Goal: Task Accomplishment & Management: Manage account settings

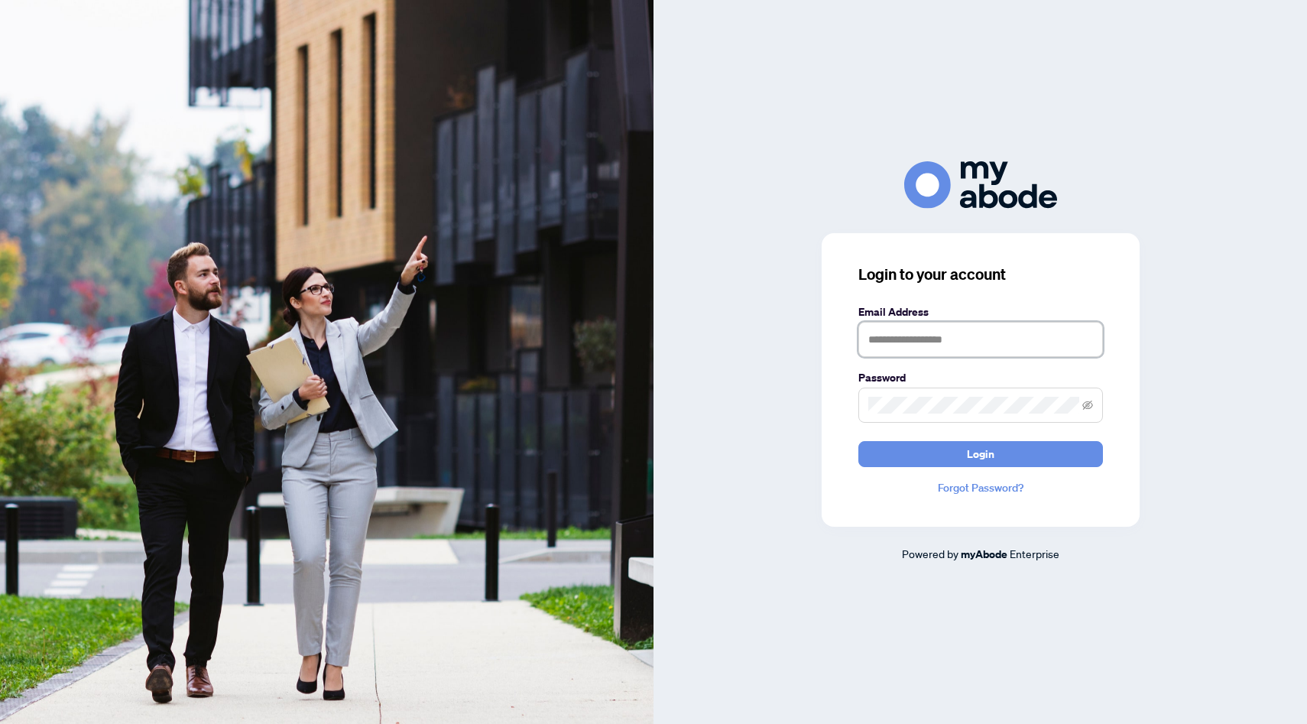
click at [900, 348] on input "text" at bounding box center [980, 339] width 245 height 35
type input "**********"
click at [858, 441] on button "Login" at bounding box center [980, 454] width 245 height 26
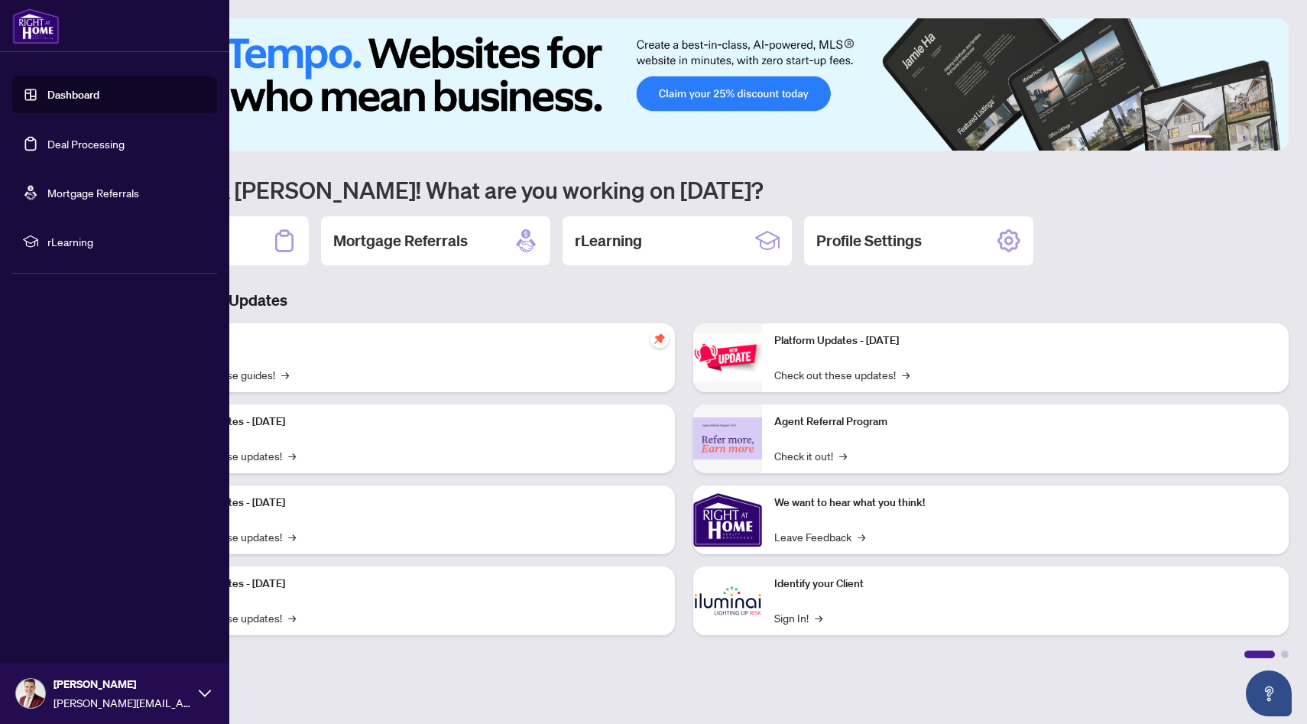
click at [47, 151] on link "Deal Processing" at bounding box center [85, 144] width 77 height 14
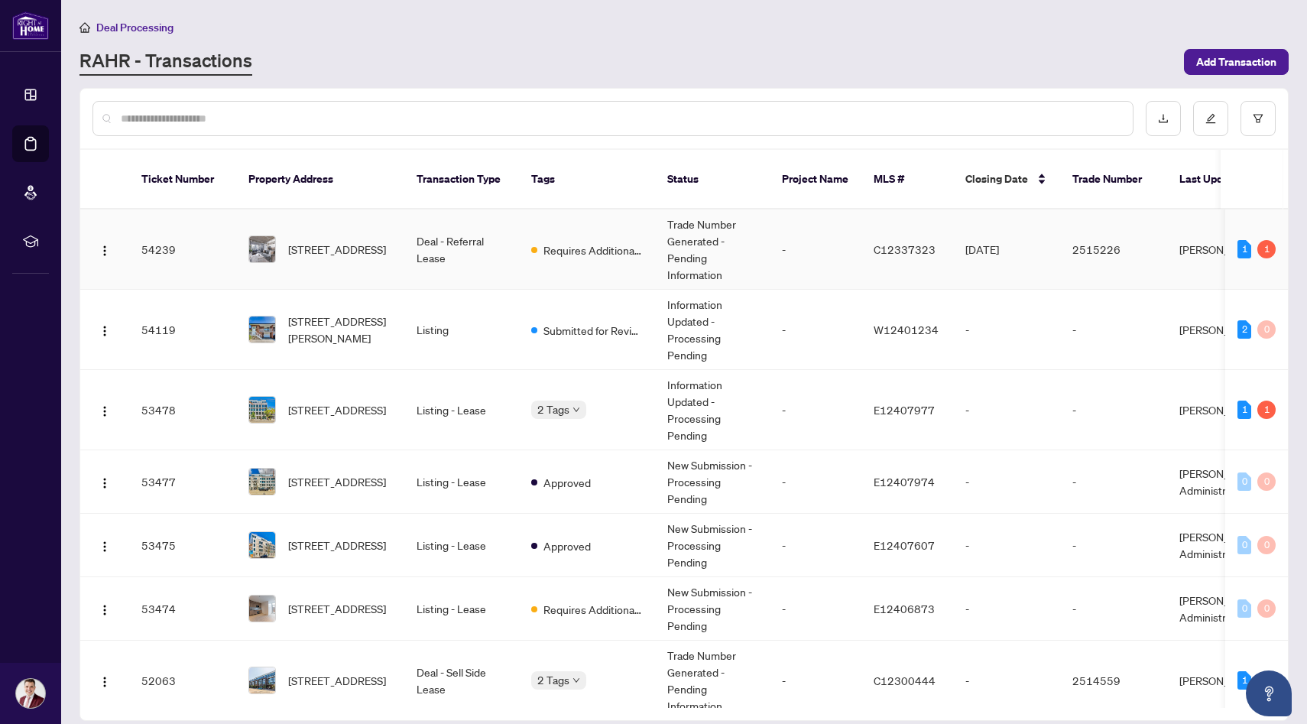
click at [465, 236] on td "Deal - Referral Lease" at bounding box center [461, 249] width 115 height 80
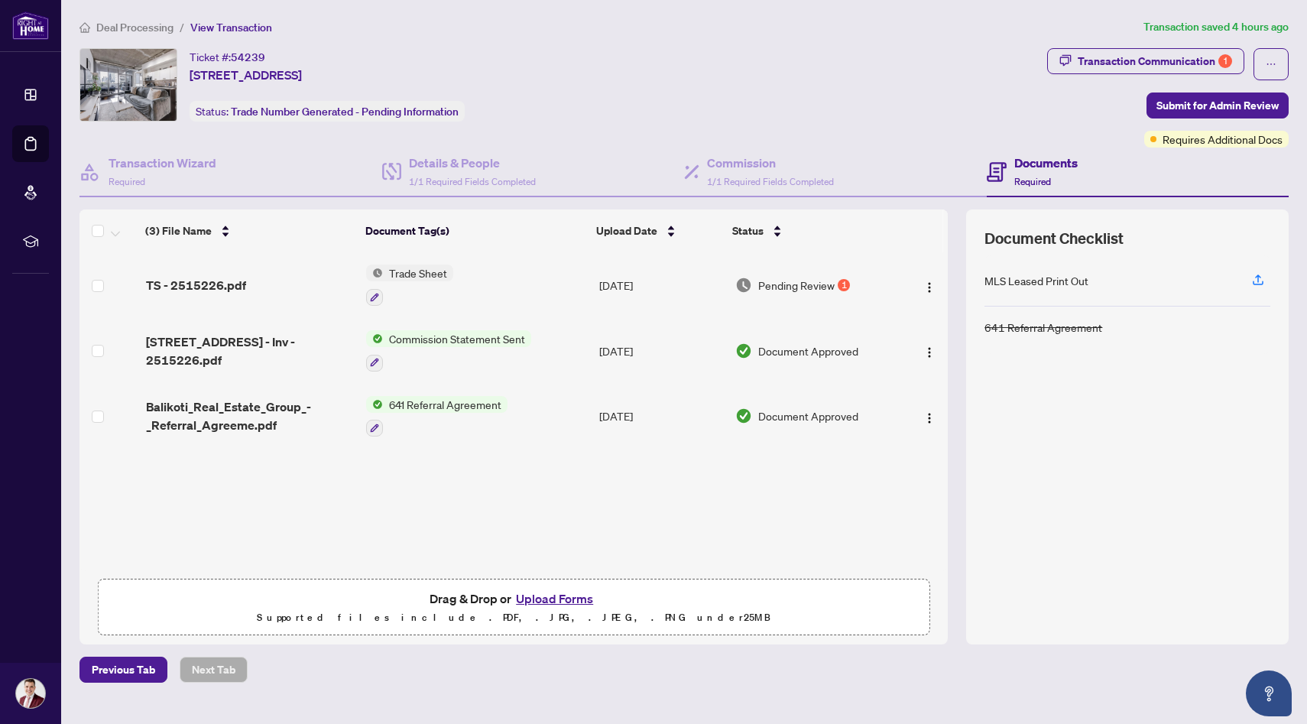
click at [667, 279] on td "[DATE]" at bounding box center [661, 285] width 136 height 66
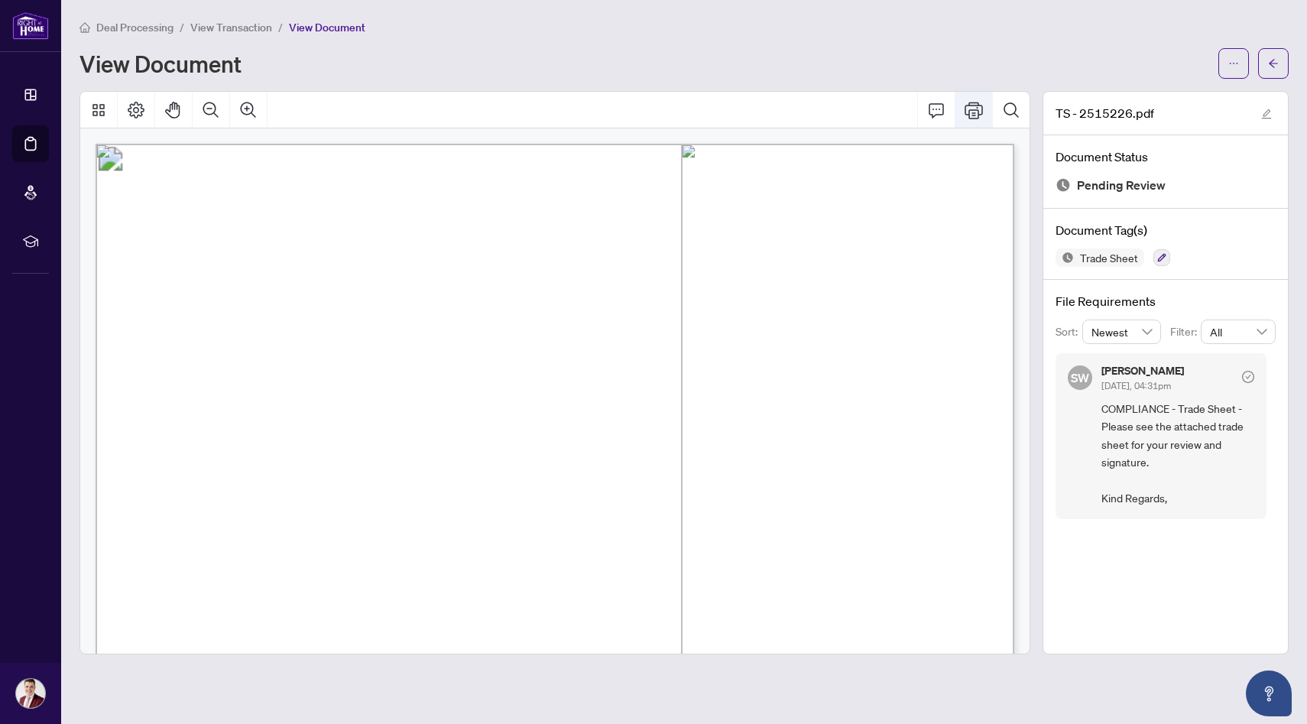
click at [970, 112] on icon "Print" at bounding box center [973, 110] width 18 height 18
click at [221, 23] on span "View Transaction" at bounding box center [231, 28] width 82 height 14
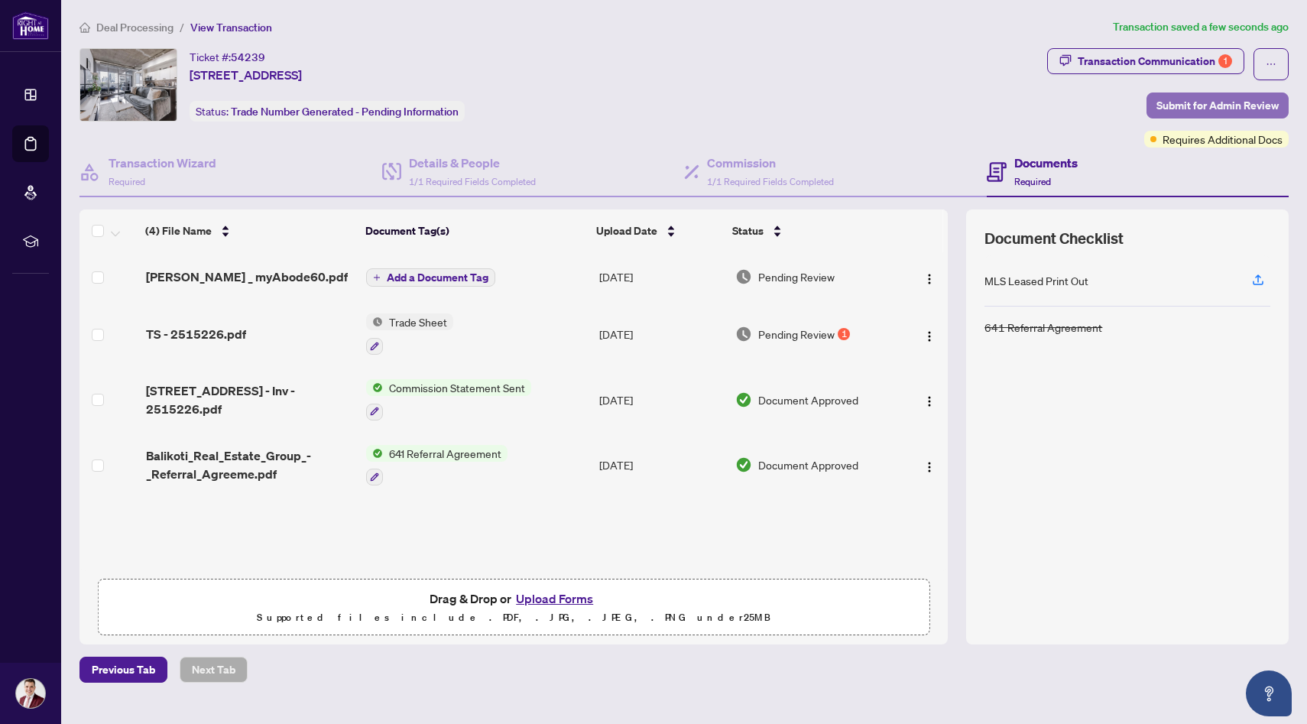
click at [1187, 101] on span "Submit for Admin Review" at bounding box center [1217, 105] width 122 height 24
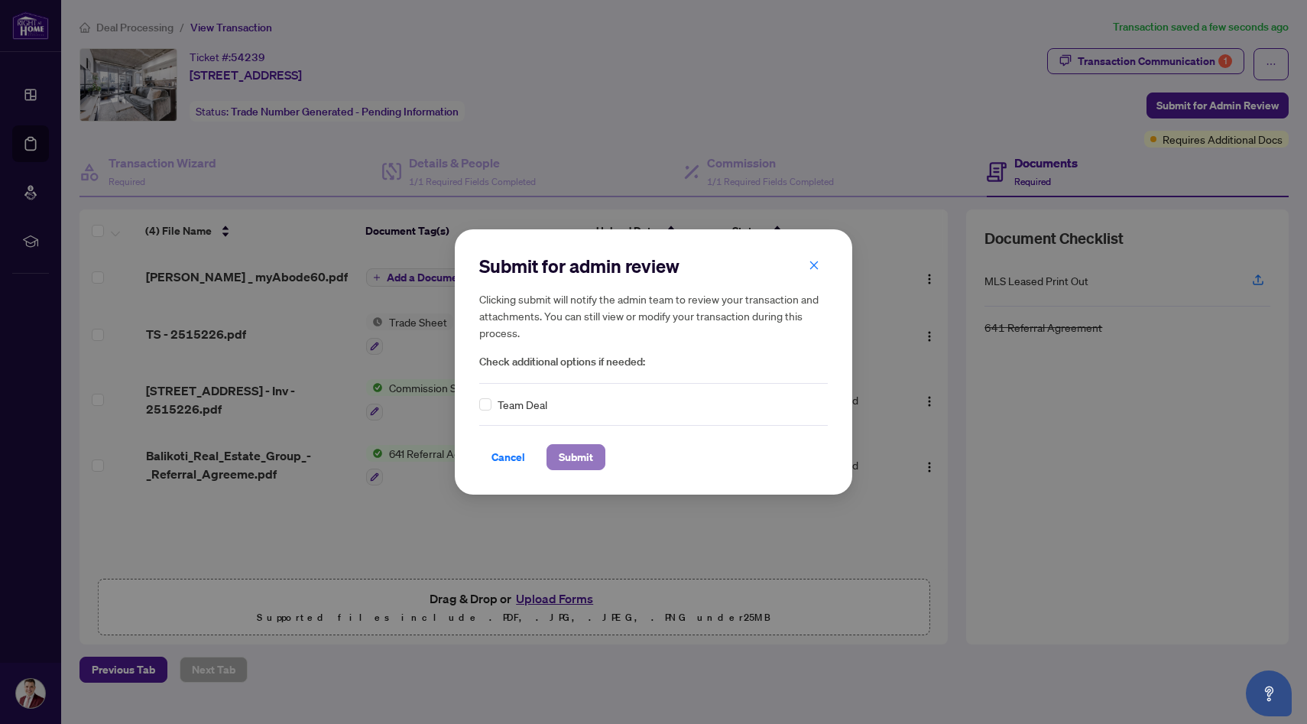
click at [581, 464] on span "Submit" at bounding box center [576, 457] width 34 height 24
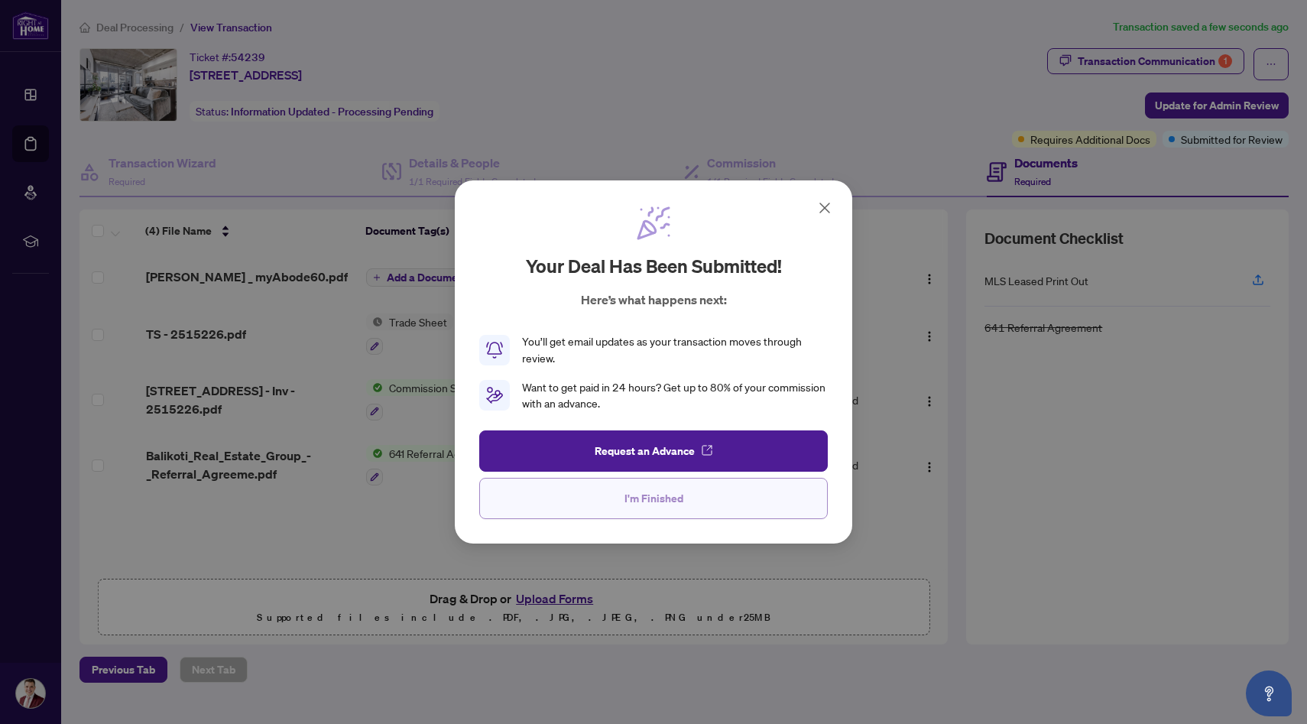
click at [651, 508] on span "I'm Finished" at bounding box center [653, 498] width 59 height 24
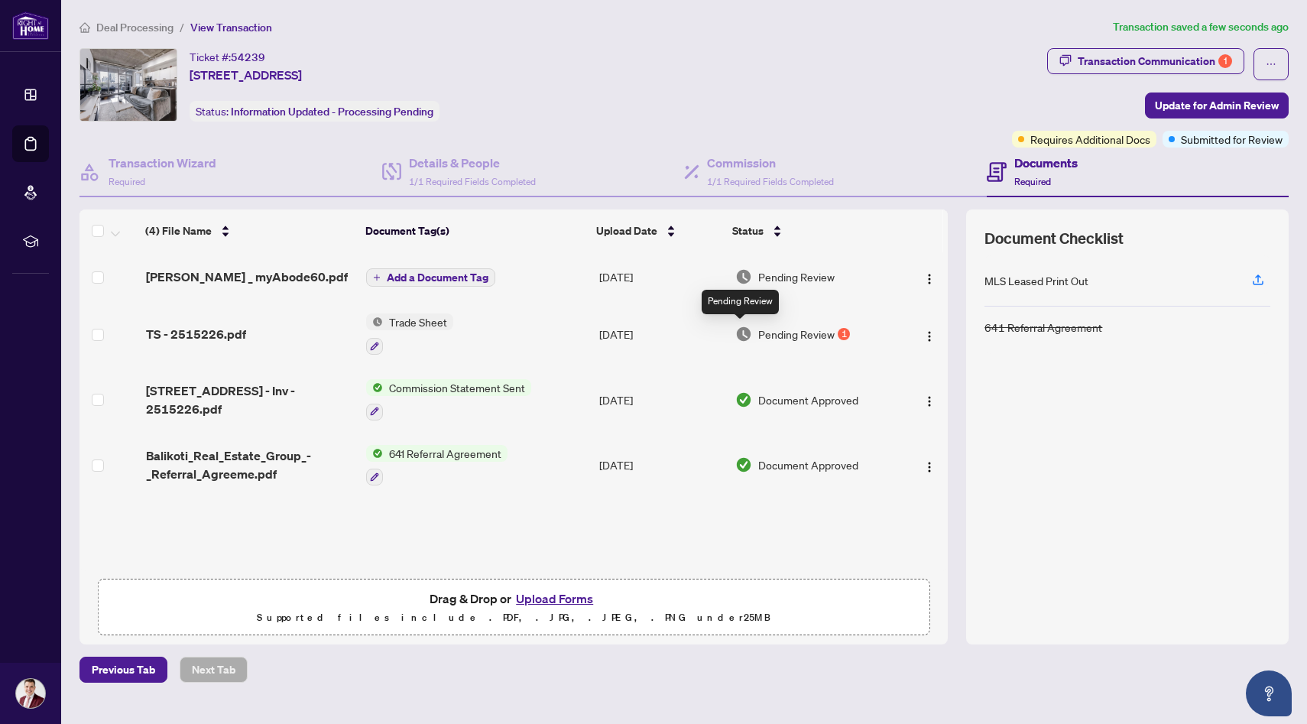
click at [747, 328] on img at bounding box center [743, 334] width 17 height 17
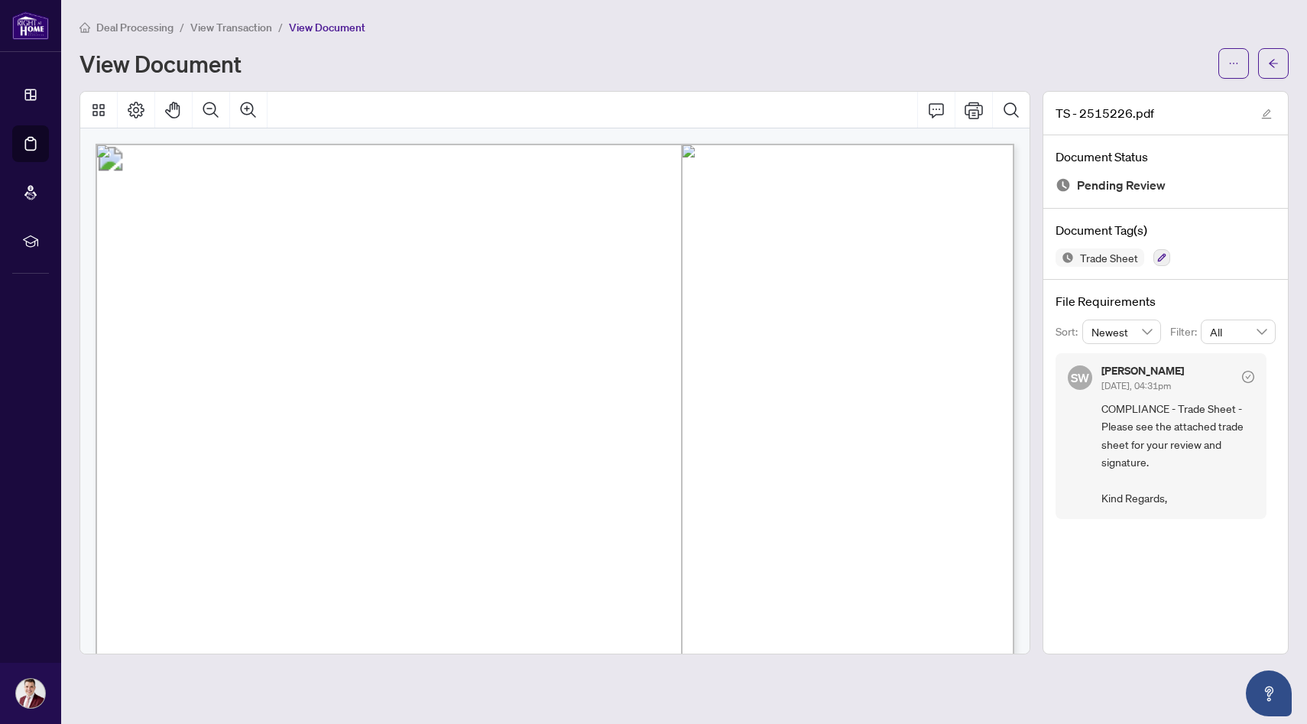
click at [249, 25] on span "View Transaction" at bounding box center [231, 28] width 82 height 14
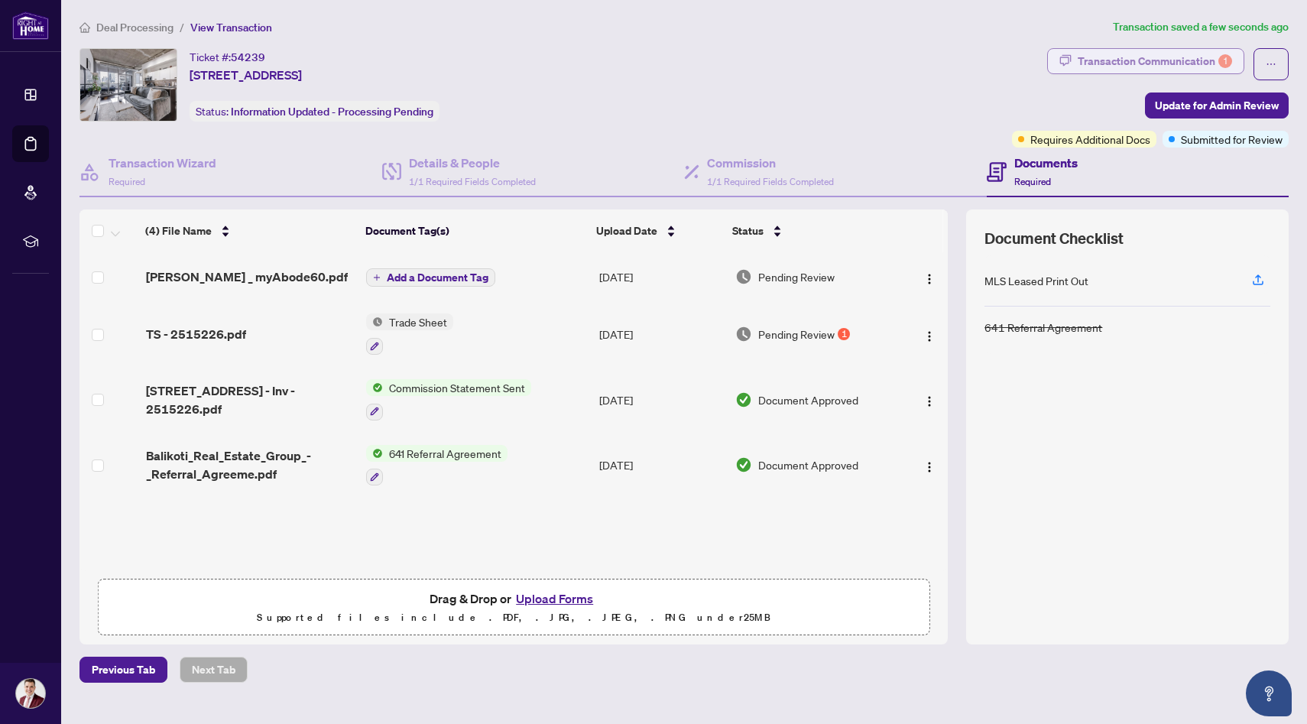
click at [1092, 70] on div "Transaction Communication 1" at bounding box center [1154, 61] width 154 height 24
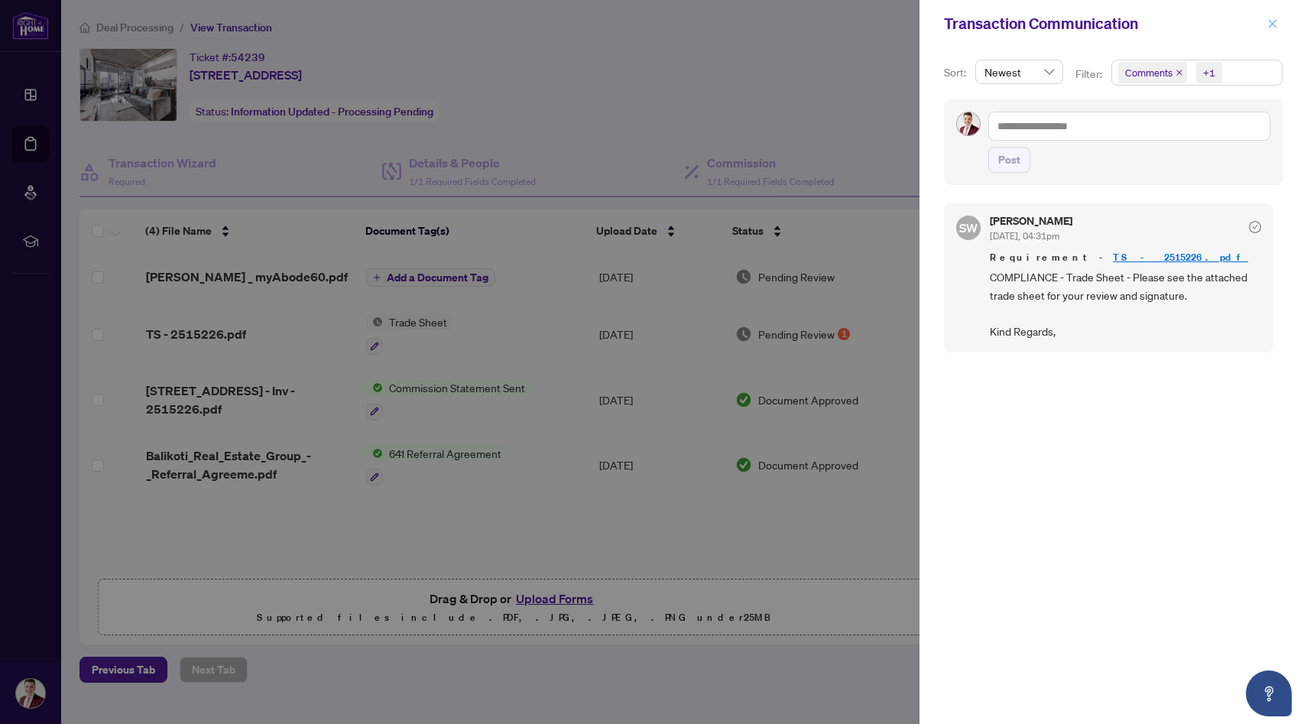
click at [1272, 24] on icon "close" at bounding box center [1272, 23] width 8 height 8
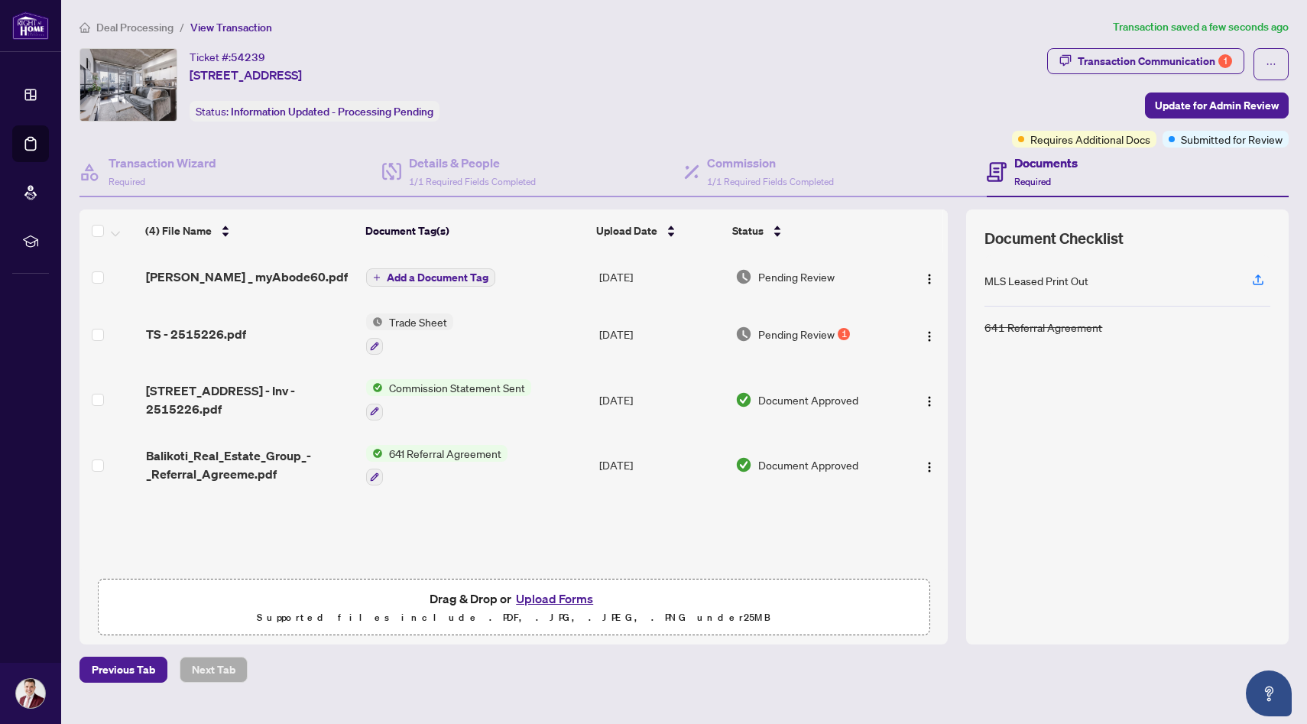
click at [151, 24] on span "Deal Processing" at bounding box center [134, 28] width 77 height 14
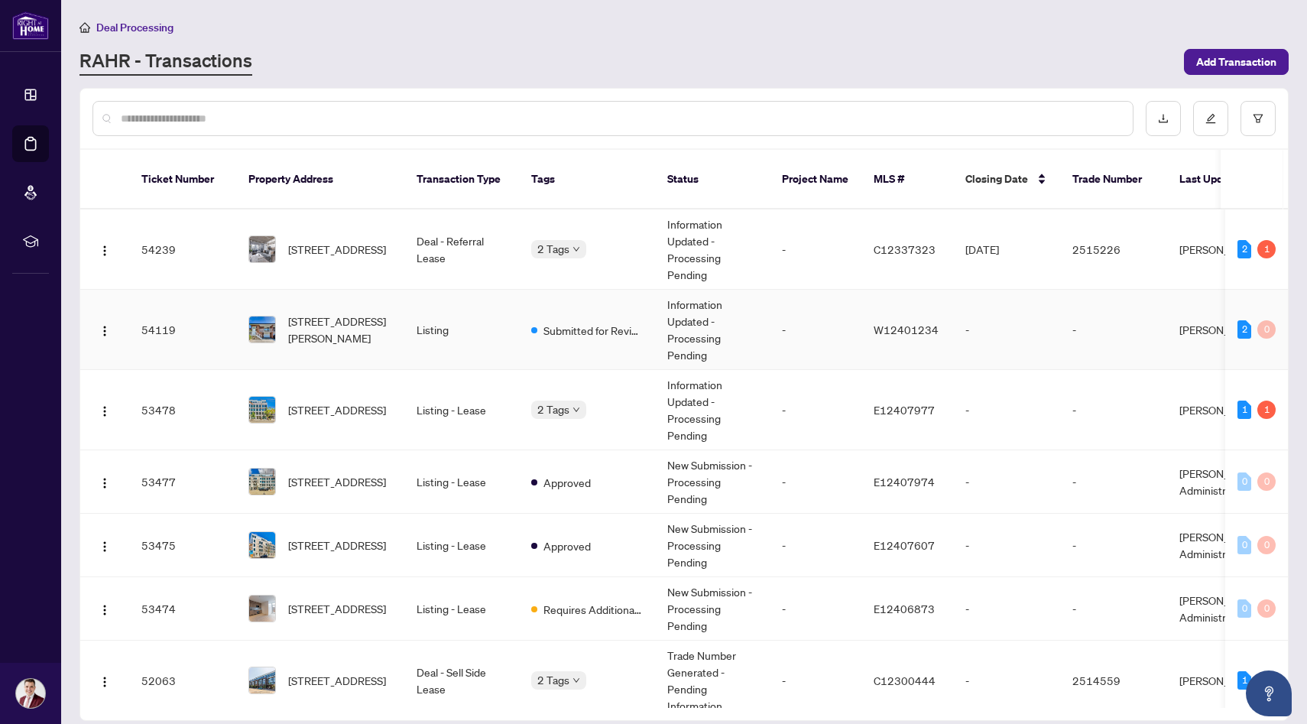
click at [411, 311] on td "Listing" at bounding box center [461, 330] width 115 height 80
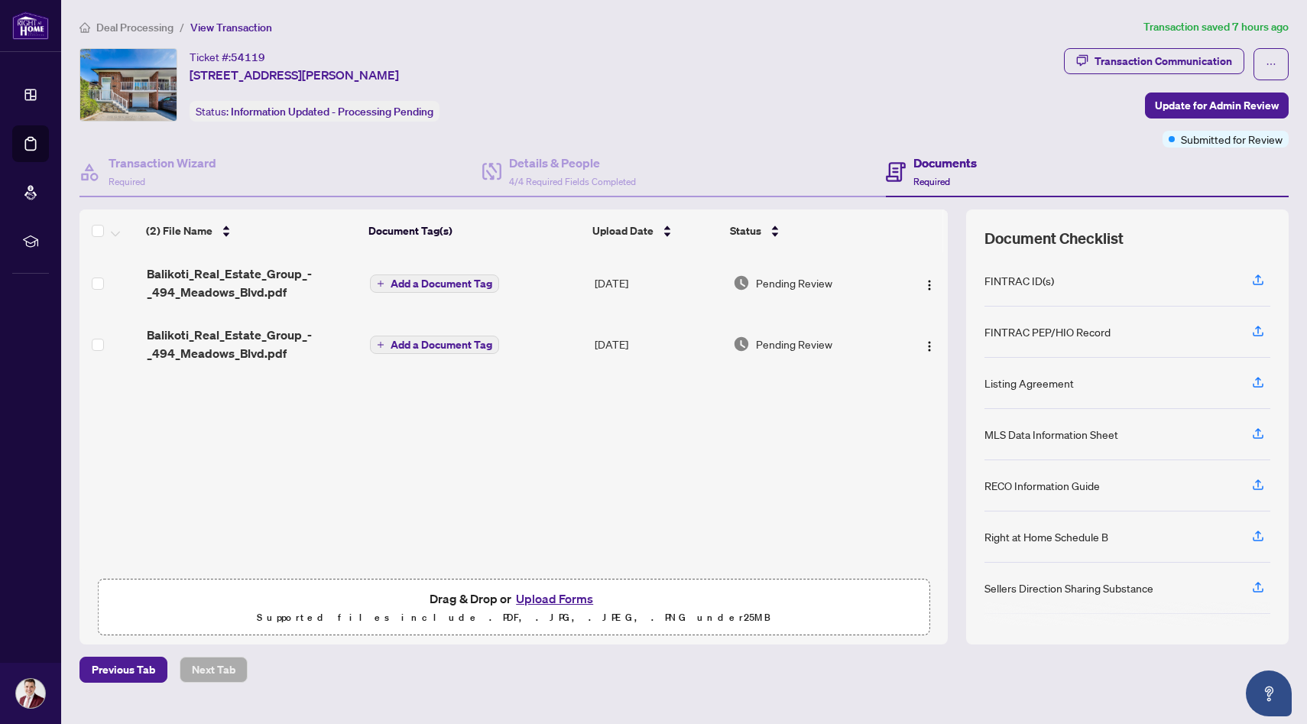
click at [163, 24] on span "Deal Processing" at bounding box center [134, 28] width 77 height 14
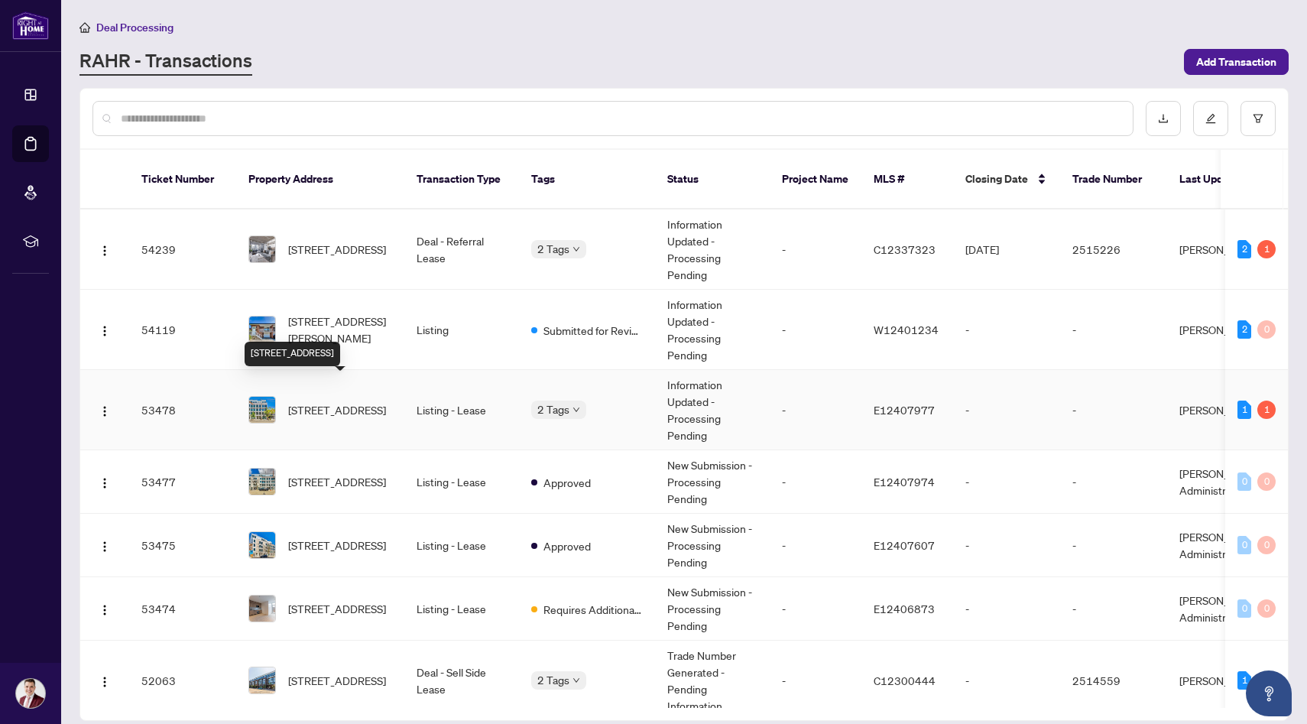
click at [333, 401] on span "[STREET_ADDRESS]" at bounding box center [337, 409] width 98 height 17
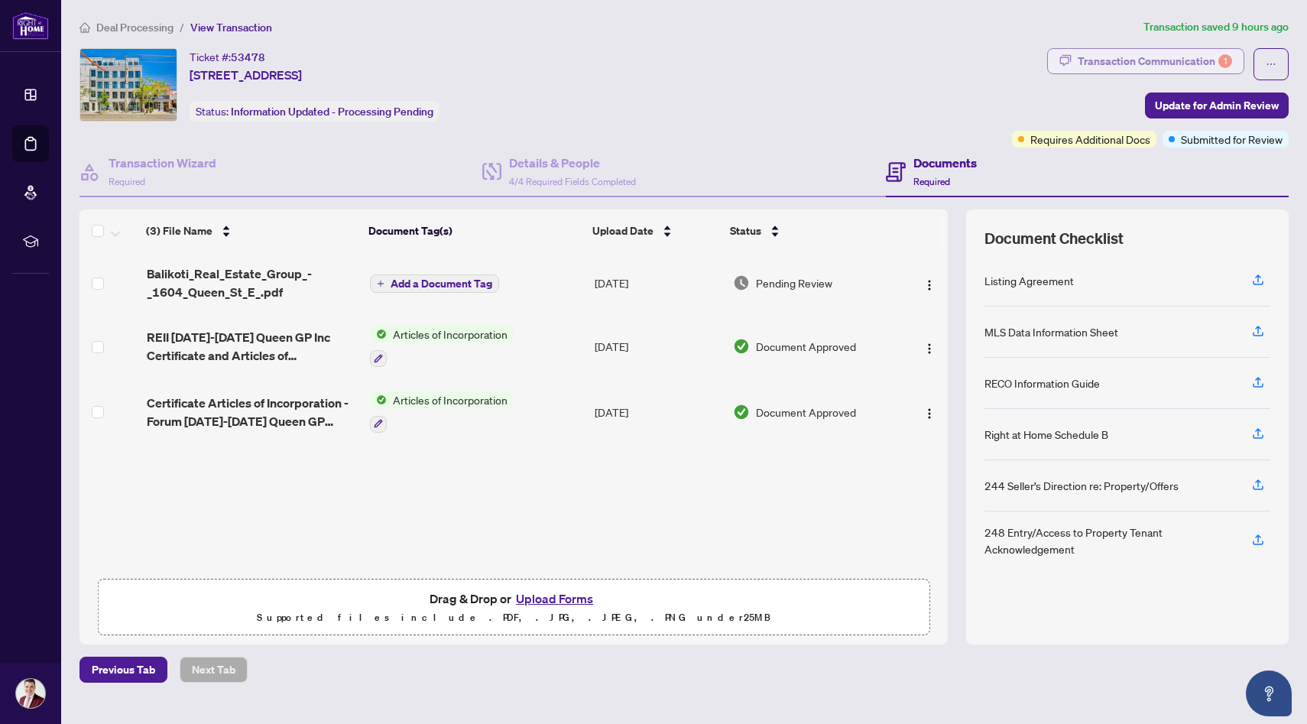
click at [1151, 54] on div "Transaction Communication 1" at bounding box center [1154, 61] width 154 height 24
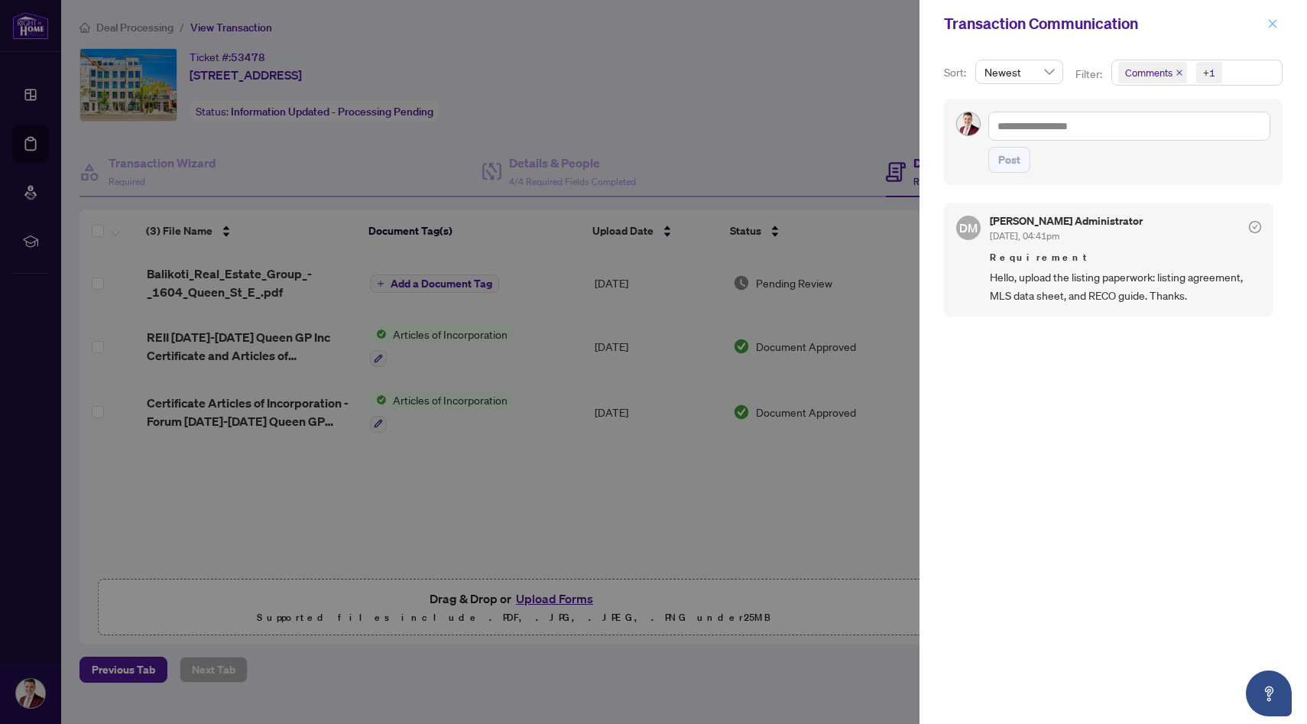
click at [1272, 21] on icon "close" at bounding box center [1272, 23] width 11 height 11
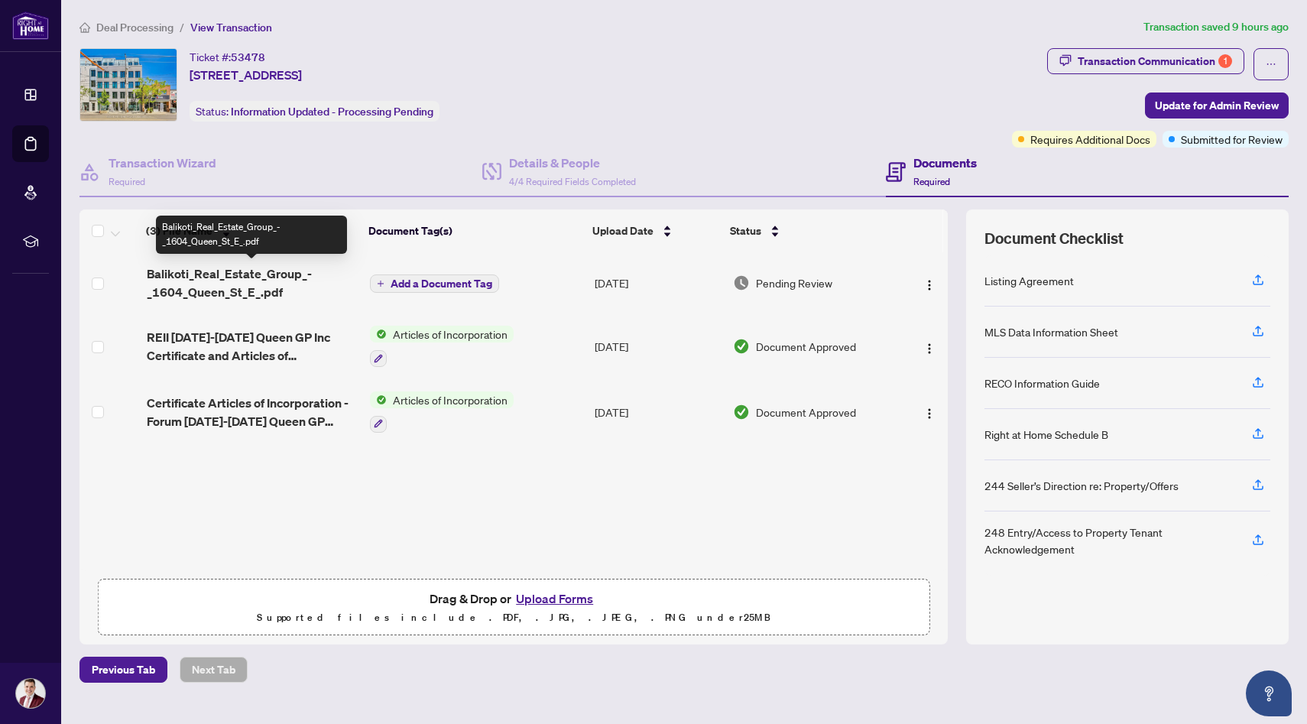
click at [279, 283] on span "Balikoti_Real_Estate_Group_-_1604_Queen_St_E_.pdf" at bounding box center [252, 282] width 211 height 37
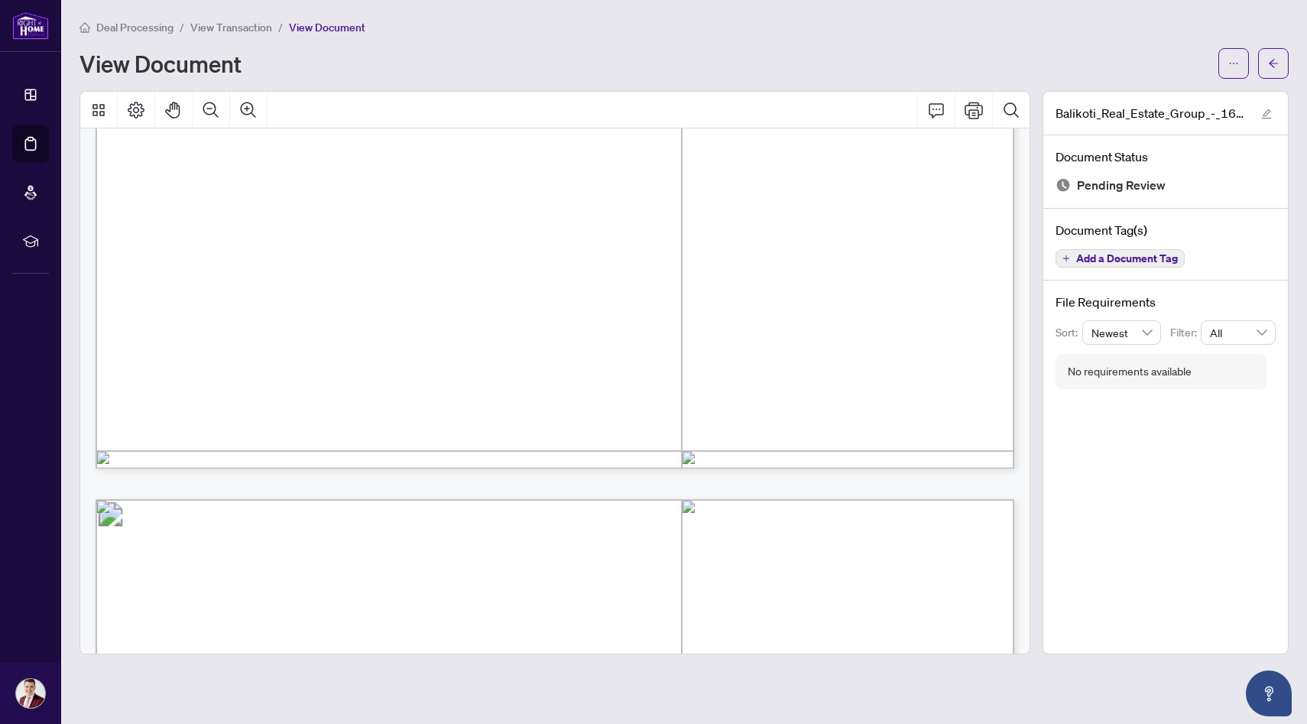
scroll to position [2112, 0]
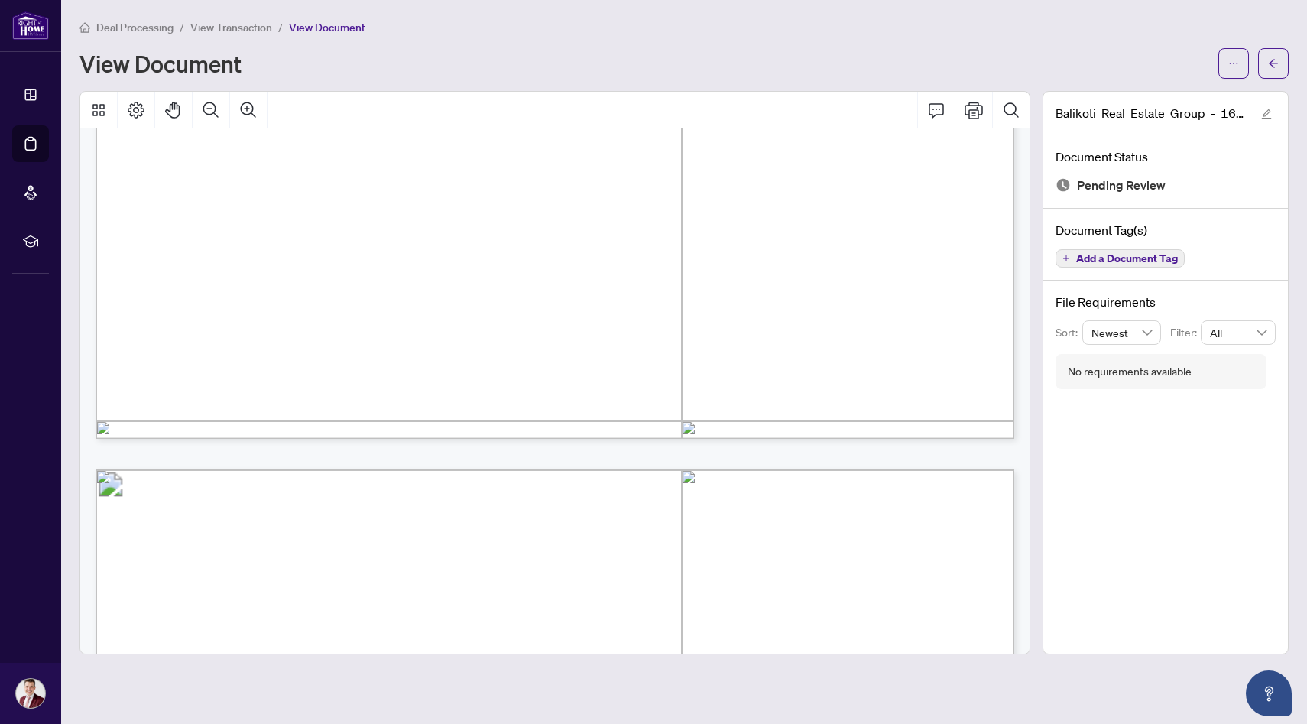
click at [227, 26] on span "View Transaction" at bounding box center [231, 28] width 82 height 14
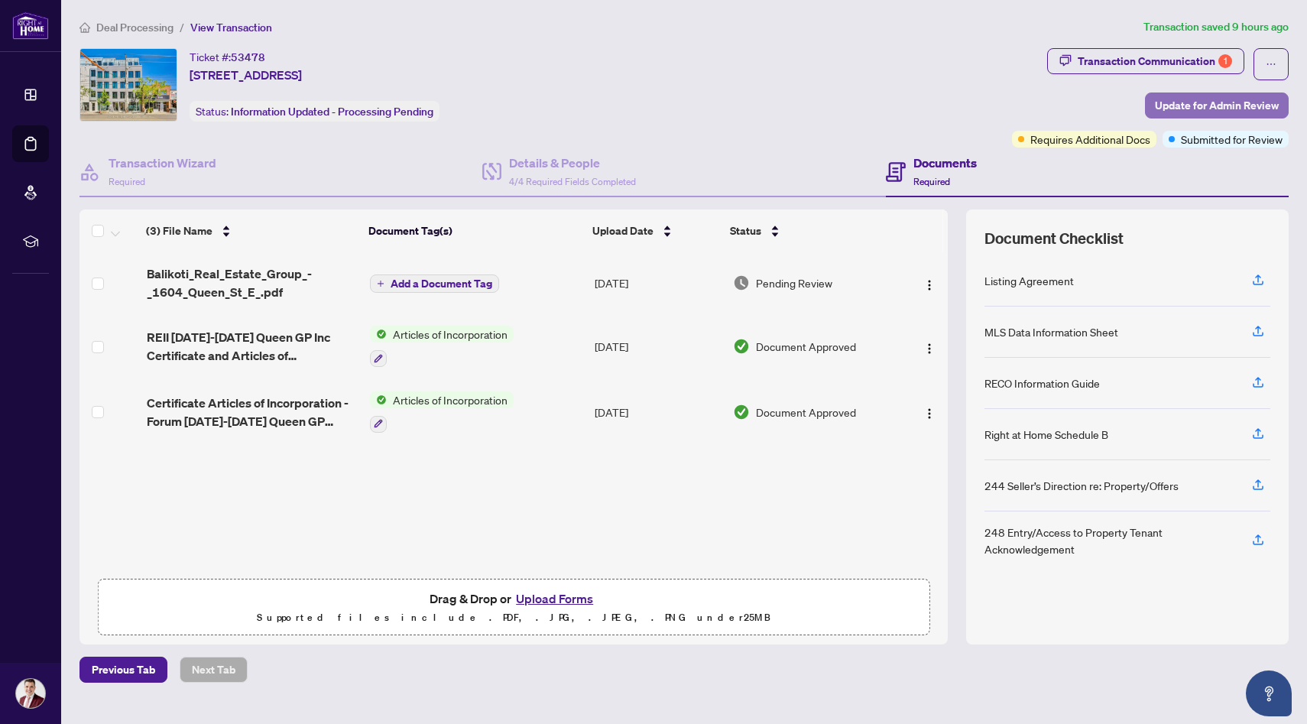
click at [1196, 106] on span "Update for Admin Review" at bounding box center [1217, 105] width 124 height 24
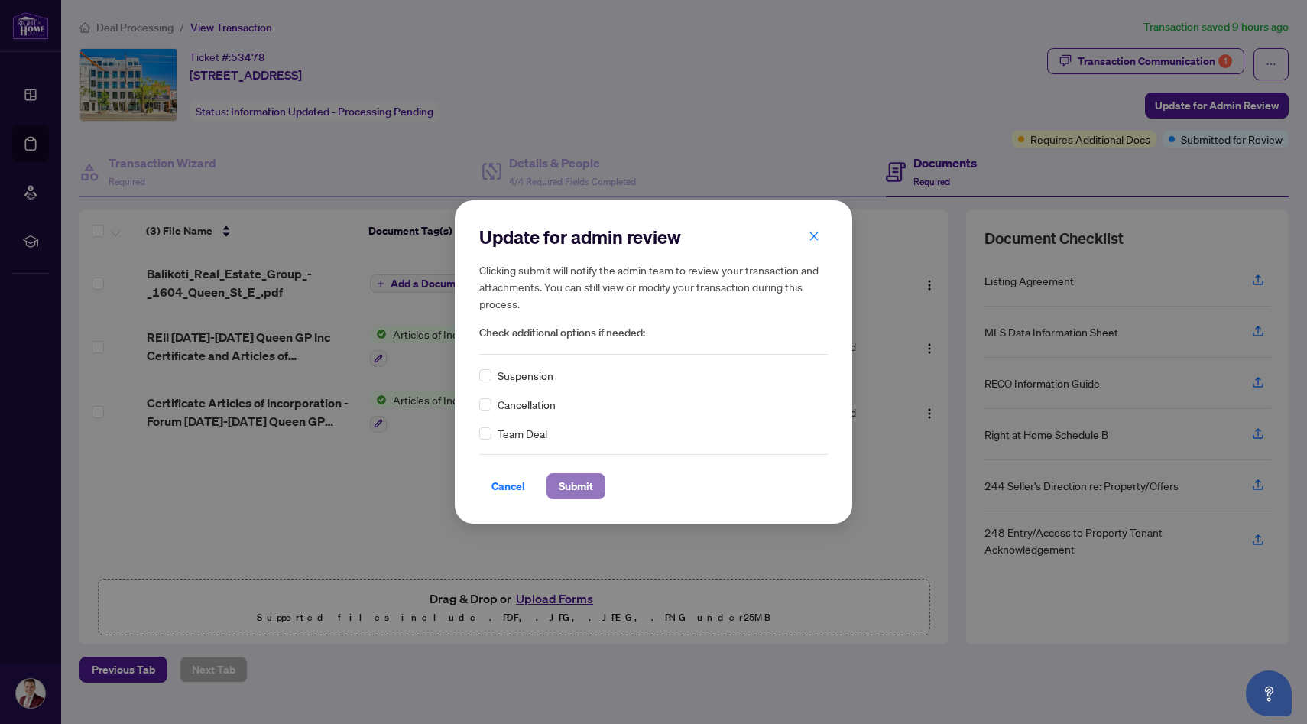
click at [575, 496] on span "Submit" at bounding box center [576, 486] width 34 height 24
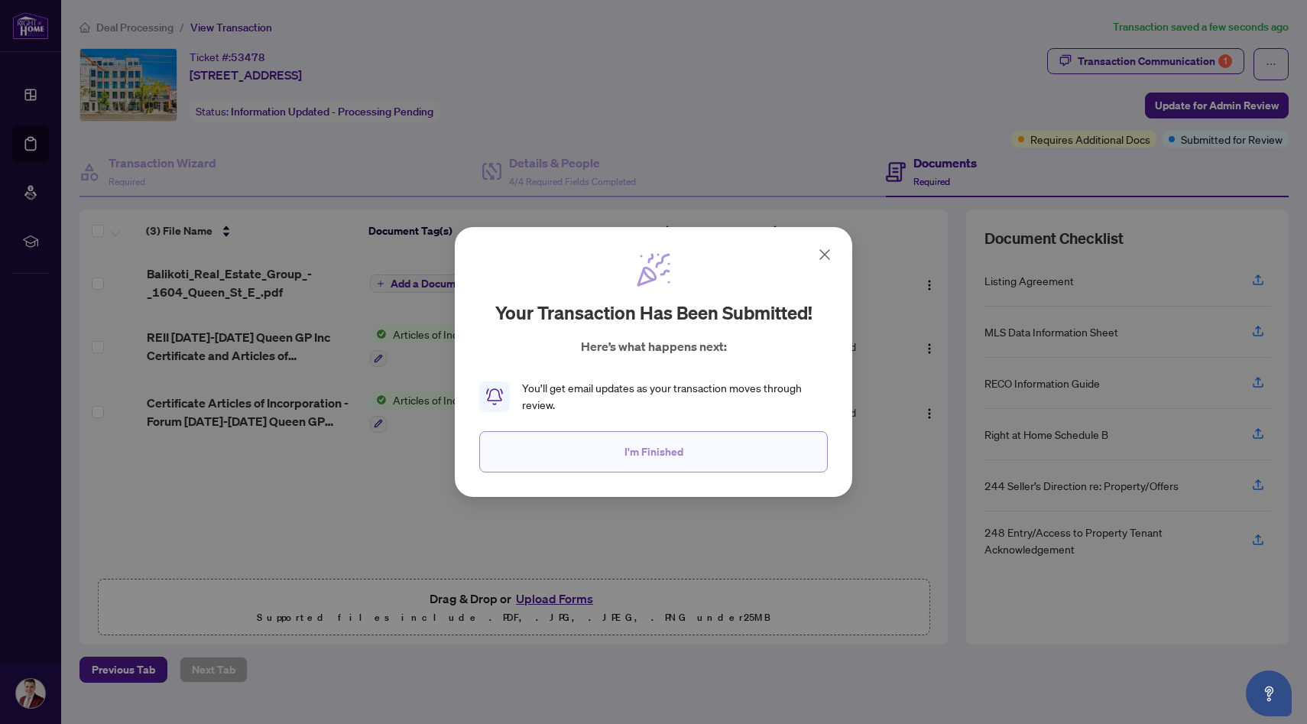
click at [639, 451] on span "I'm Finished" at bounding box center [653, 451] width 59 height 24
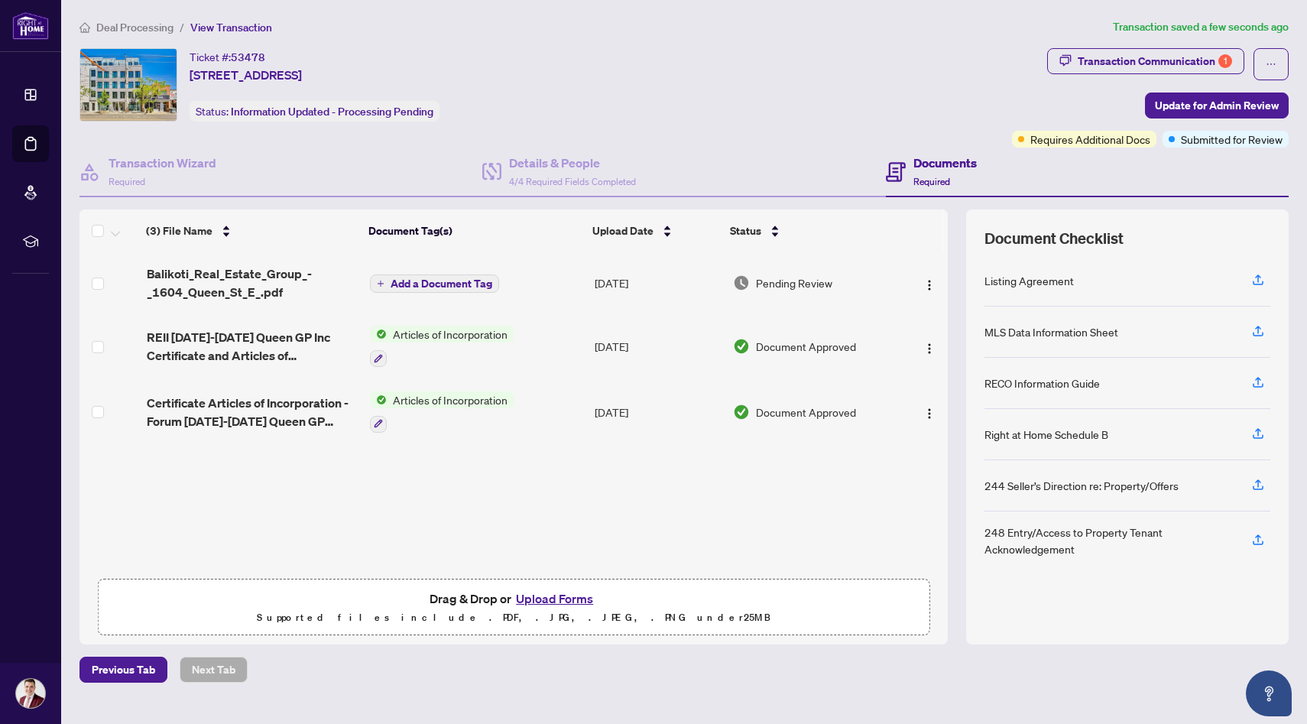
click at [143, 33] on span "Deal Processing" at bounding box center [134, 28] width 77 height 14
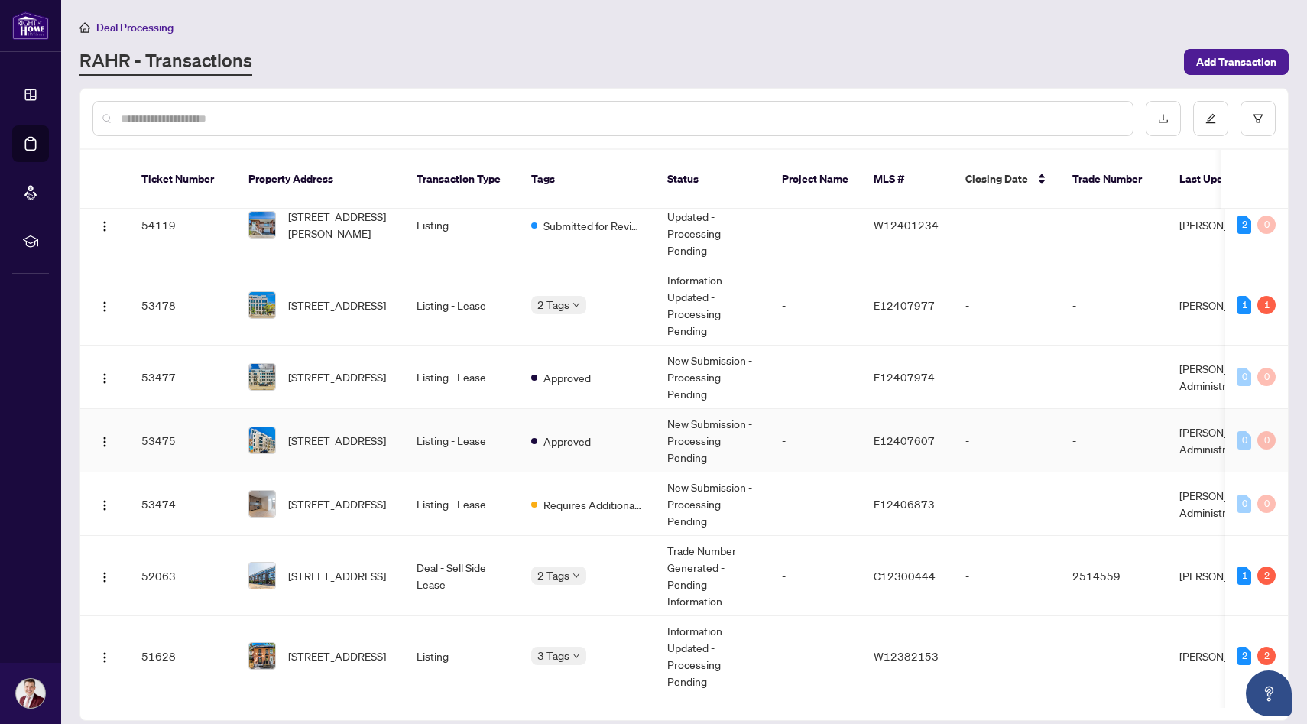
scroll to position [111, 0]
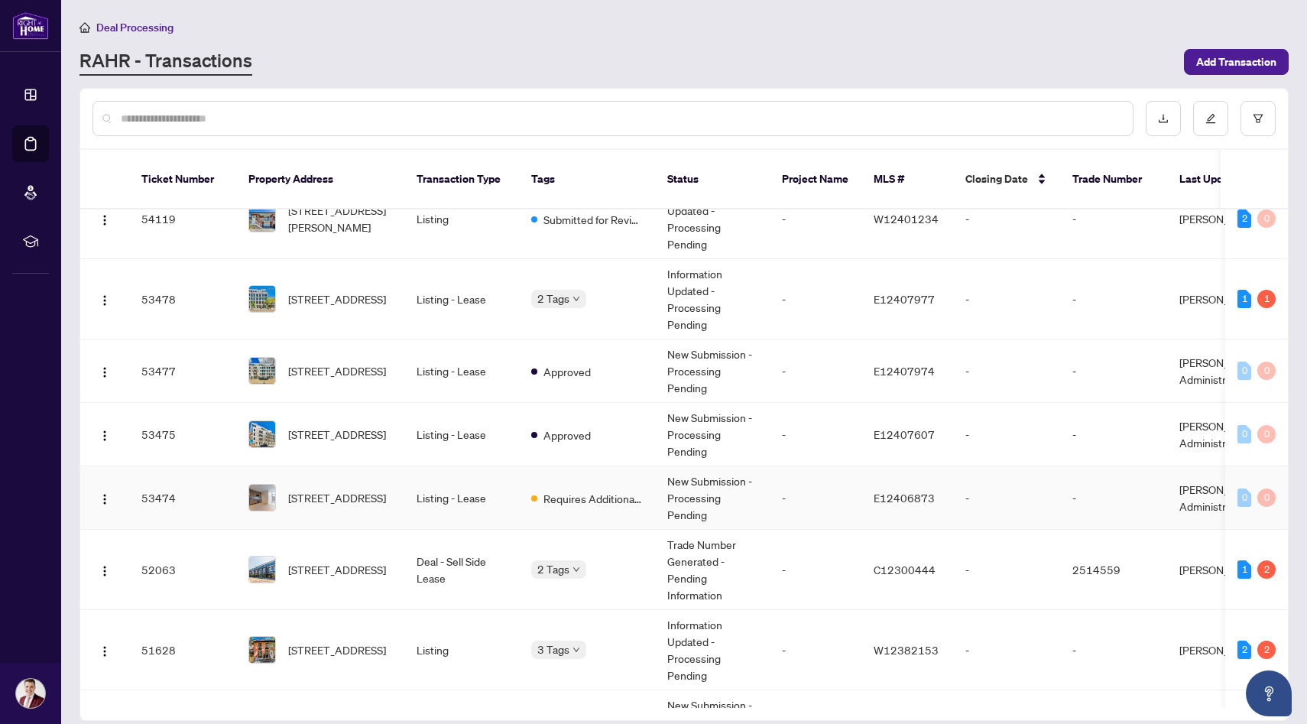
click at [453, 485] on td "Listing - Lease" at bounding box center [461, 497] width 115 height 63
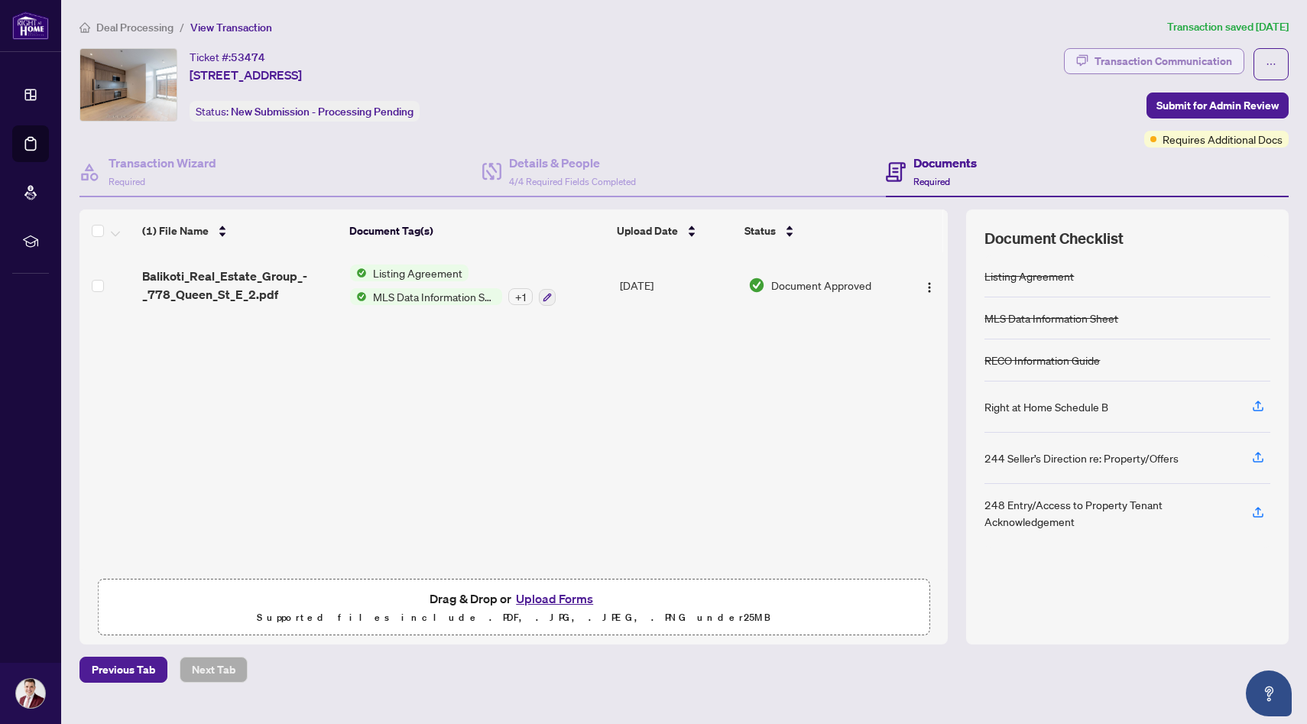
click at [1138, 64] on div "Transaction Communication" at bounding box center [1163, 61] width 138 height 24
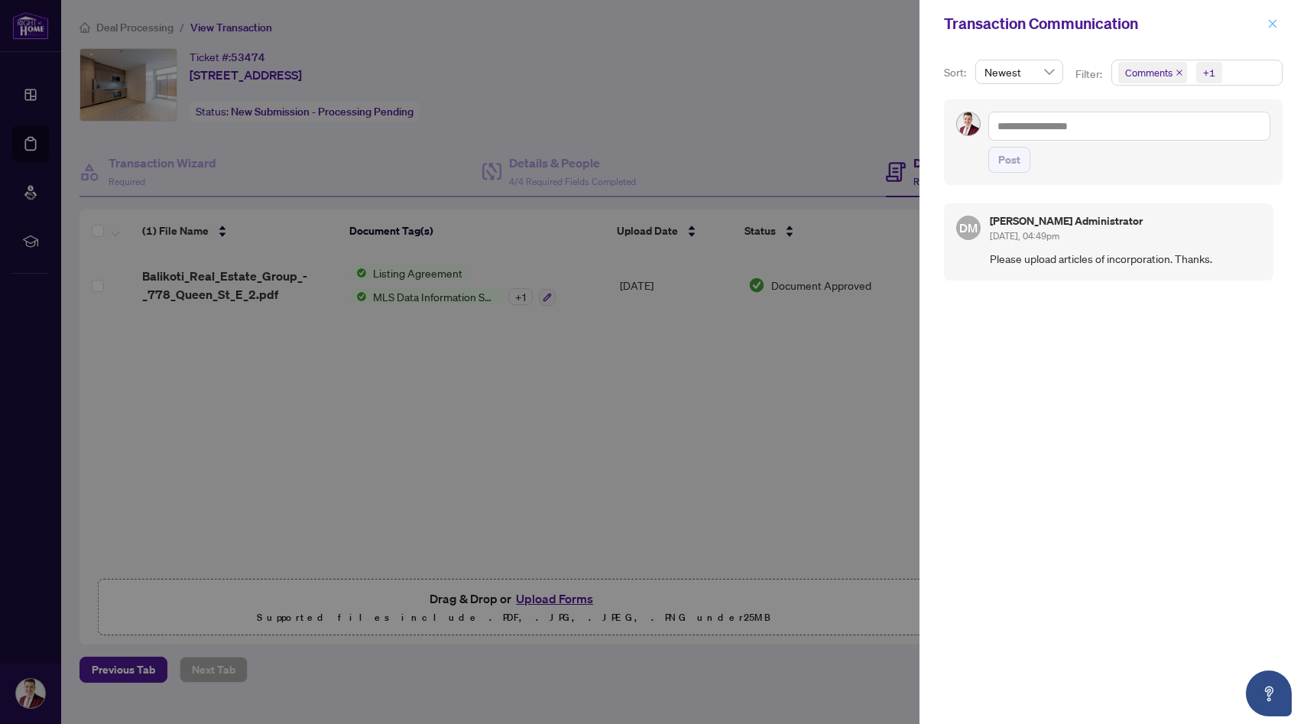
click at [1272, 27] on icon "close" at bounding box center [1272, 23] width 11 height 11
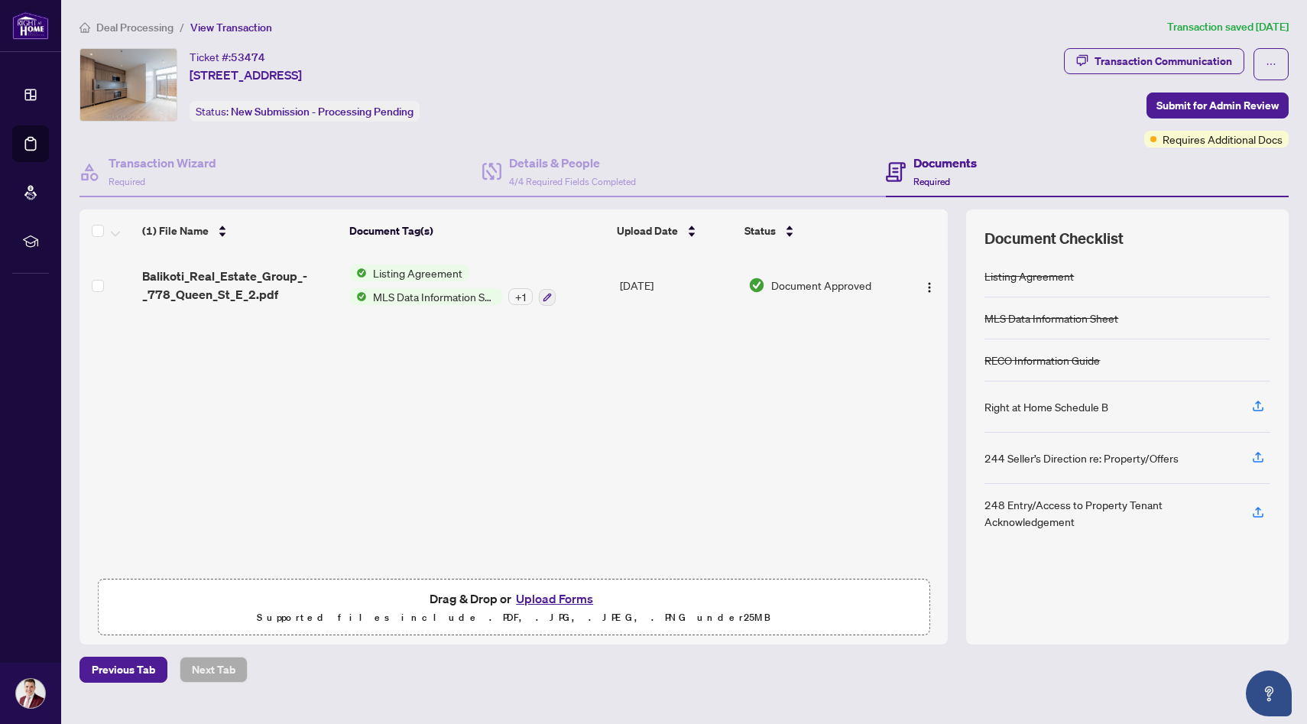
click at [140, 30] on span "Deal Processing" at bounding box center [134, 28] width 77 height 14
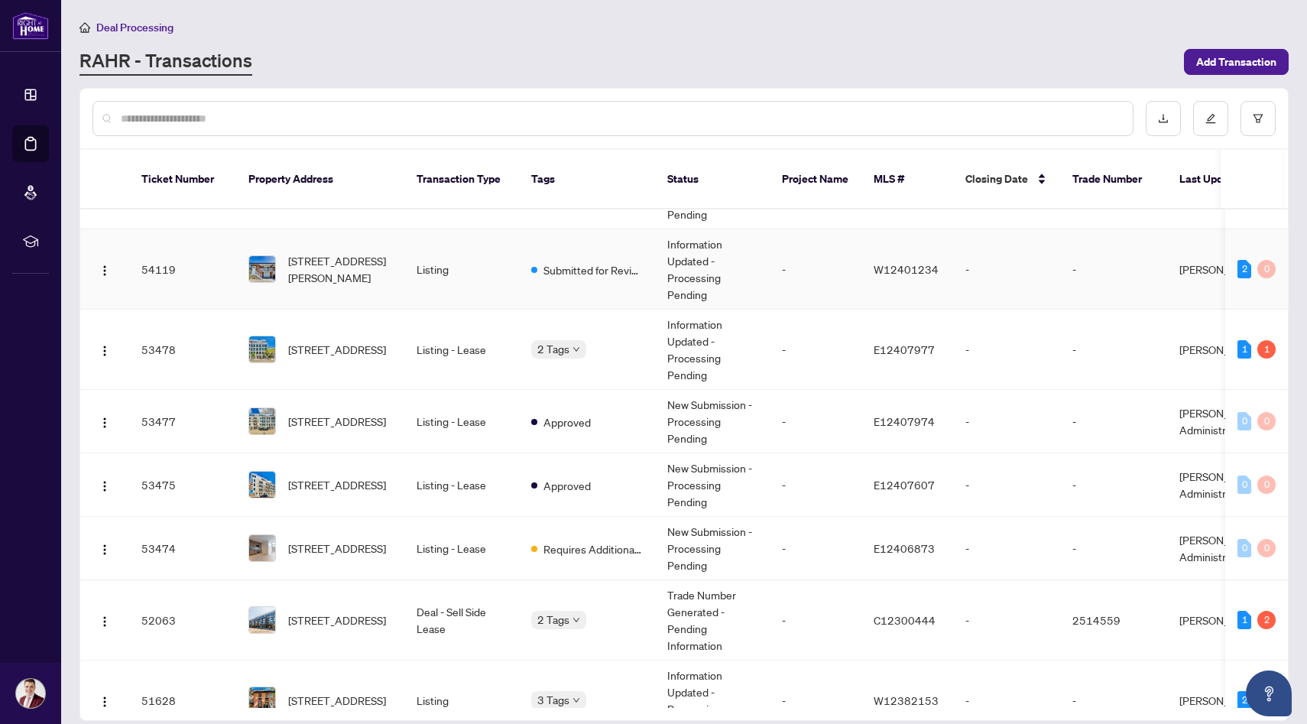
scroll to position [66, 0]
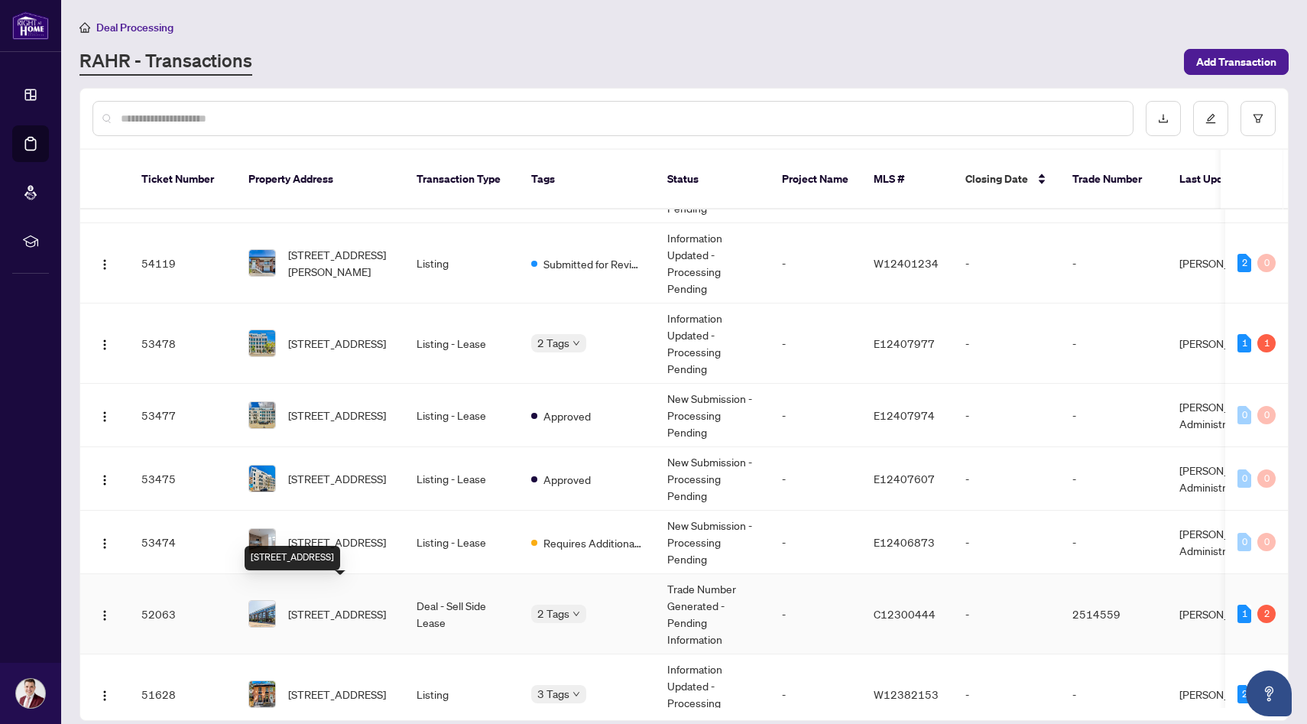
click at [354, 605] on span "[STREET_ADDRESS]" at bounding box center [337, 613] width 98 height 17
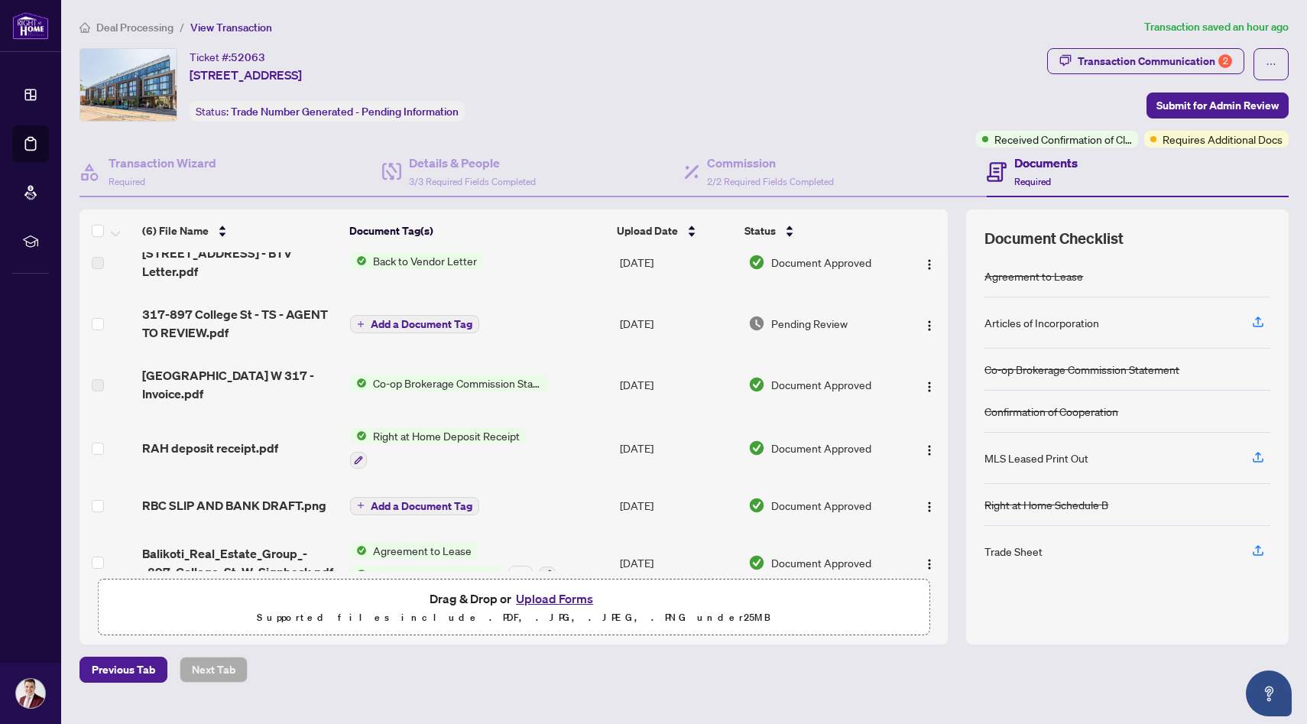
scroll to position [37, 0]
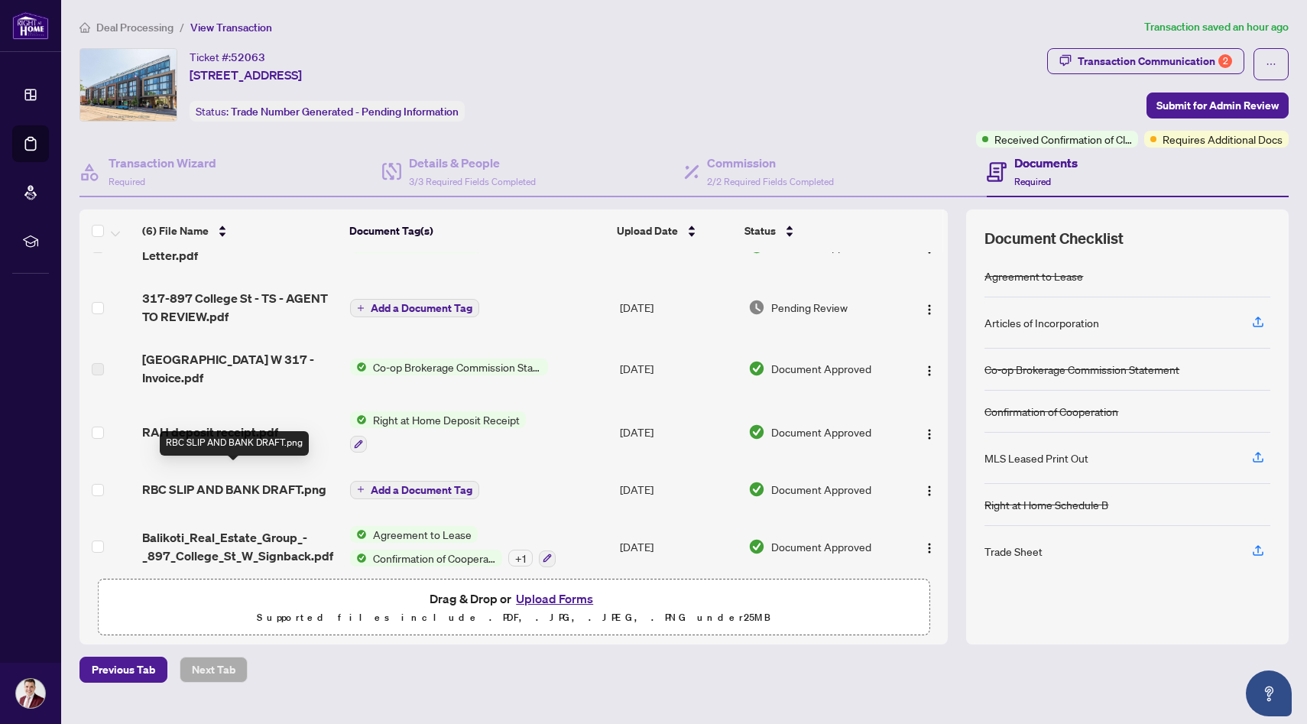
click at [259, 480] on span "RBC SLIP AND BANK DRAFT.png" at bounding box center [234, 489] width 184 height 18
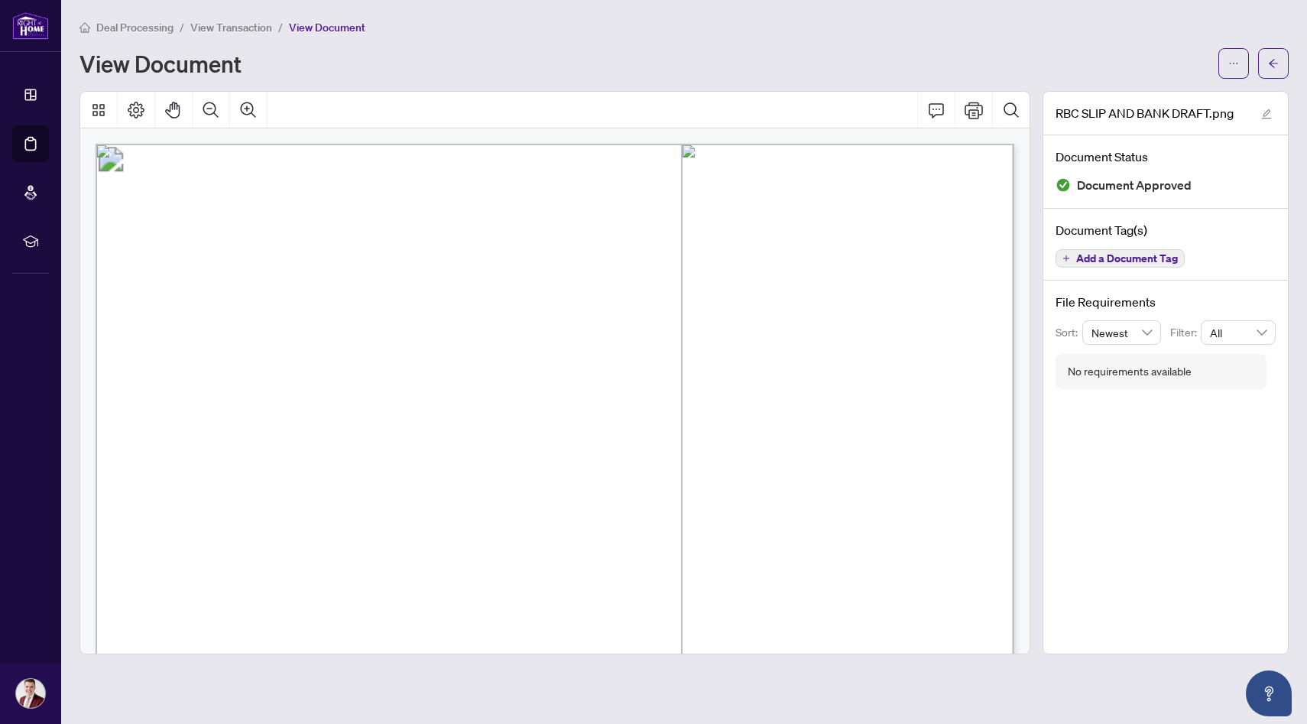
click at [225, 31] on span "View Transaction" at bounding box center [231, 28] width 82 height 14
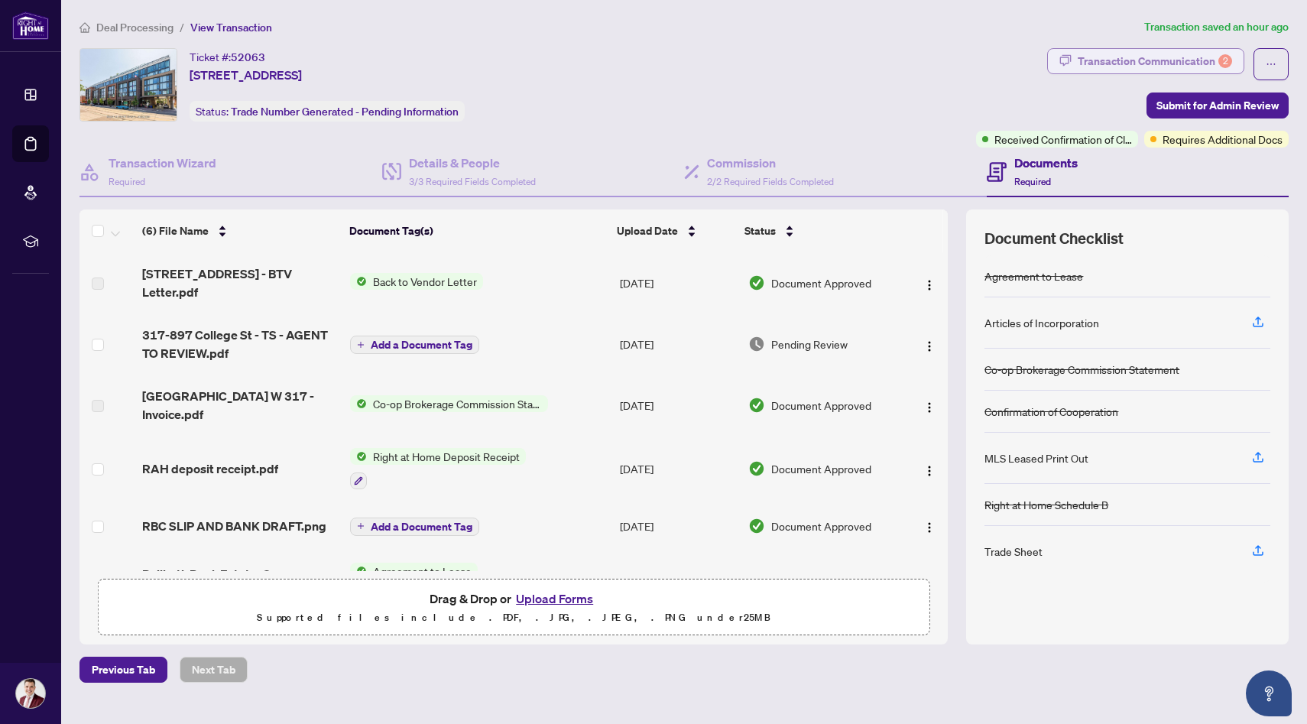
click at [1098, 63] on div "Transaction Communication 2" at bounding box center [1154, 61] width 154 height 24
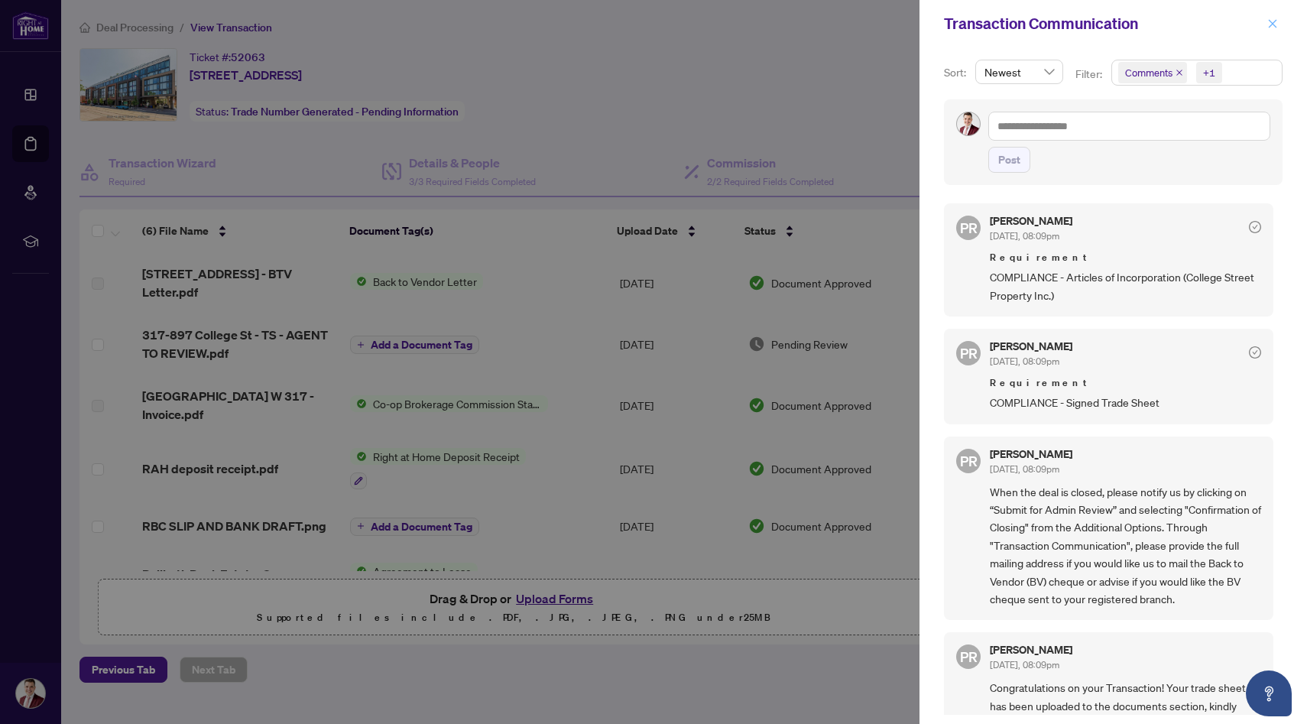
click at [1269, 24] on icon "close" at bounding box center [1272, 23] width 11 height 11
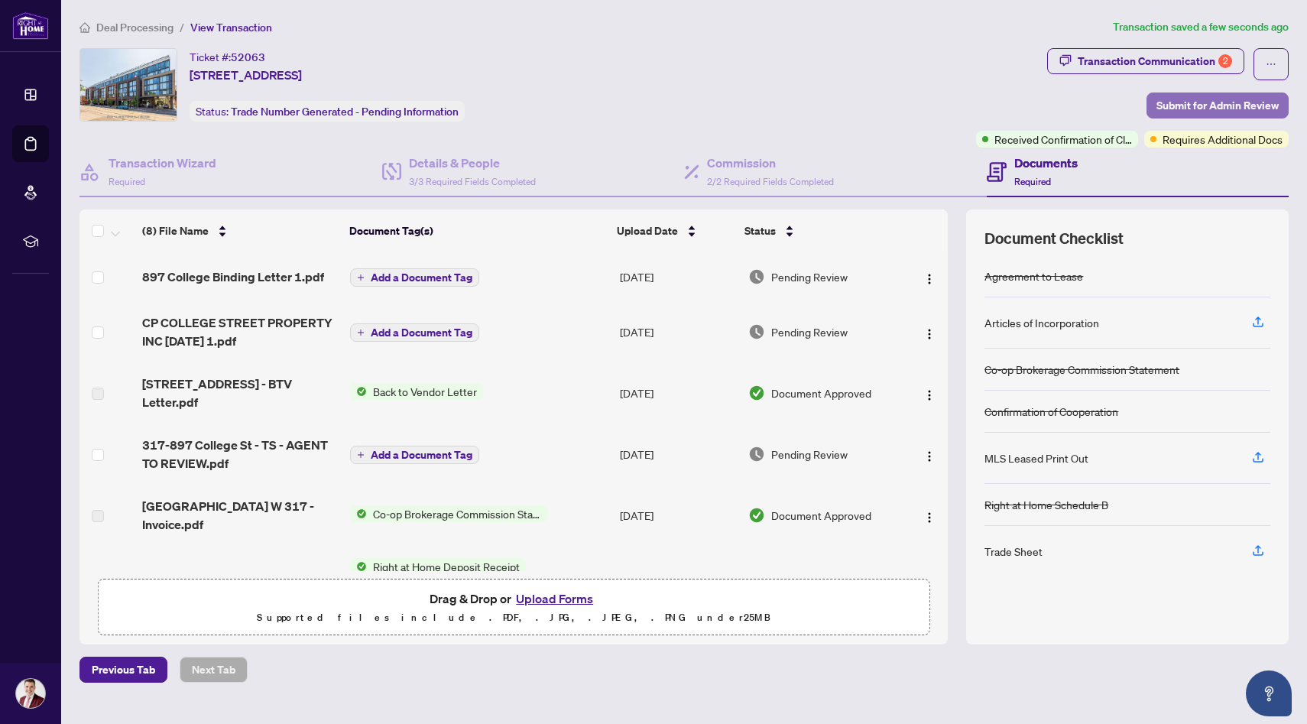
click at [1190, 107] on span "Submit for Admin Review" at bounding box center [1217, 105] width 122 height 24
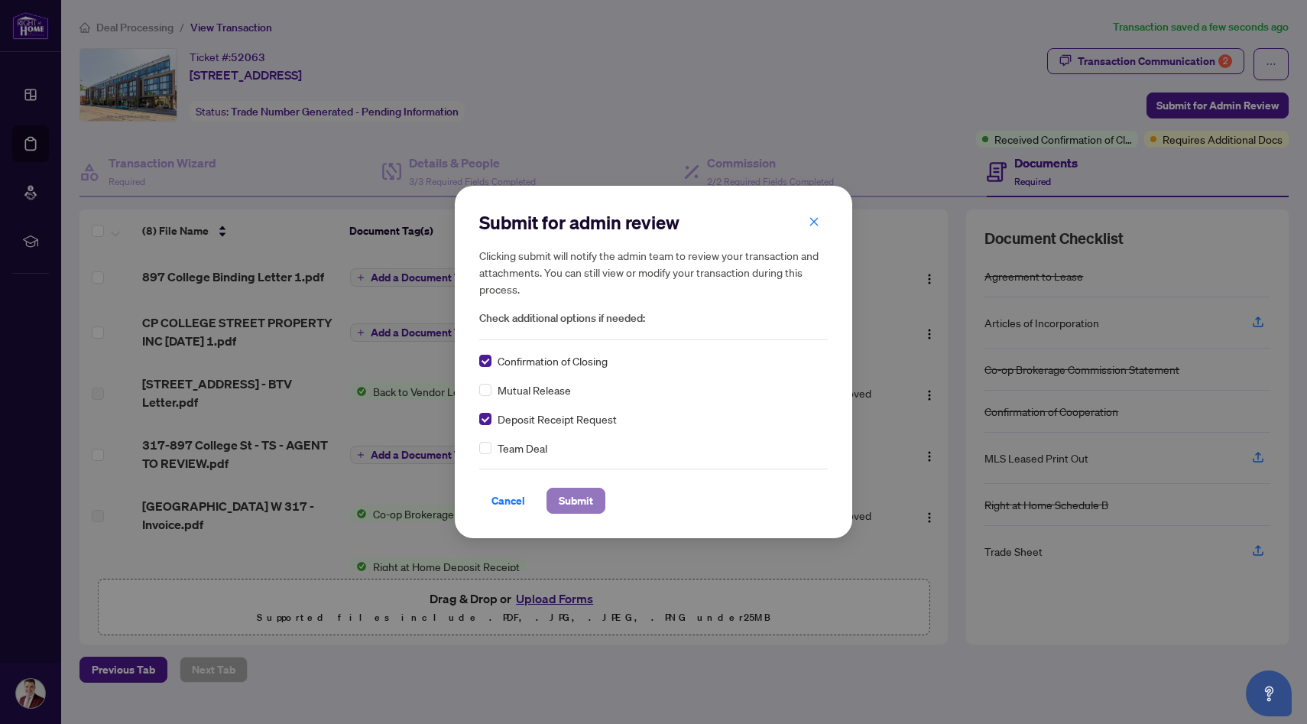
click at [564, 502] on span "Submit" at bounding box center [576, 500] width 34 height 24
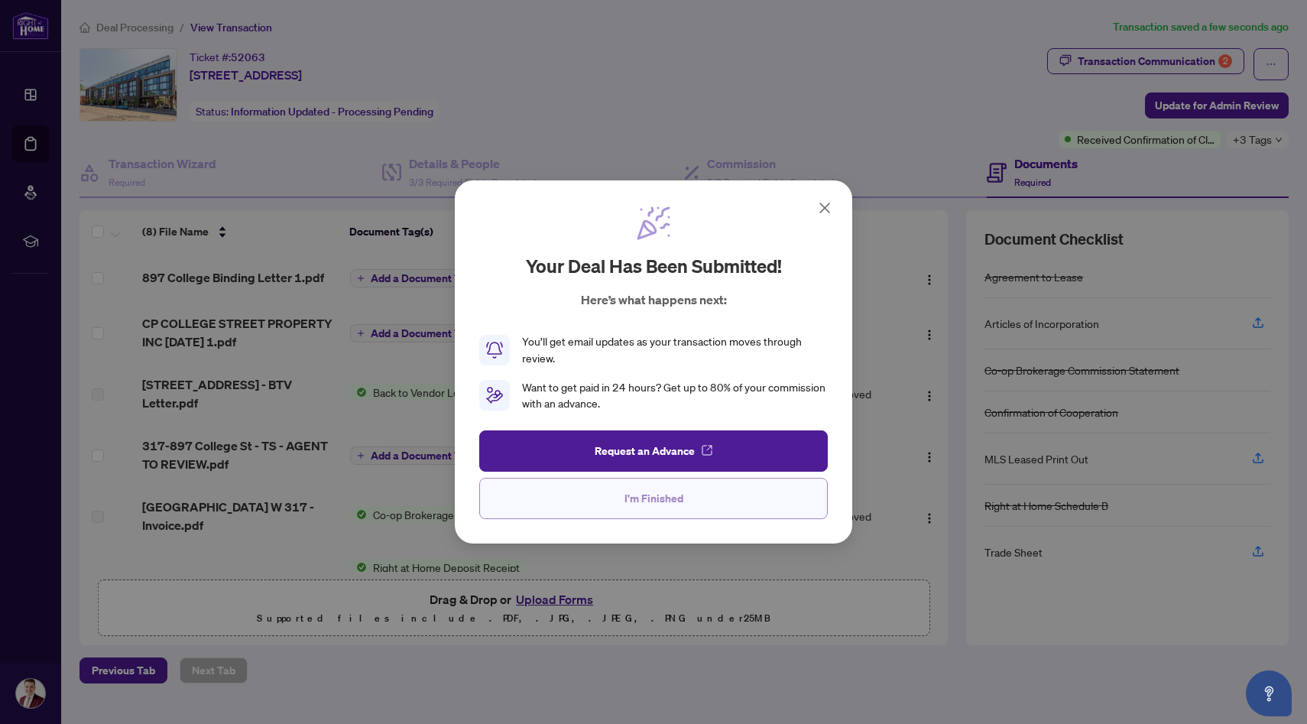
click at [718, 494] on button "I'm Finished" at bounding box center [653, 498] width 348 height 41
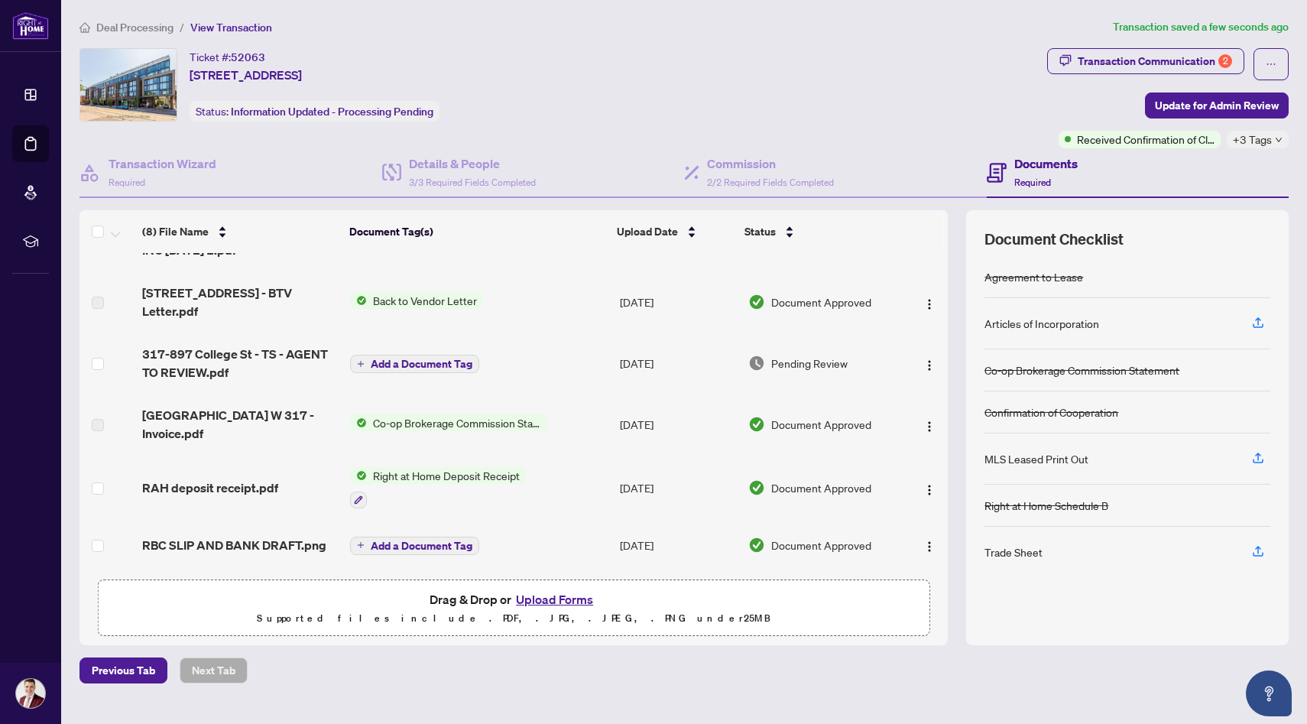
scroll to position [147, 0]
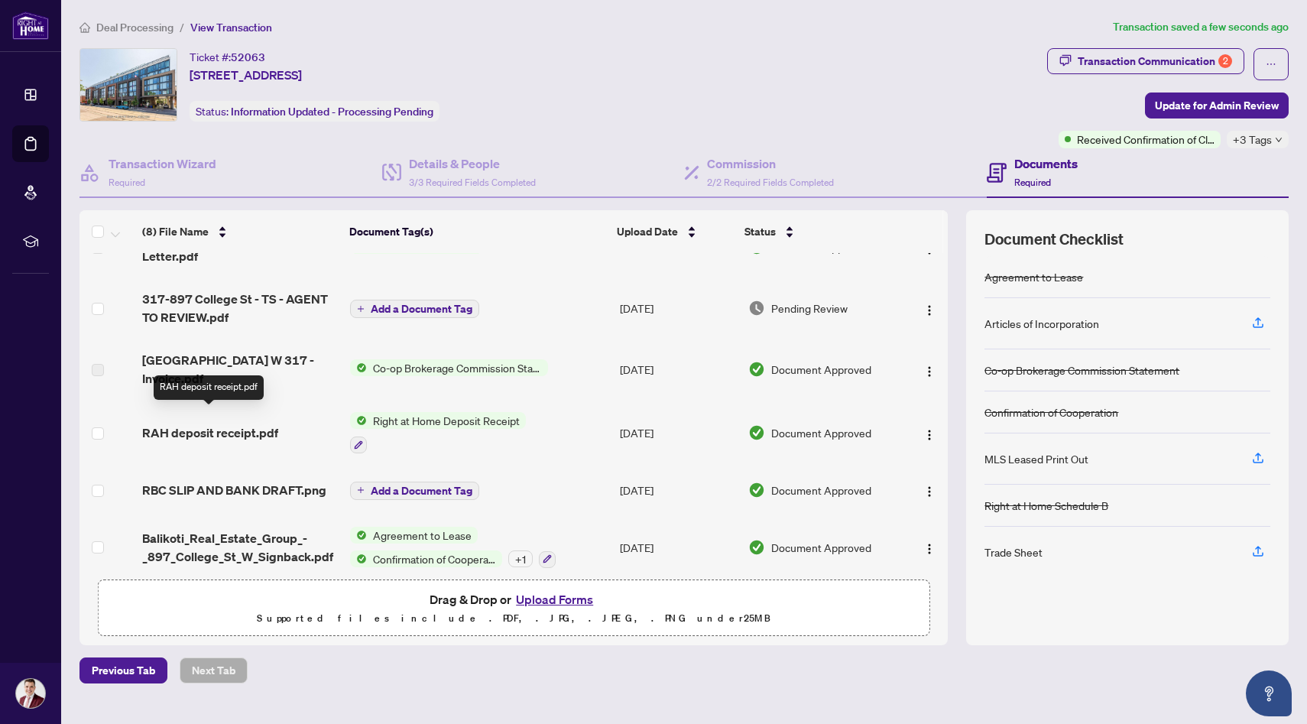
click at [206, 423] on span "RAH deposit receipt.pdf" at bounding box center [210, 432] width 136 height 18
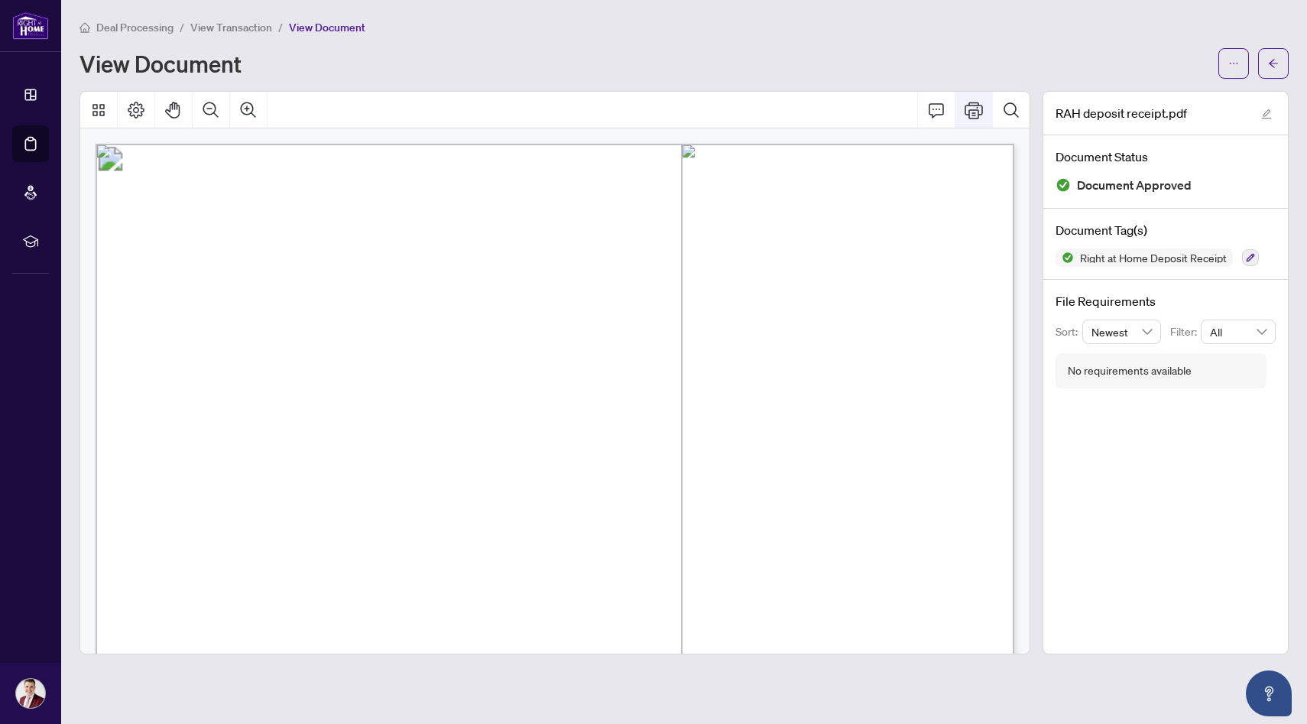
click at [982, 109] on icon "Print" at bounding box center [973, 110] width 18 height 17
click at [245, 28] on span "View Transaction" at bounding box center [231, 28] width 82 height 14
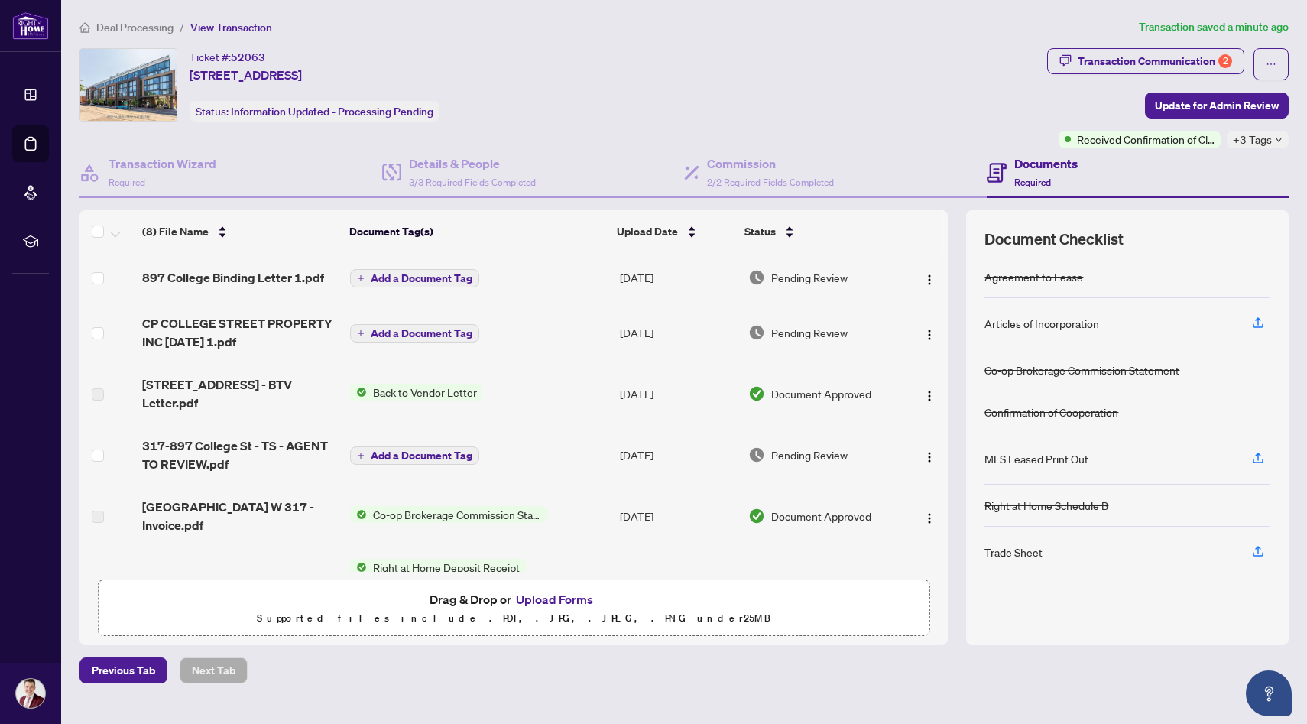
click at [153, 28] on span "Deal Processing" at bounding box center [134, 28] width 77 height 14
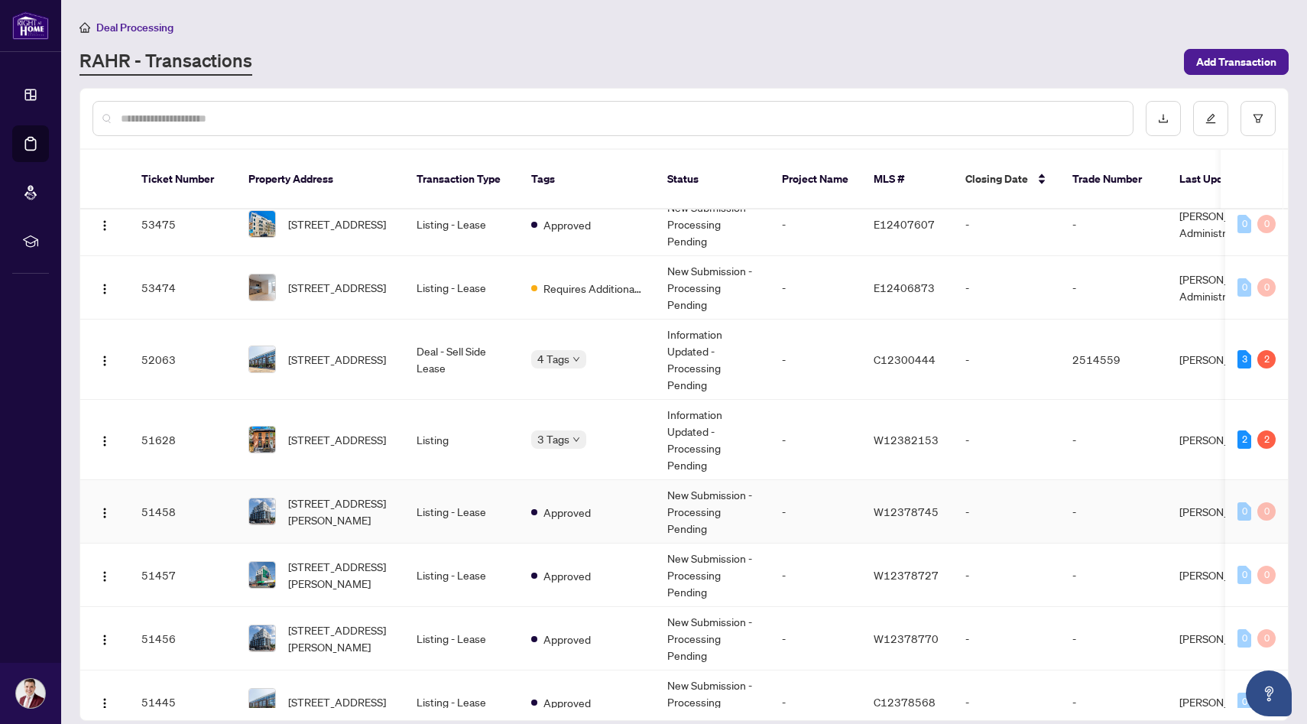
scroll to position [323, 0]
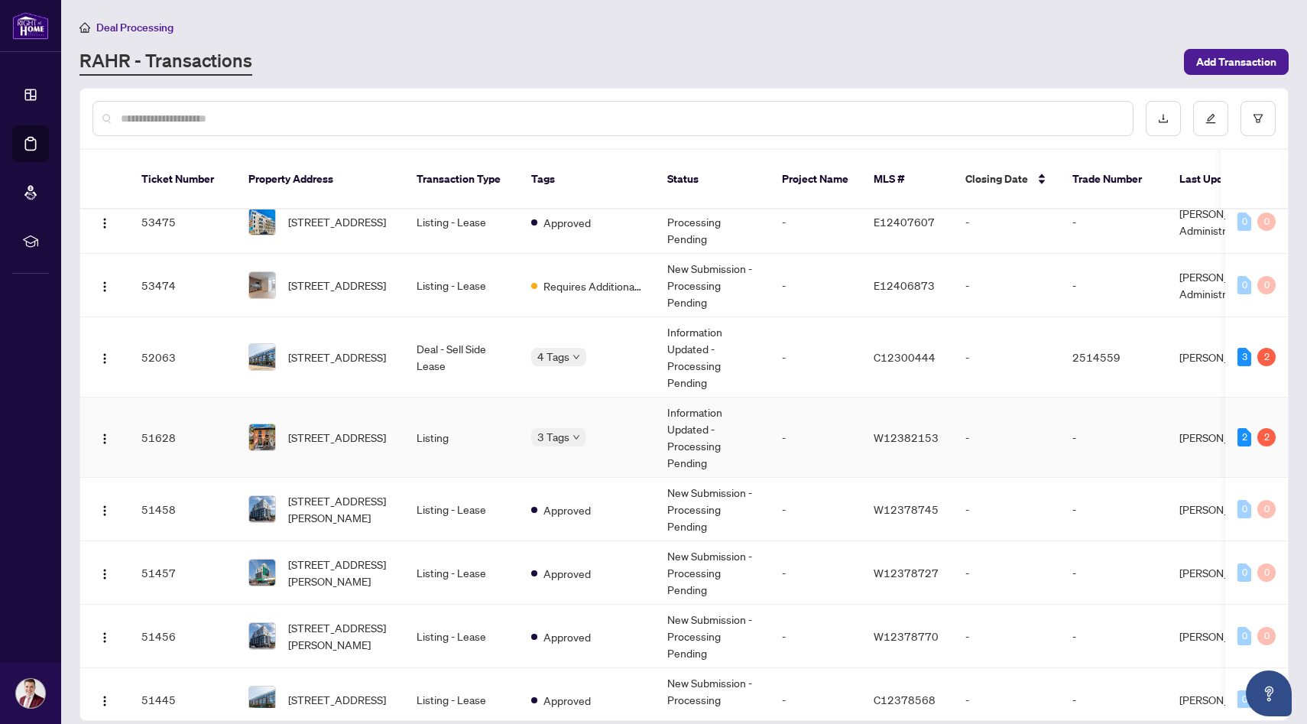
click at [401, 428] on td "[STREET_ADDRESS]" at bounding box center [320, 437] width 168 height 80
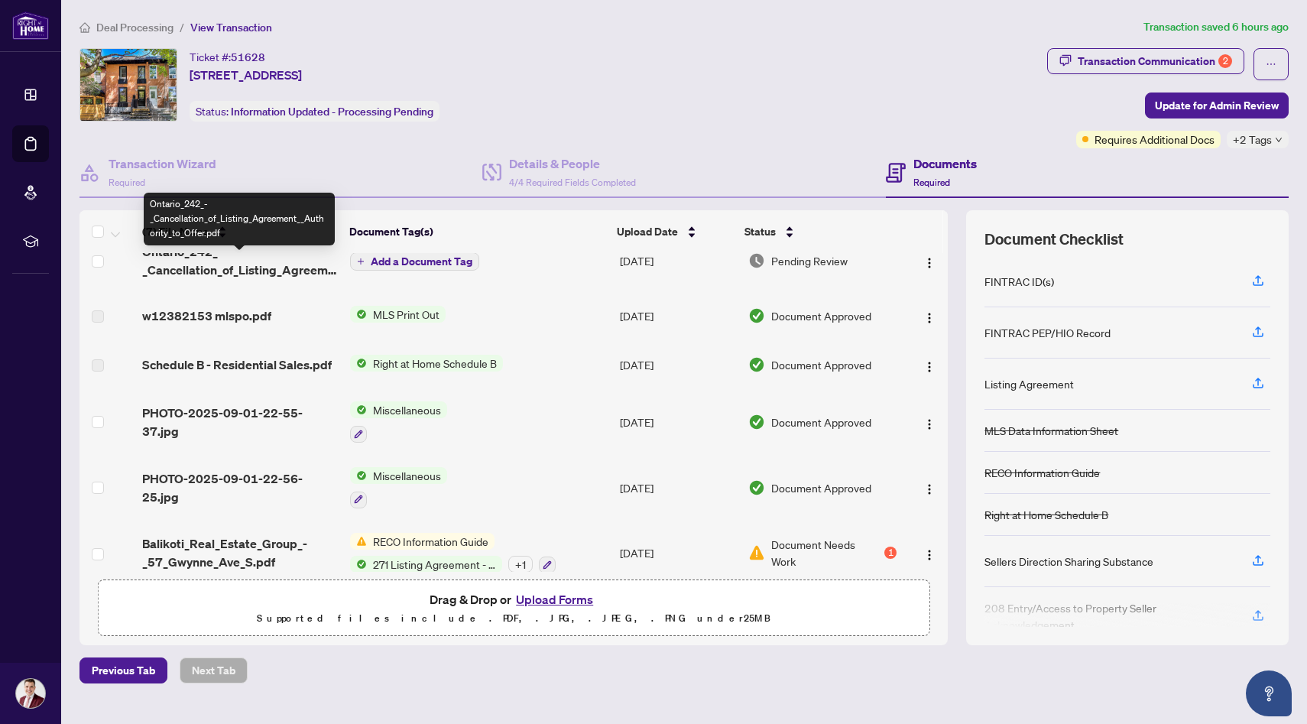
scroll to position [102, 0]
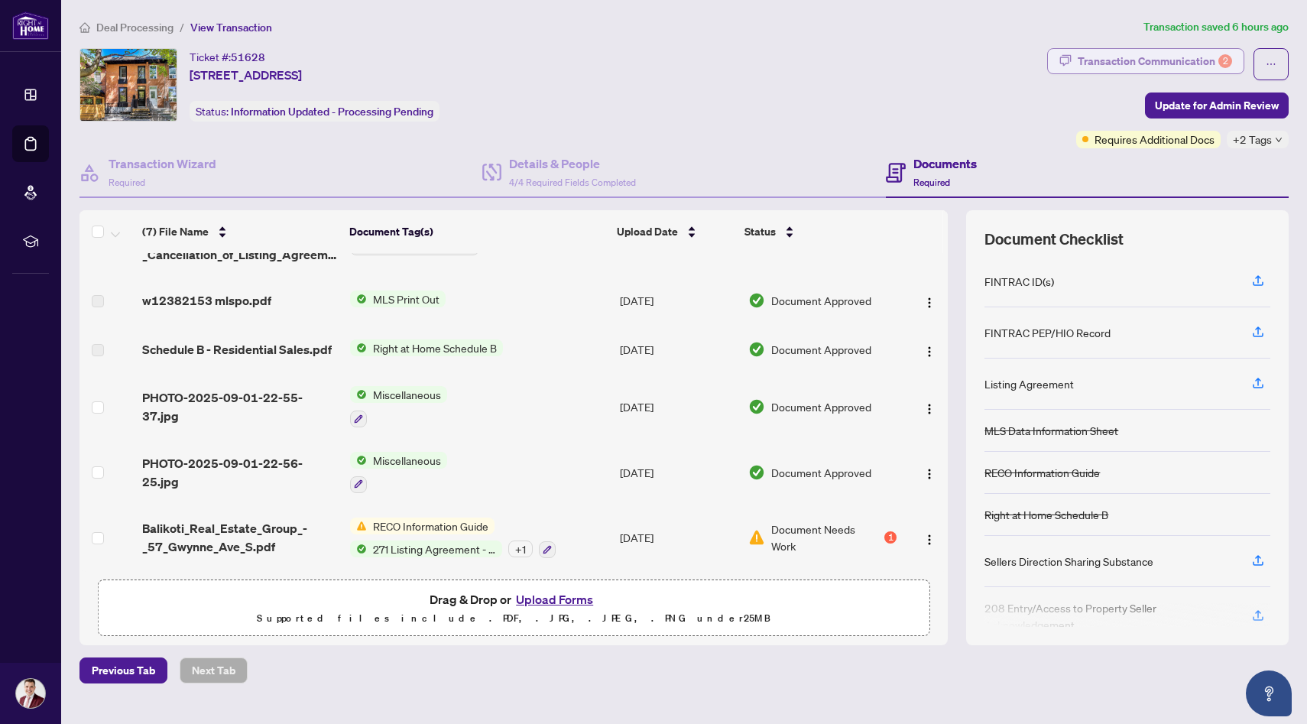
click at [1096, 57] on div "Transaction Communication 2" at bounding box center [1154, 61] width 154 height 24
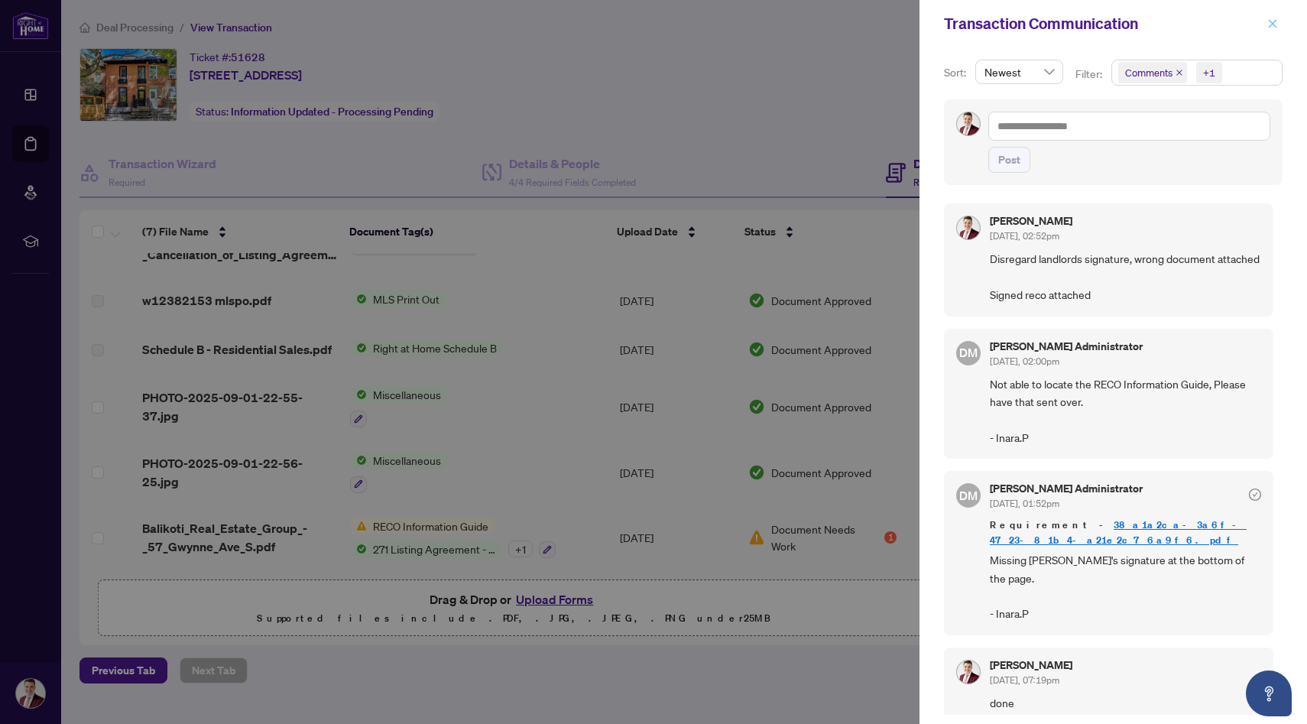
click at [1274, 28] on icon "close" at bounding box center [1272, 23] width 11 height 11
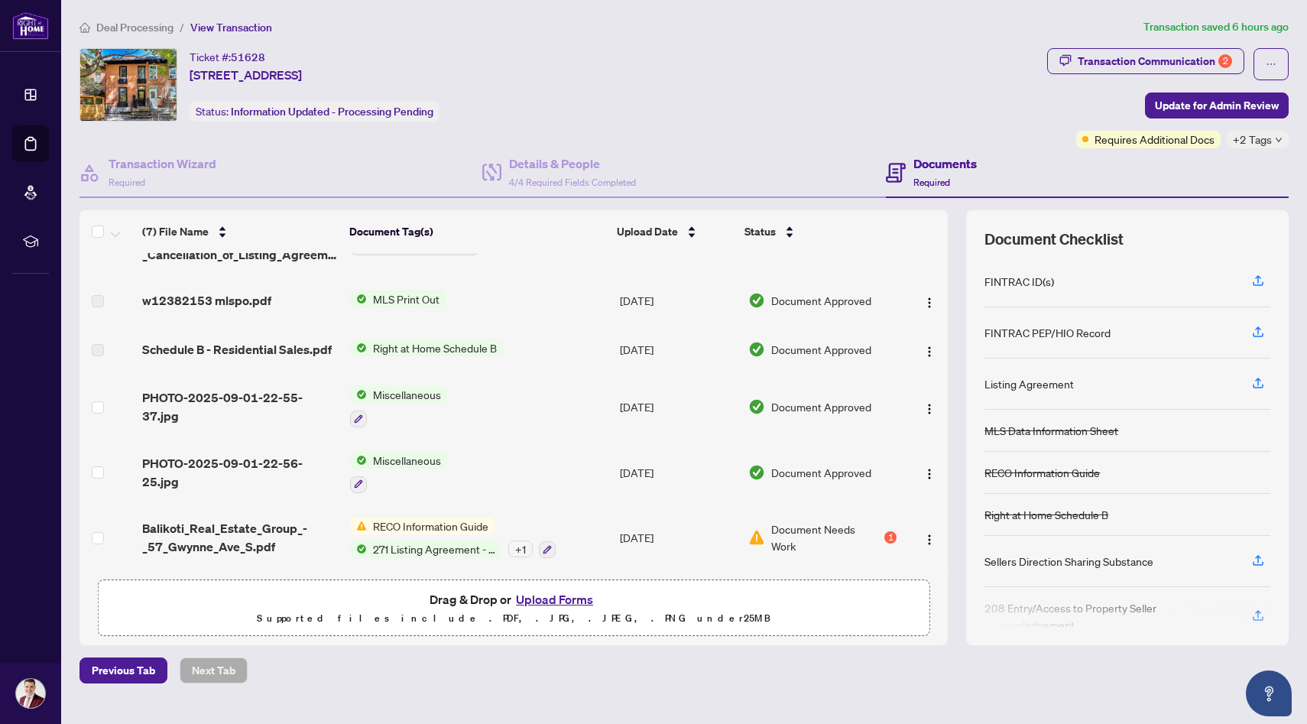
scroll to position [0, 0]
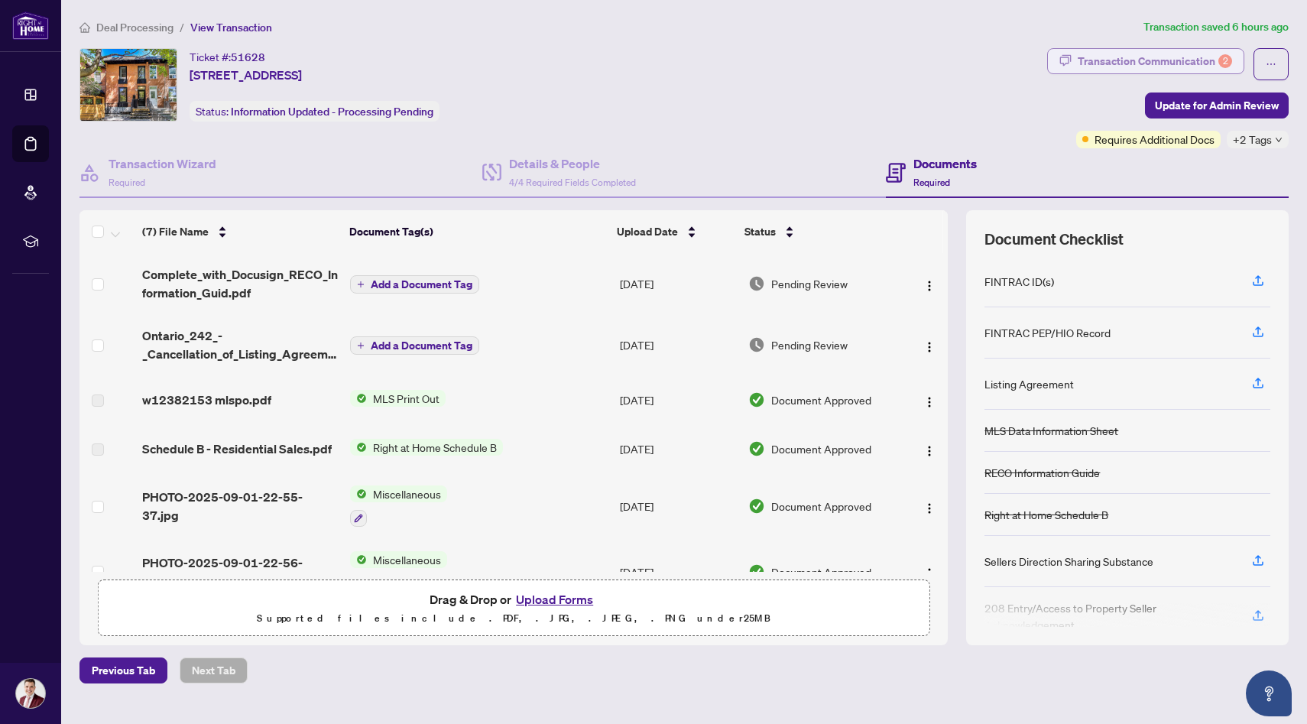
click at [1124, 66] on div "Transaction Communication 2" at bounding box center [1154, 61] width 154 height 24
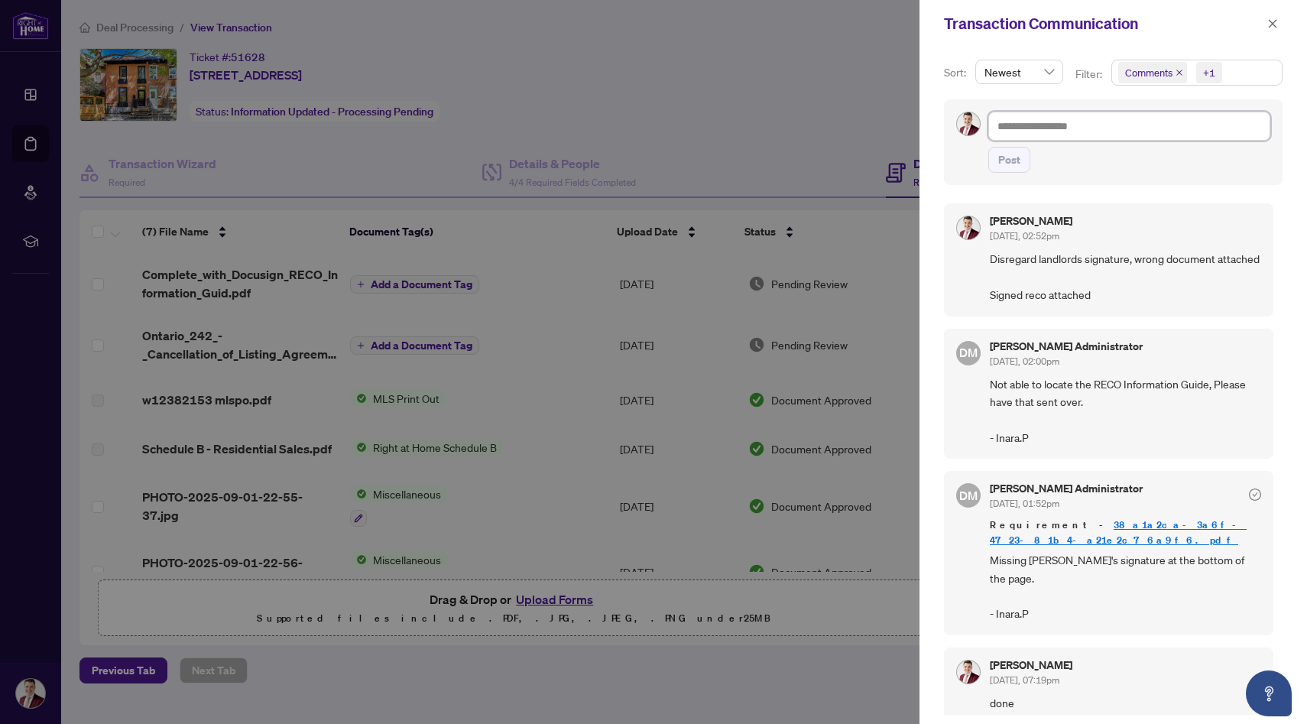
click at [1040, 132] on textarea at bounding box center [1129, 126] width 282 height 29
type textarea "*"
type textarea "**"
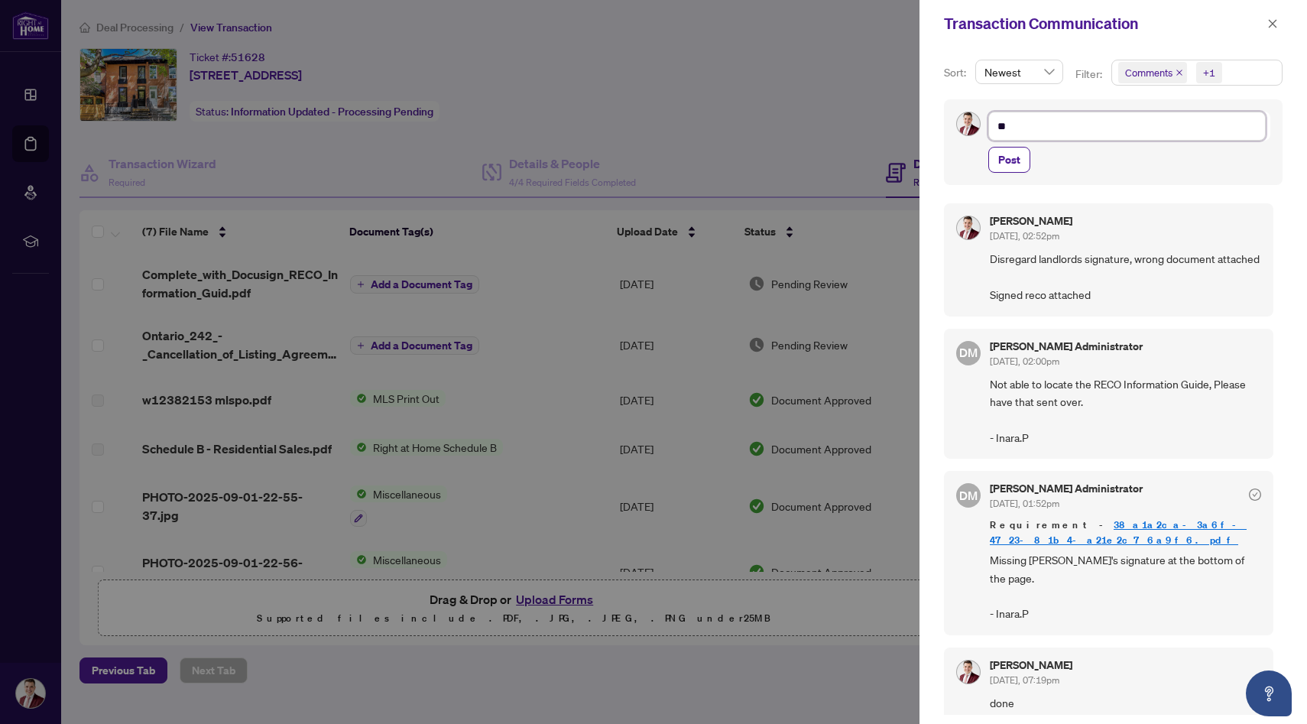
type textarea "***"
type textarea "****"
type textarea "*****"
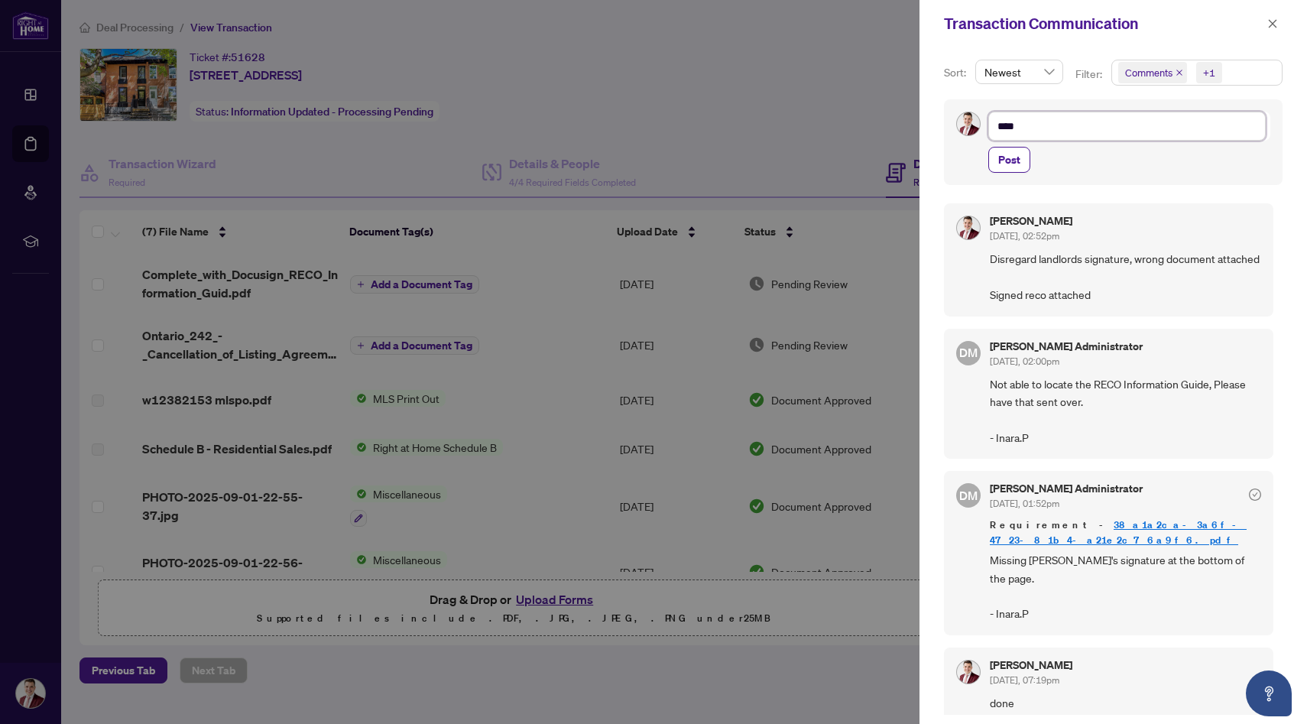
type textarea "*****"
type textarea "******"
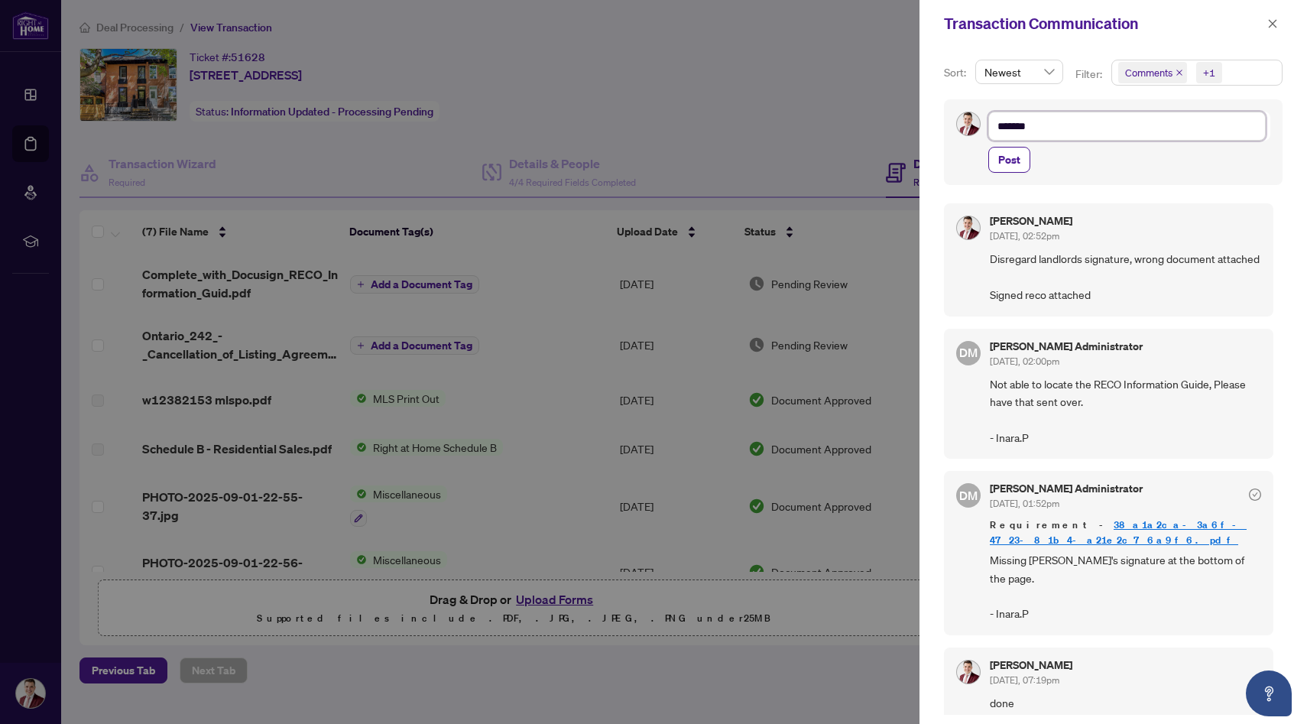
type textarea "********"
type textarea "*********"
type textarea "**********"
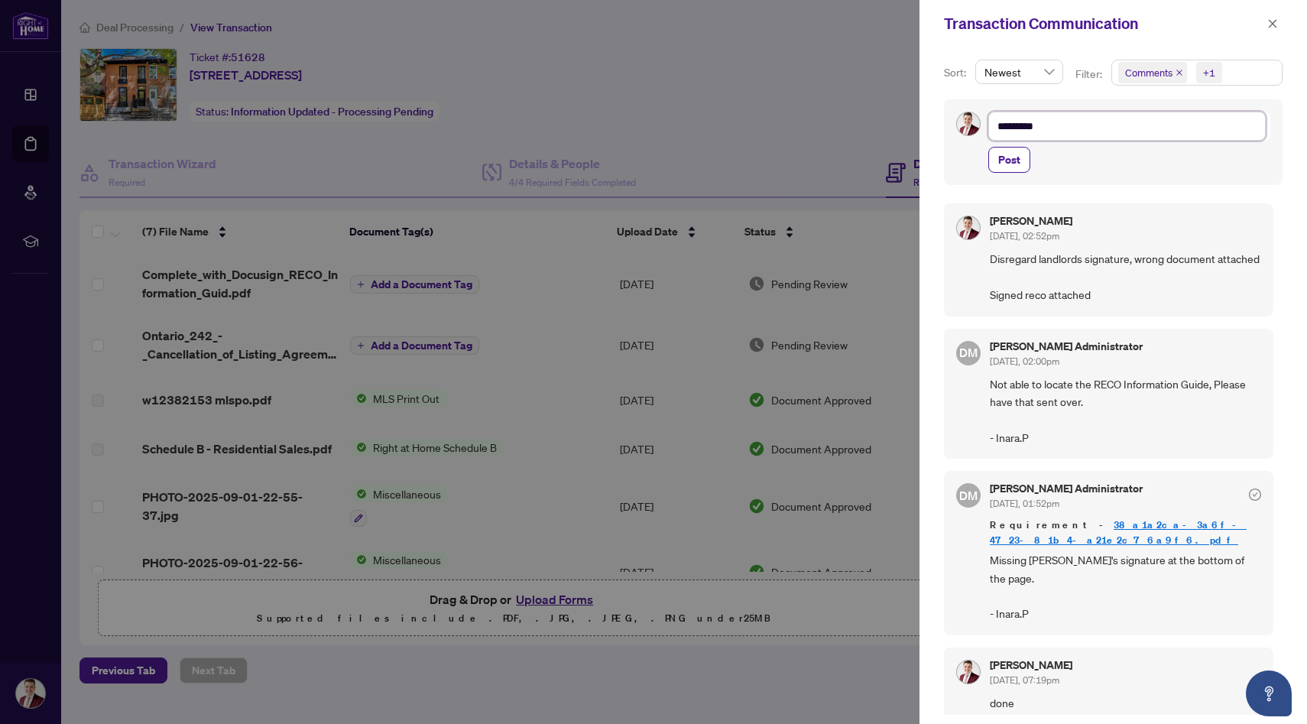
type textarea "**********"
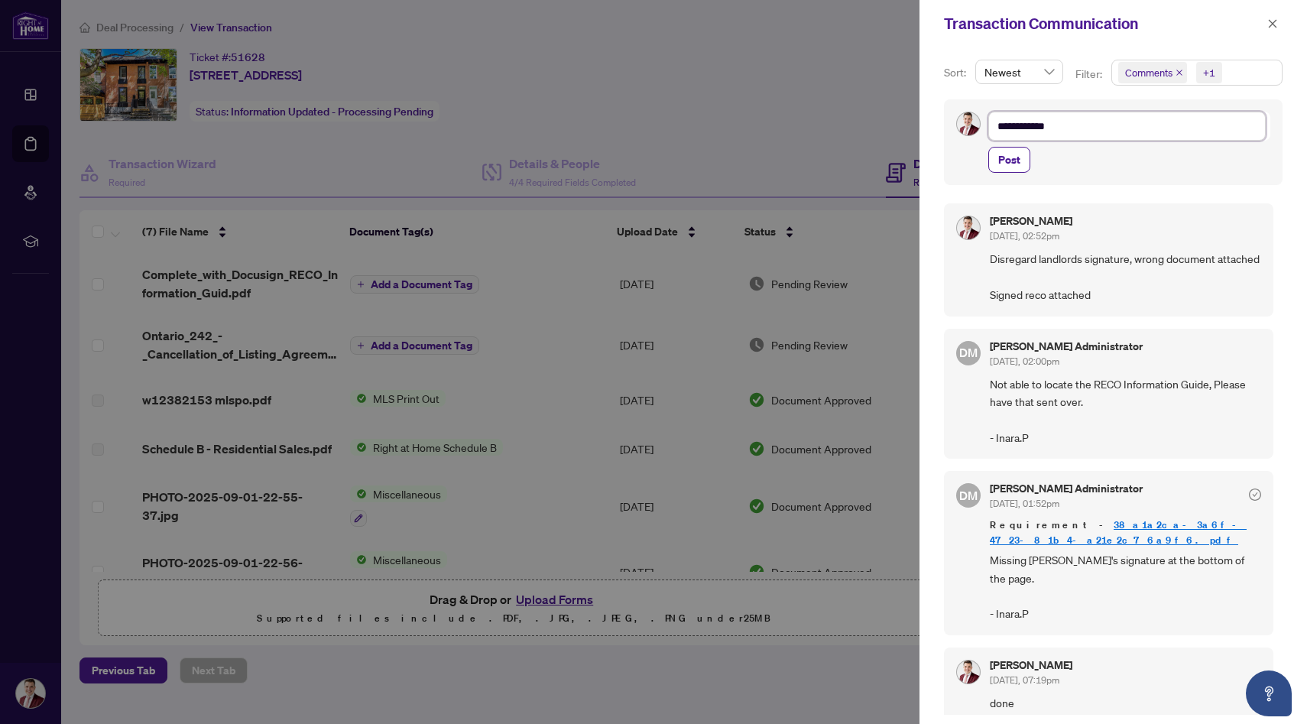
type textarea "**********"
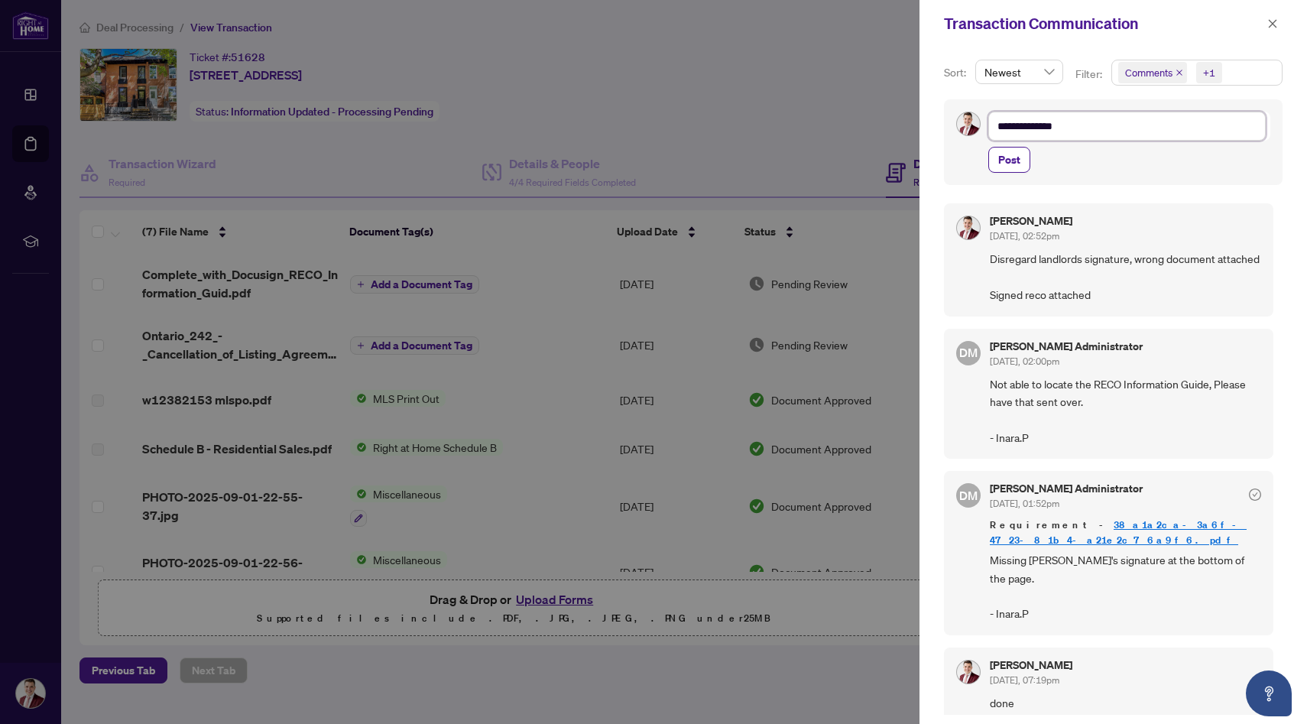
type textarea "**********"
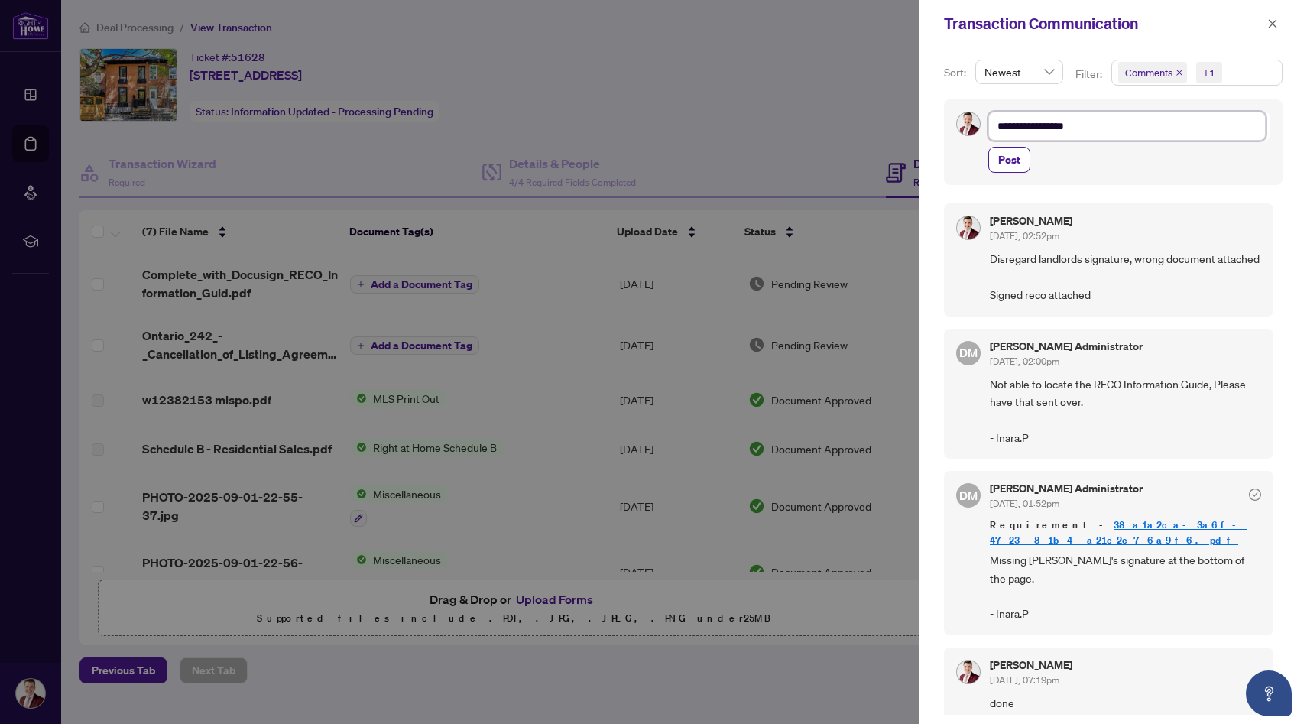
type textarea "**********"
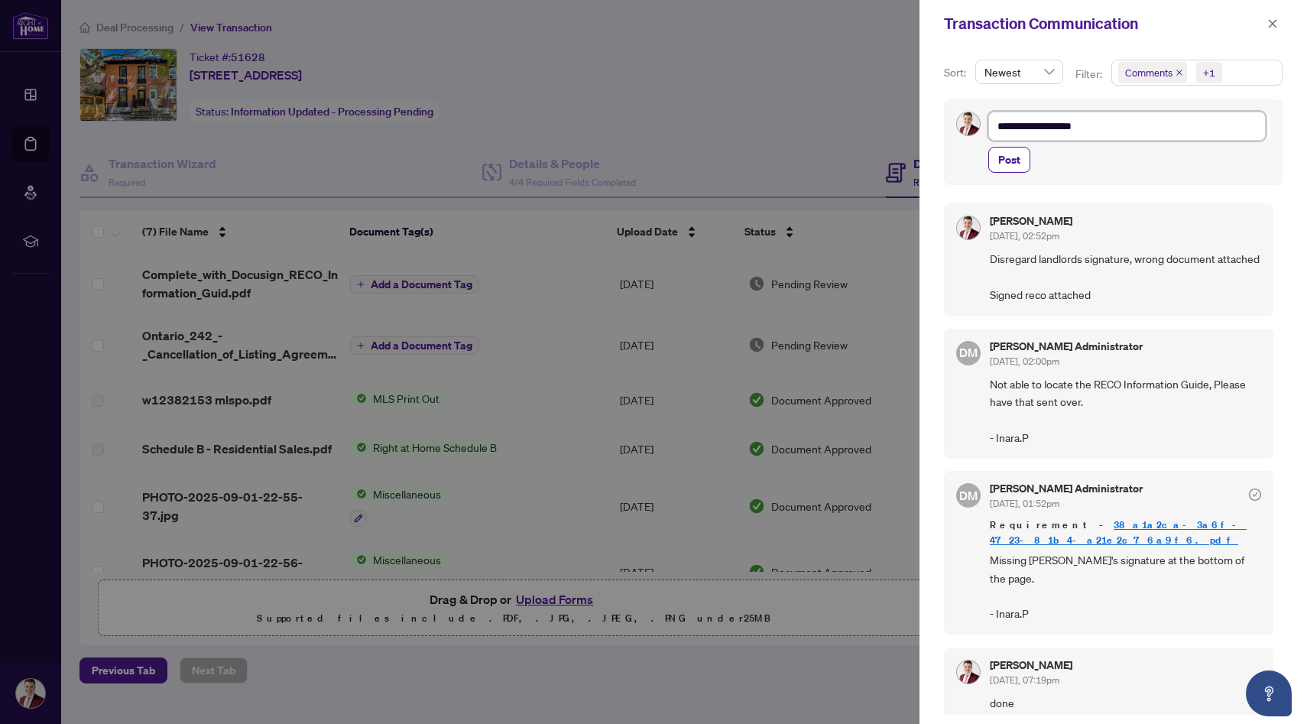
type textarea "**********"
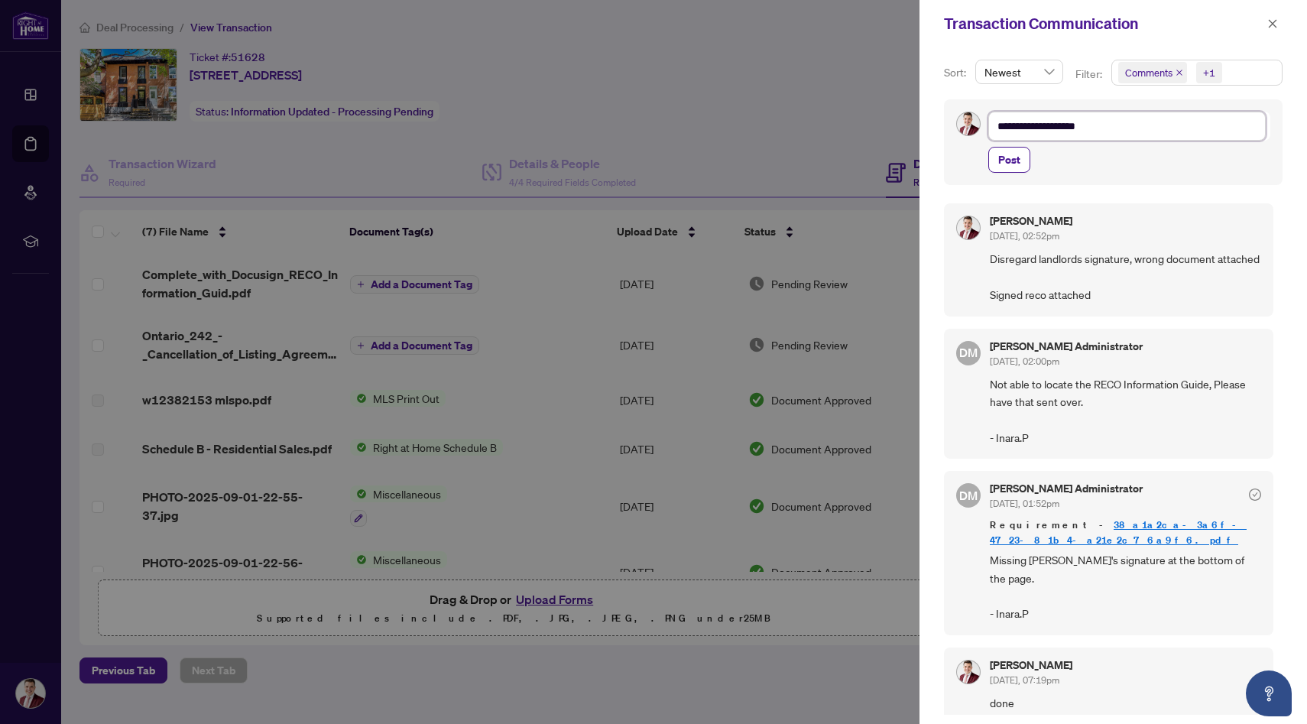
type textarea "**********"
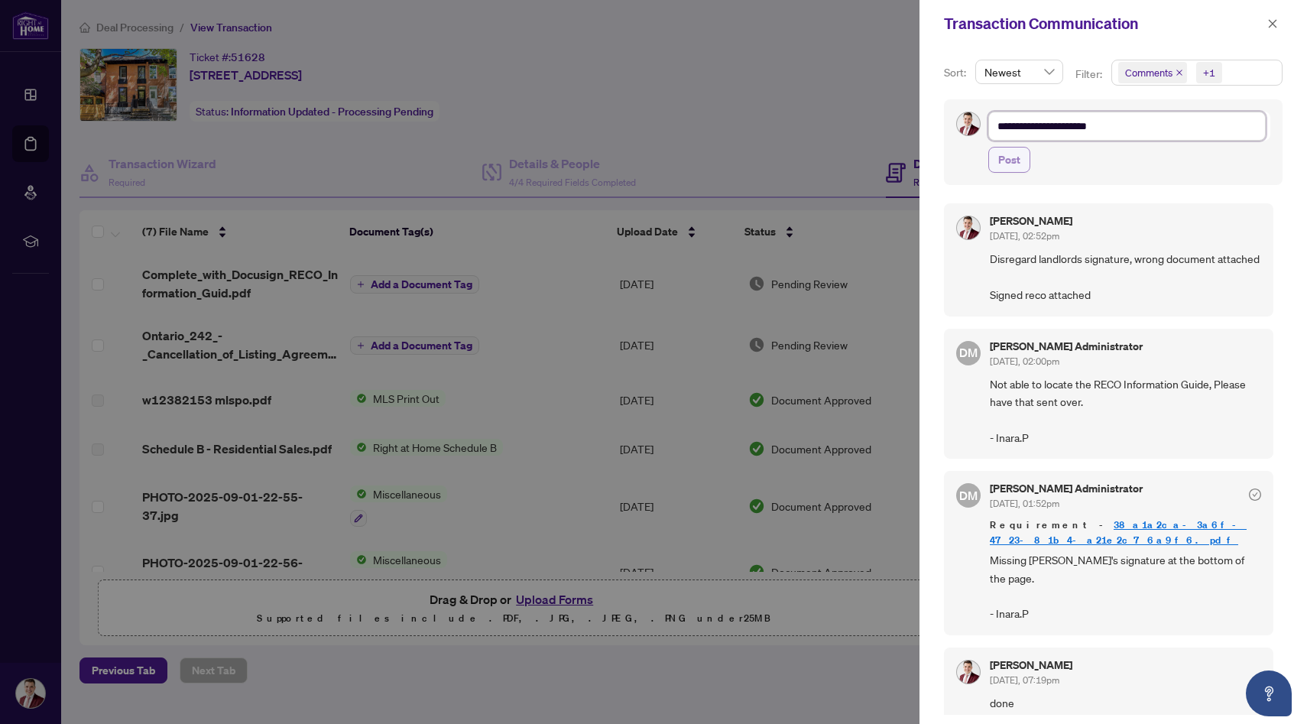
type textarea "**********"
click at [1017, 157] on span "Post" at bounding box center [1009, 159] width 22 height 24
type textarea "**********"
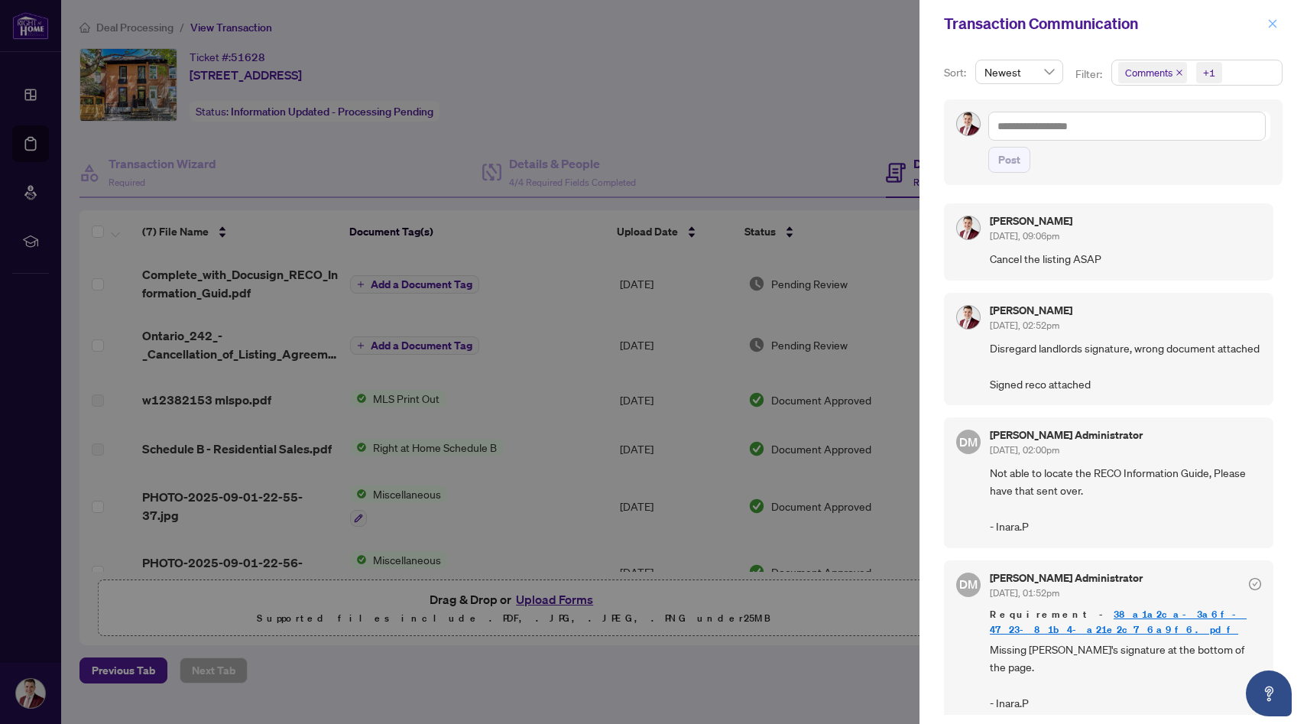
click at [1273, 26] on icon "close" at bounding box center [1272, 23] width 11 height 11
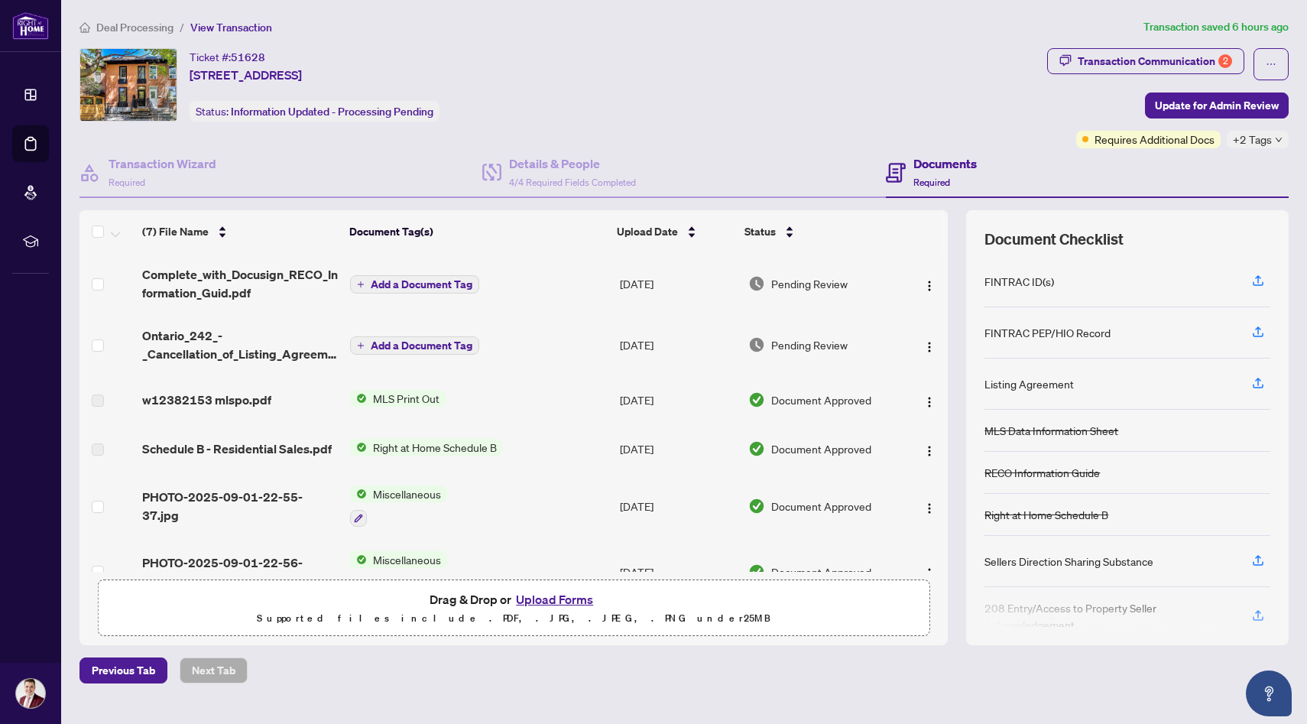
click at [153, 22] on span "Deal Processing" at bounding box center [134, 28] width 77 height 14
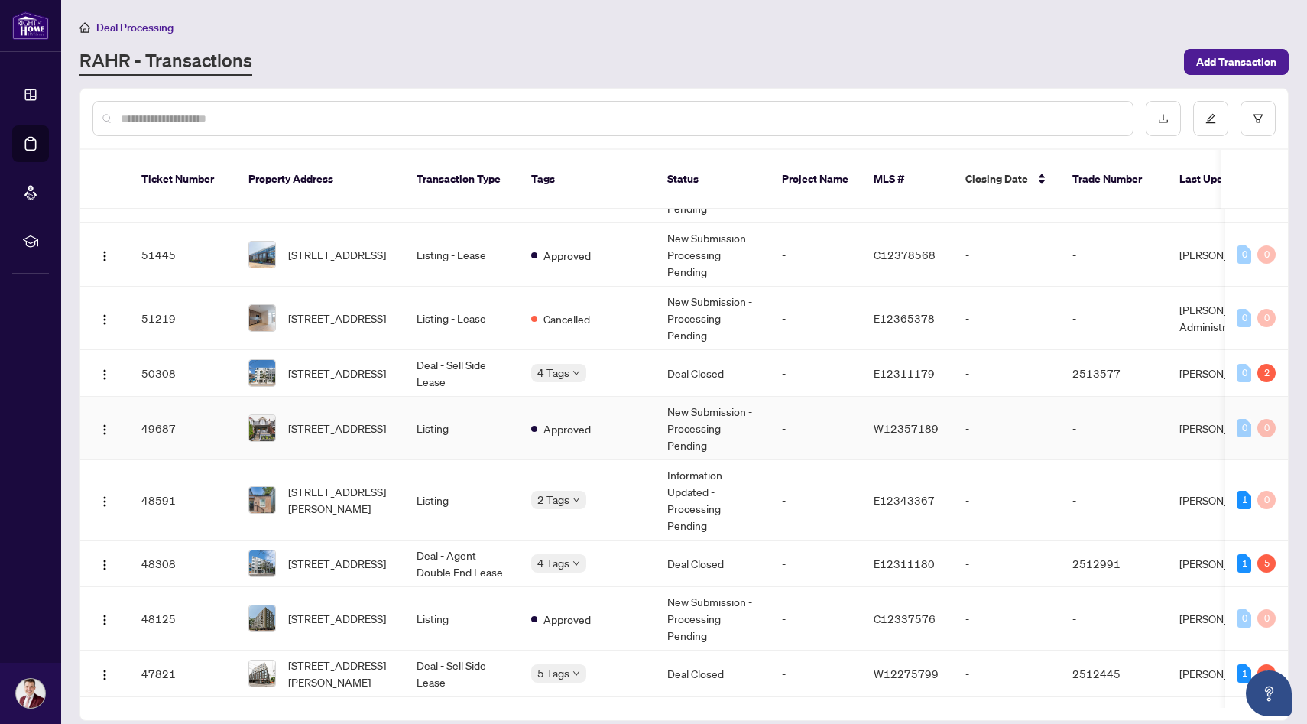
scroll to position [786, 0]
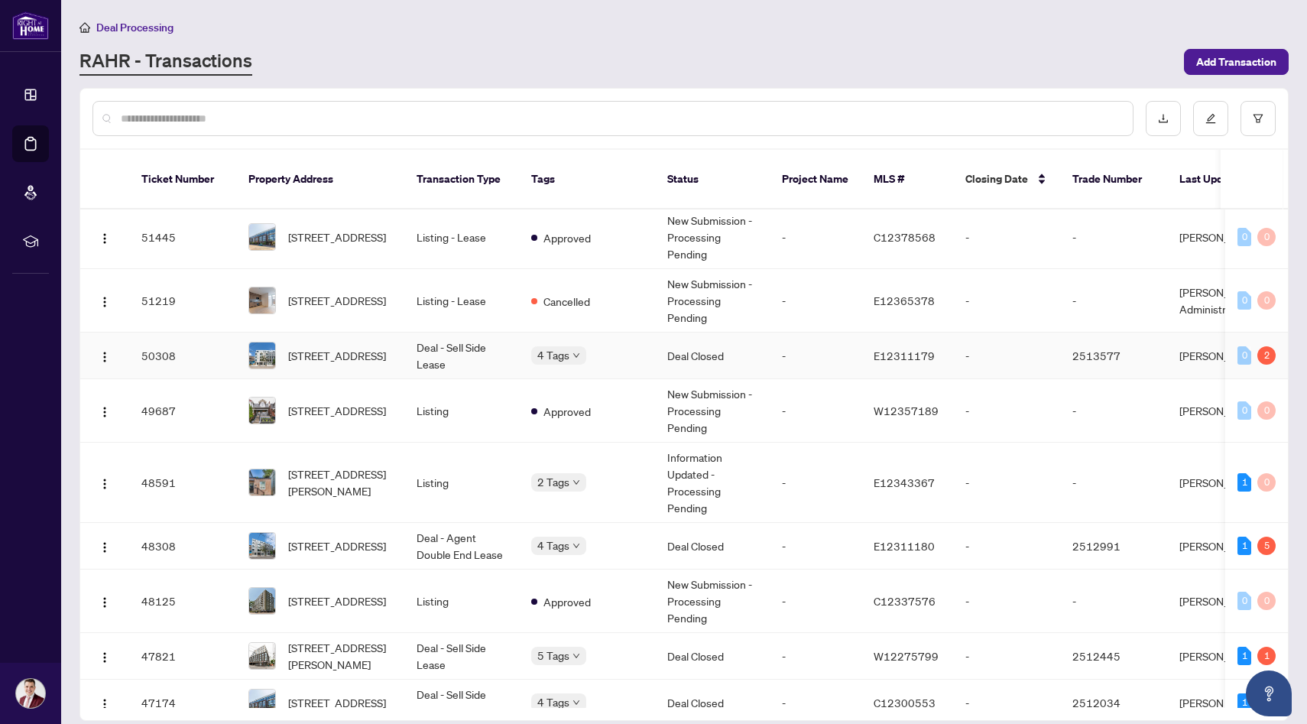
click at [400, 338] on td "[STREET_ADDRESS]" at bounding box center [320, 355] width 168 height 47
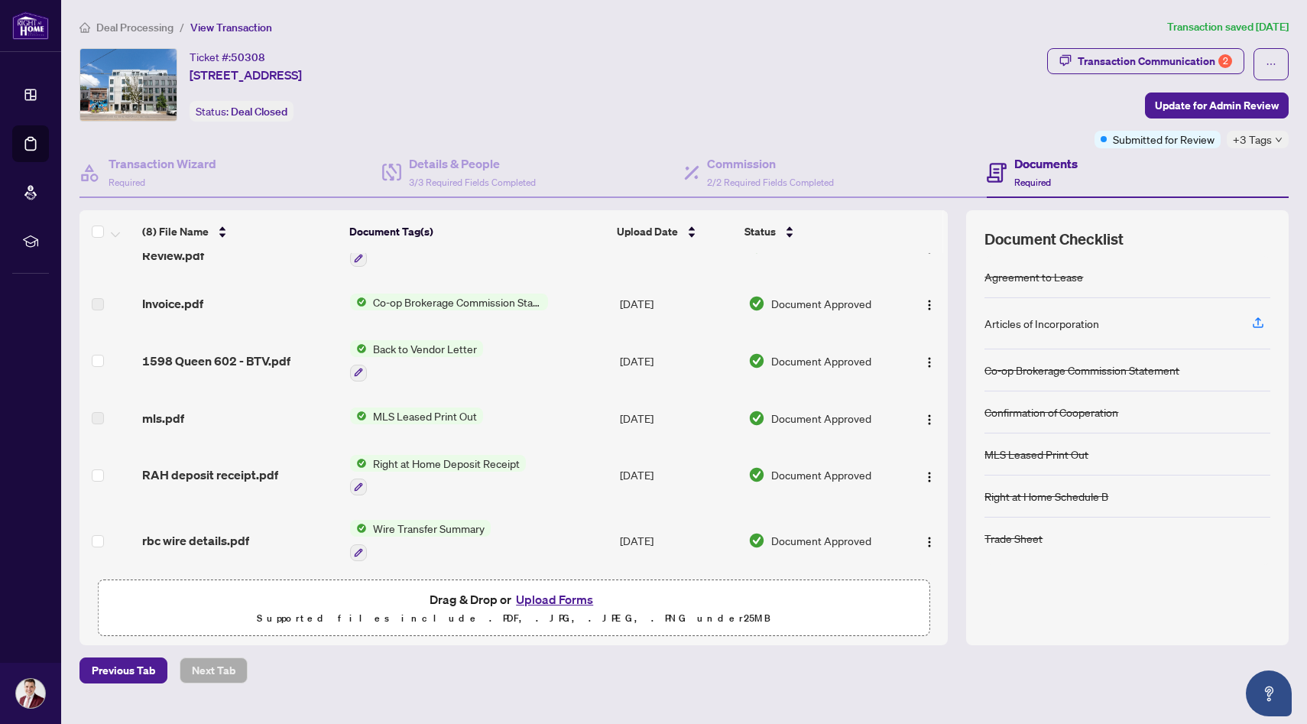
scroll to position [173, 0]
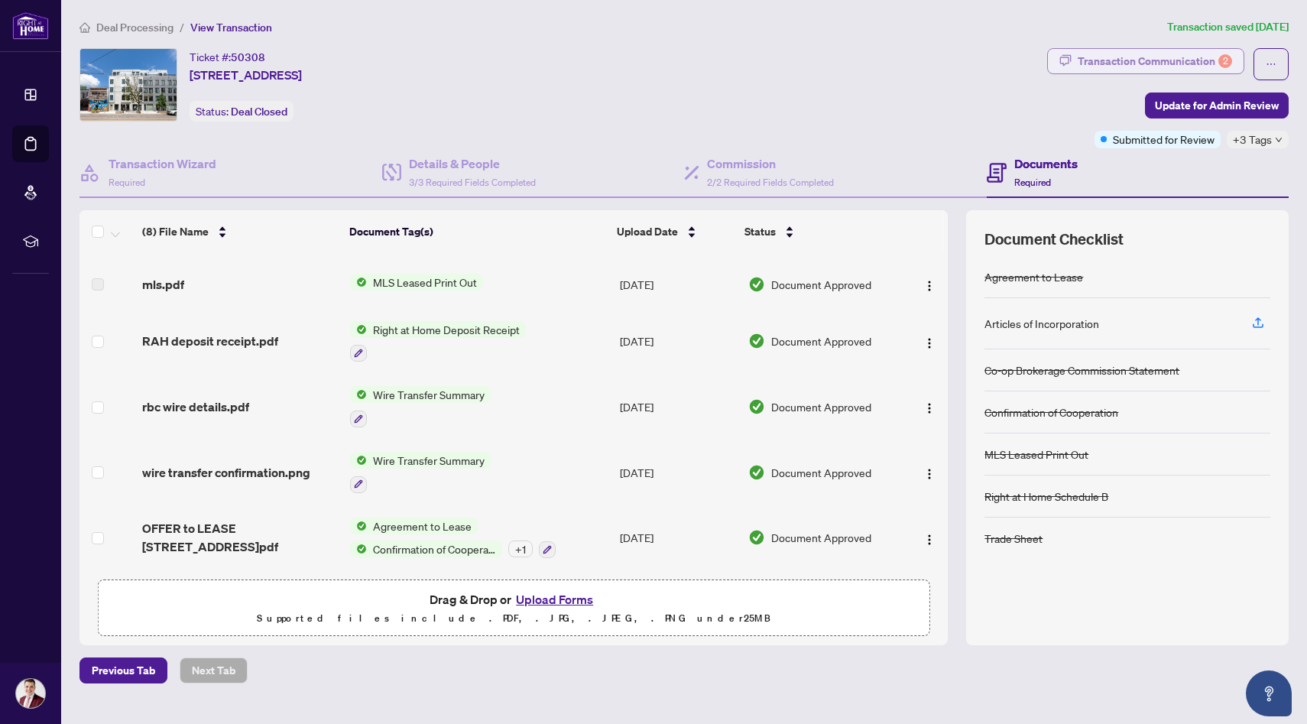
click at [1097, 59] on div "Transaction Communication 2" at bounding box center [1154, 61] width 154 height 24
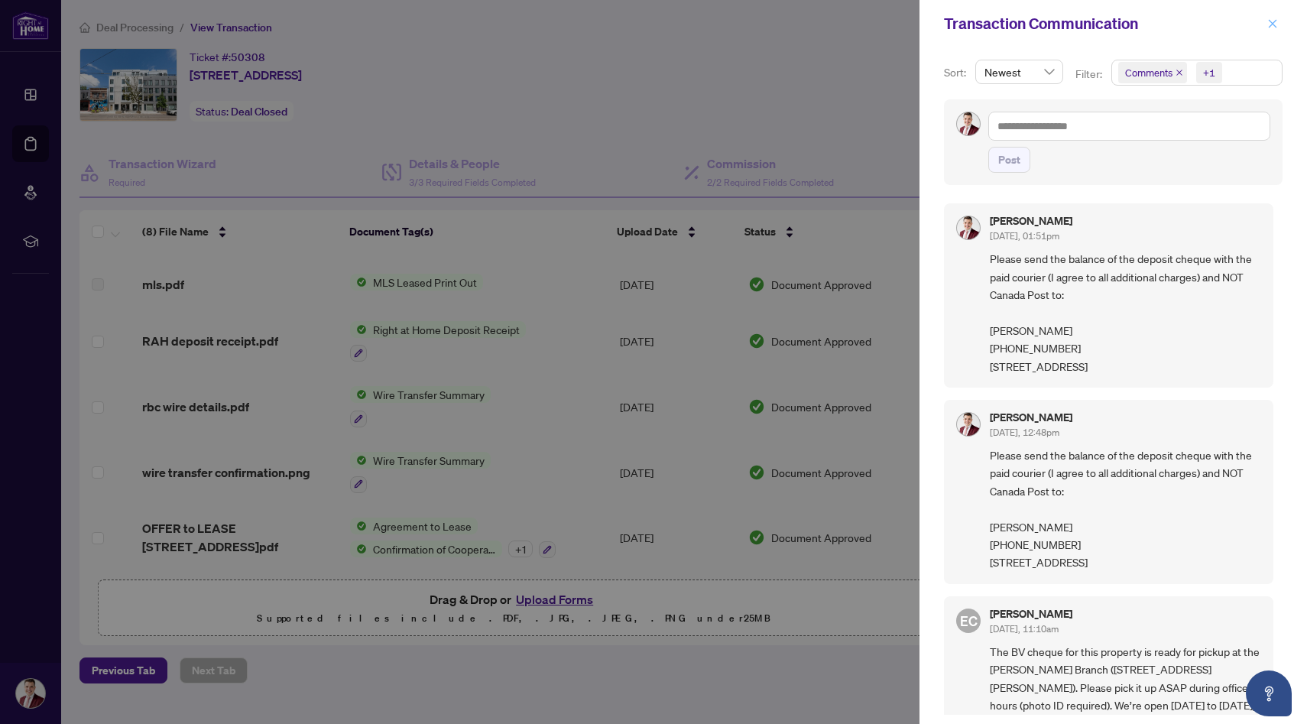
click at [1267, 29] on span "button" at bounding box center [1272, 23] width 11 height 24
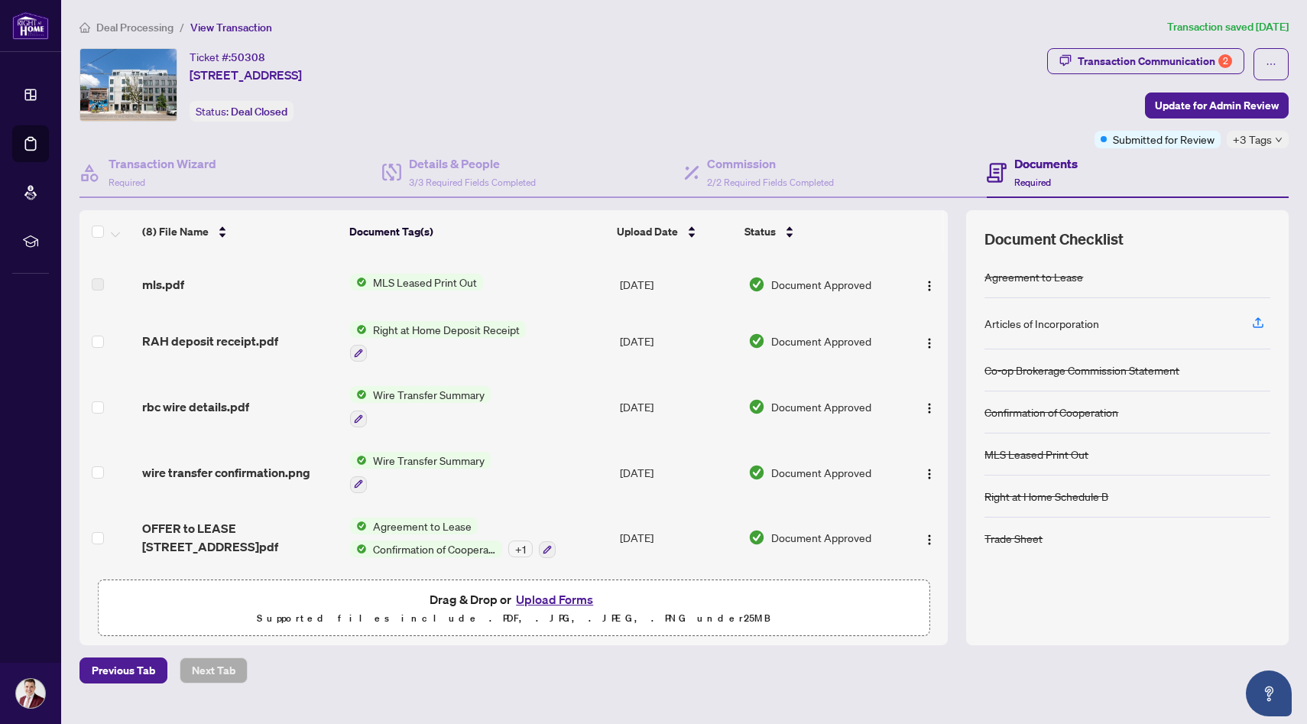
click at [156, 25] on span "Deal Processing" at bounding box center [134, 28] width 77 height 14
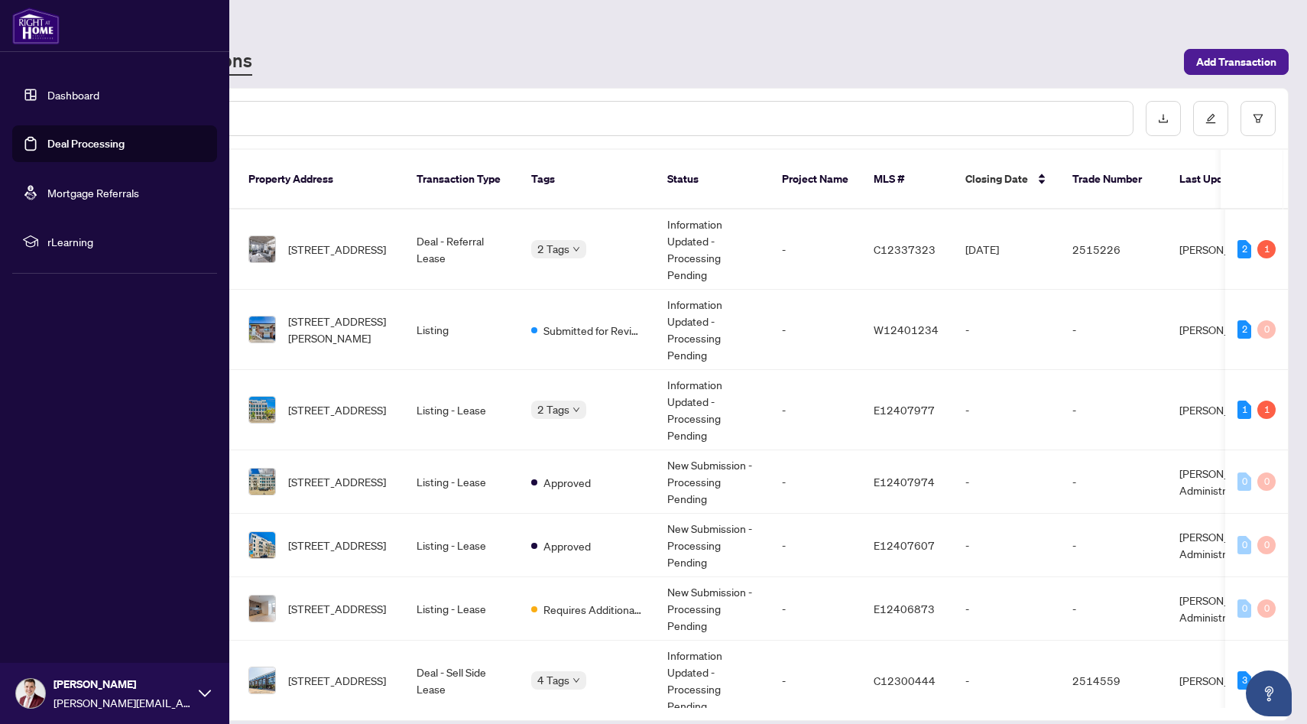
click at [70, 93] on link "Dashboard" at bounding box center [73, 95] width 52 height 14
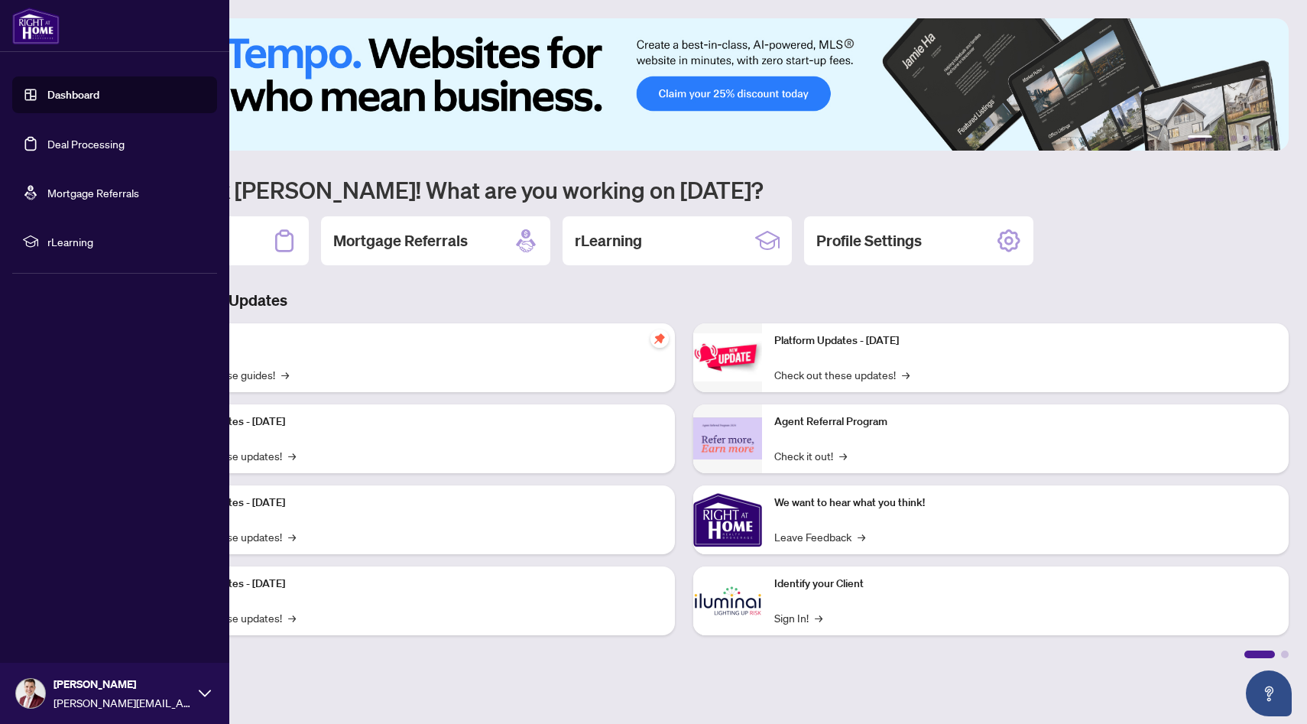
click at [83, 141] on link "Deal Processing" at bounding box center [85, 144] width 77 height 14
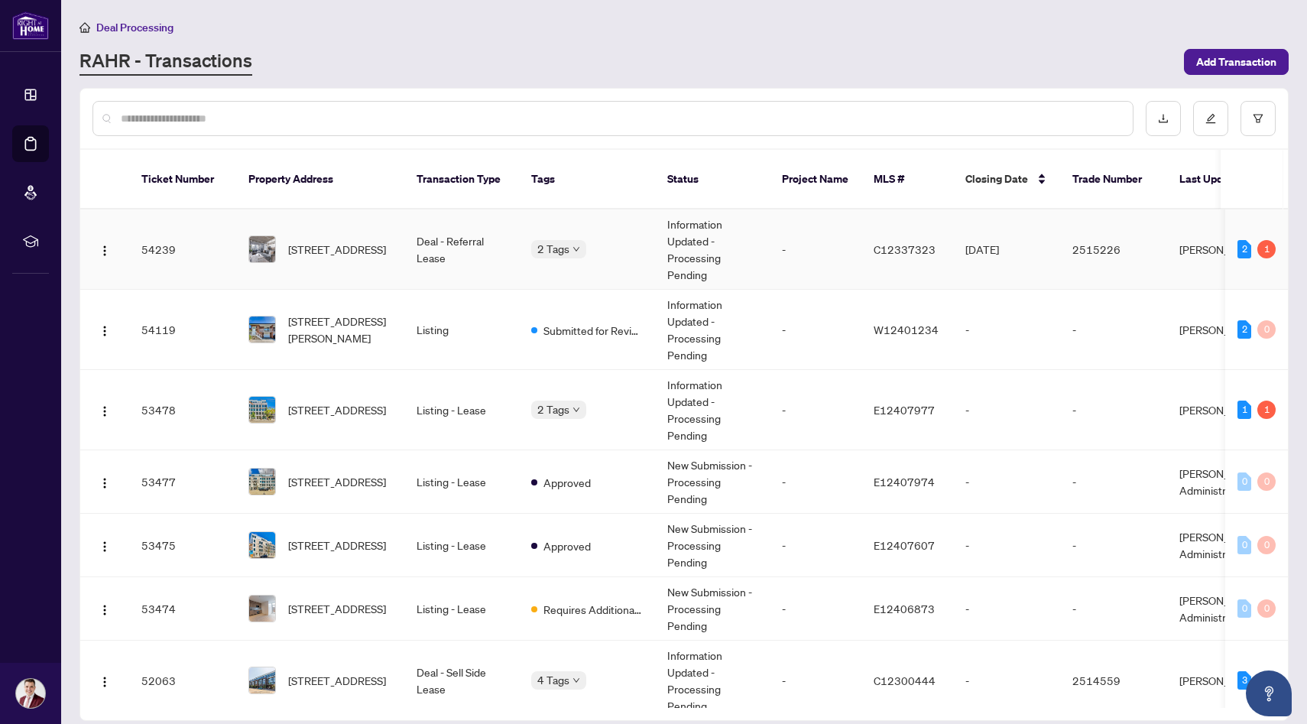
click at [343, 241] on span "[STREET_ADDRESS]" at bounding box center [337, 249] width 98 height 17
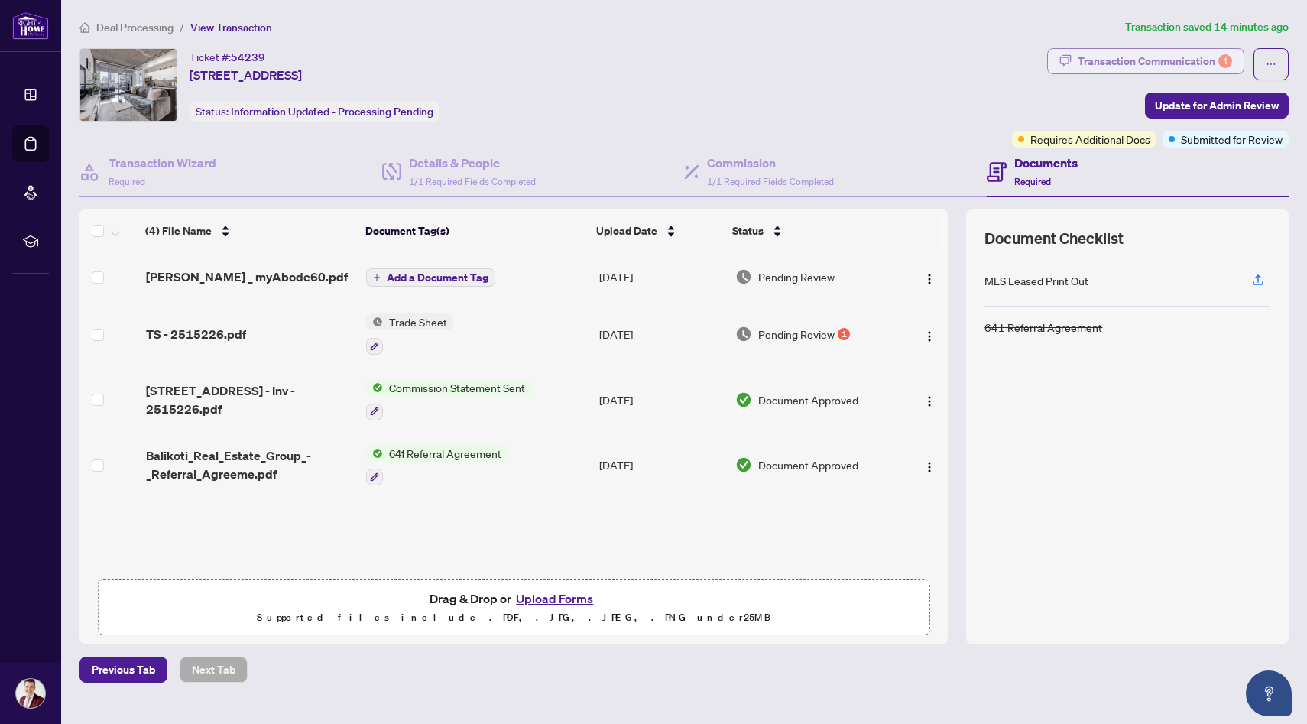
click at [1104, 65] on div "Transaction Communication 1" at bounding box center [1154, 61] width 154 height 24
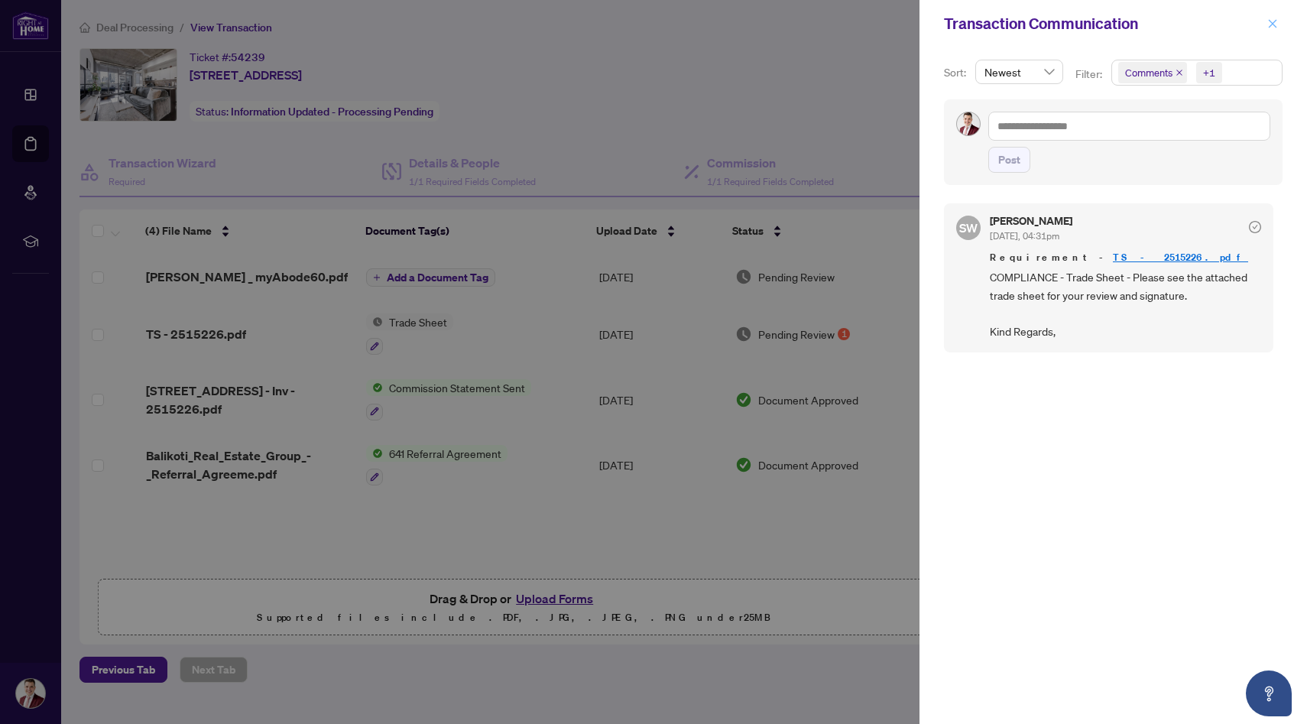
click at [1279, 24] on button "button" at bounding box center [1272, 24] width 20 height 18
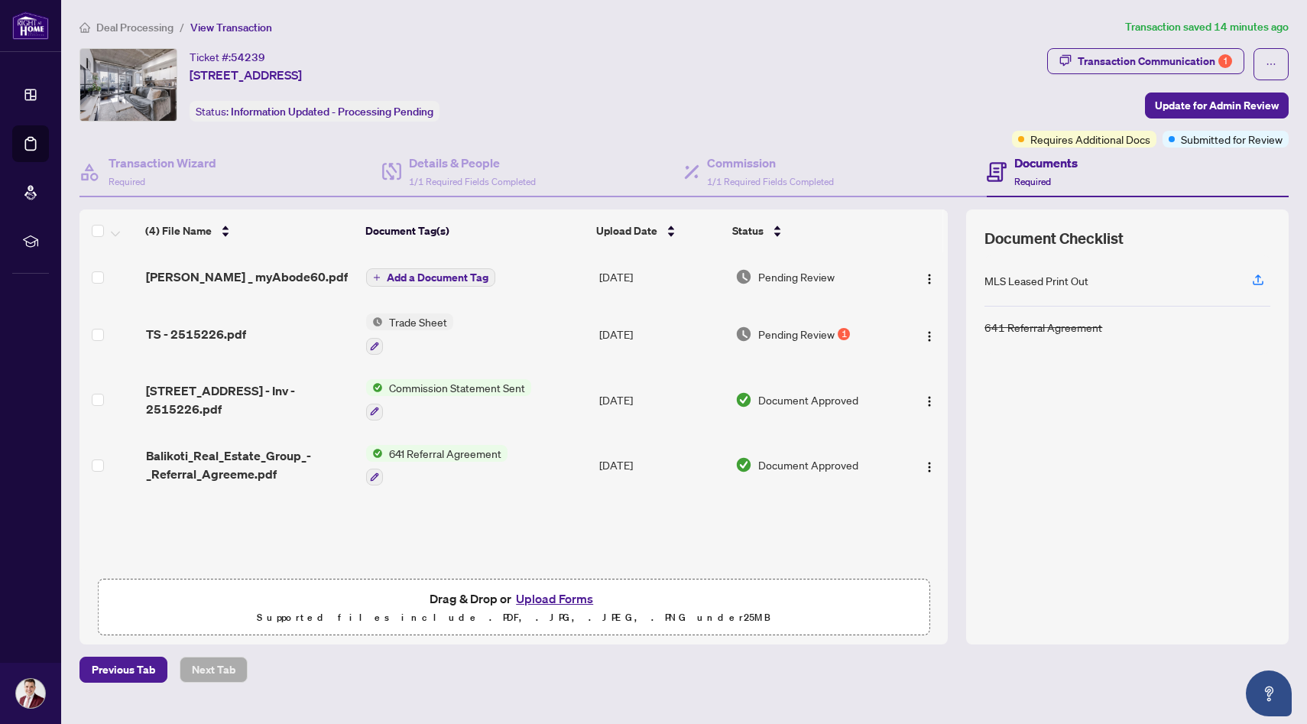
click at [144, 23] on span "Deal Processing" at bounding box center [134, 28] width 77 height 14
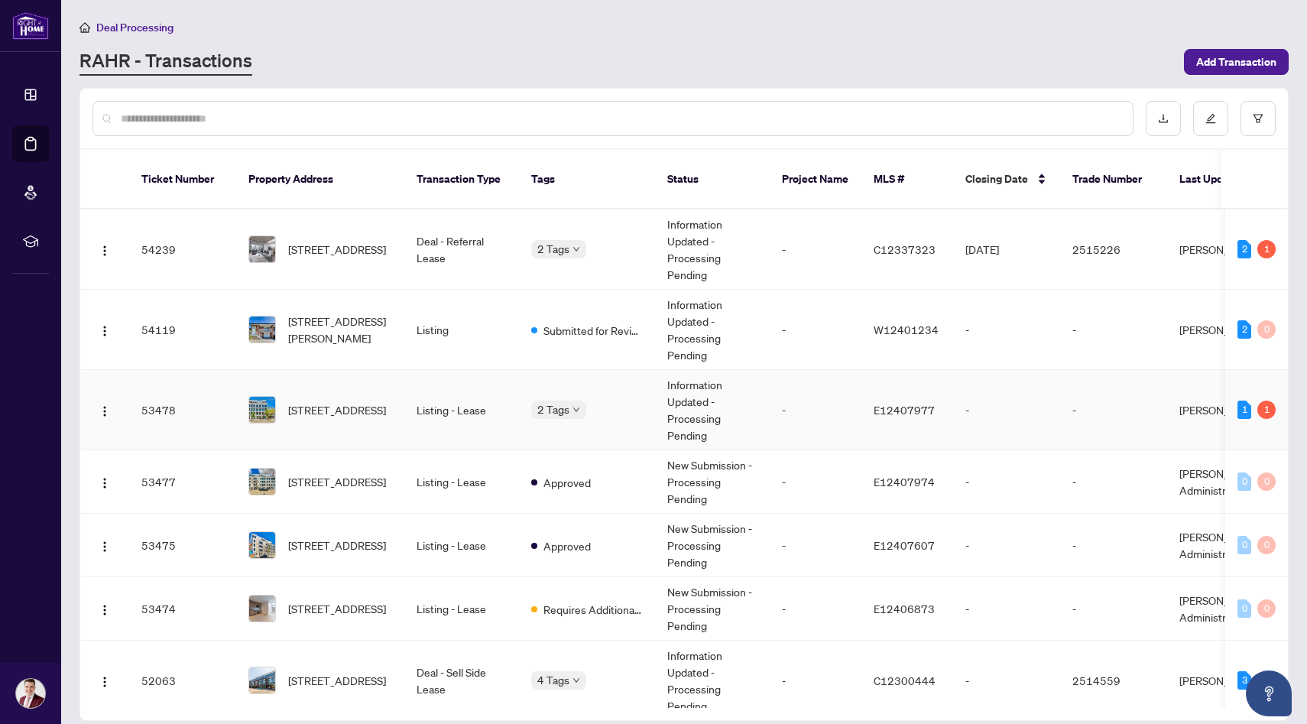
click at [482, 390] on td "Listing - Lease" at bounding box center [461, 410] width 115 height 80
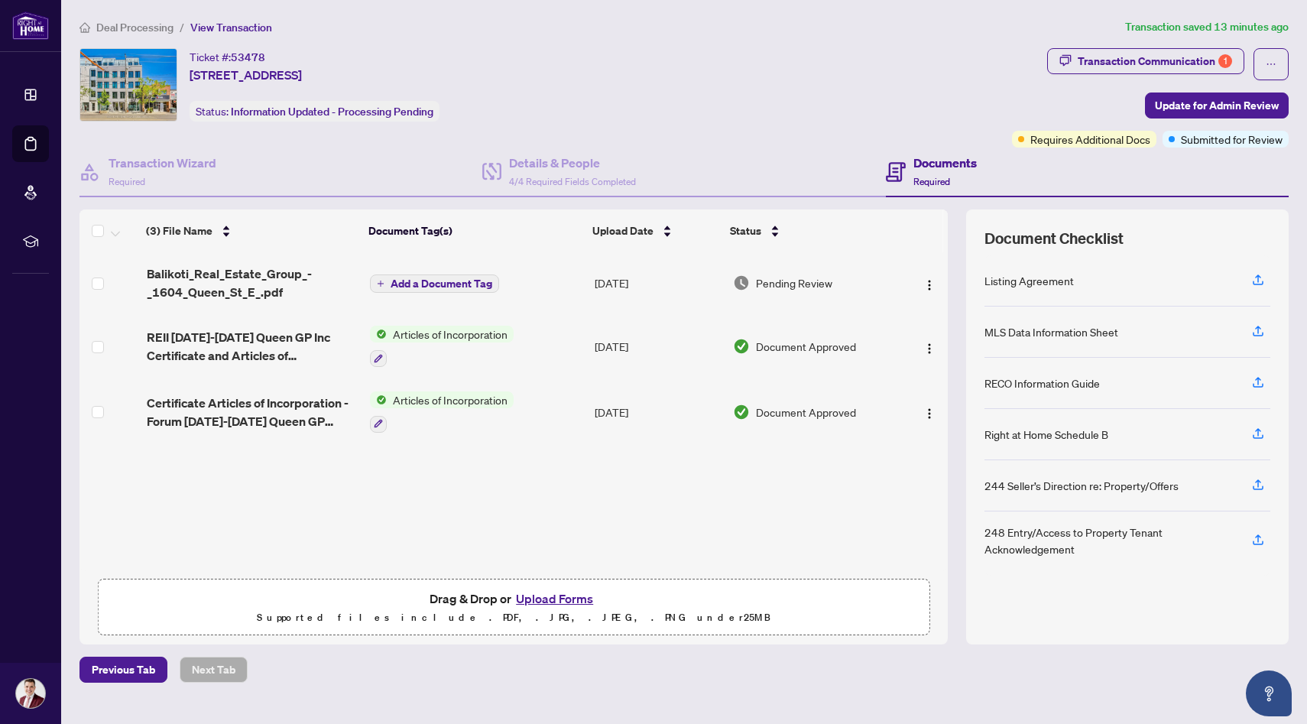
click at [1093, 76] on span "Transaction Communication 1" at bounding box center [1145, 64] width 197 height 32
click at [1104, 57] on div "Transaction Communication 1" at bounding box center [1154, 61] width 154 height 24
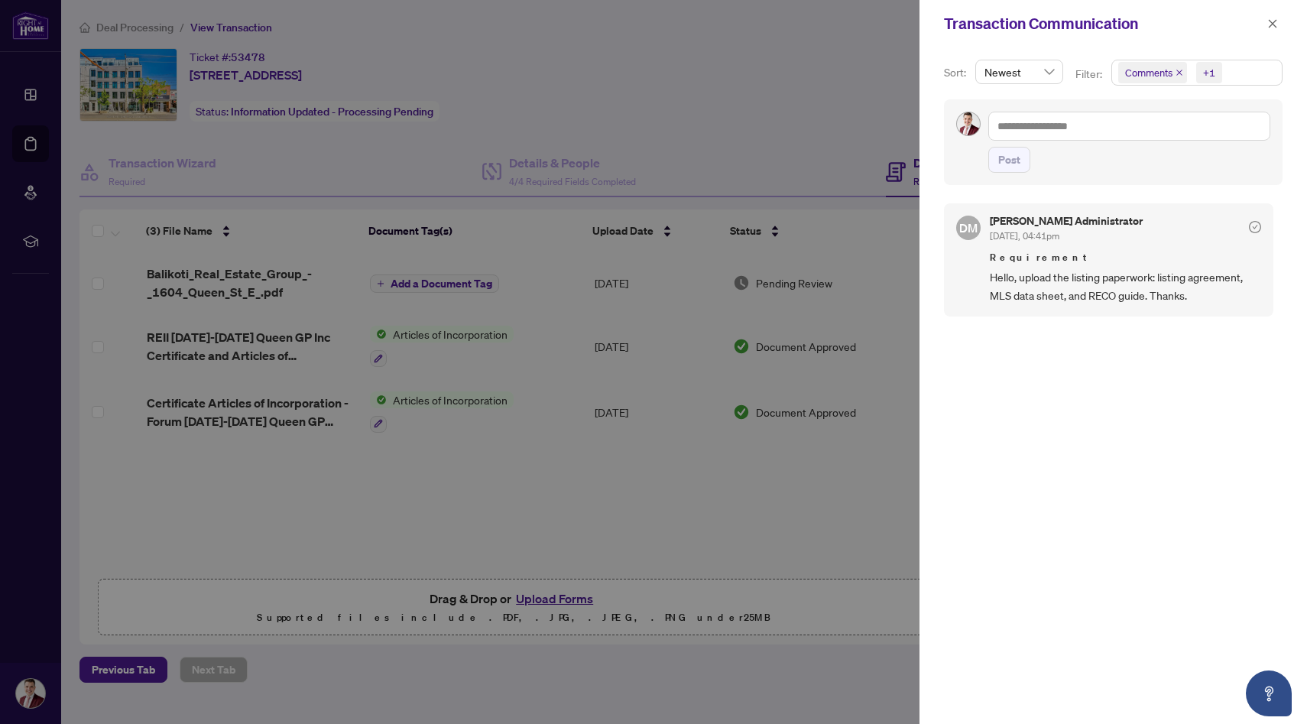
click at [183, 28] on div at bounding box center [653, 362] width 1307 height 724
click at [149, 30] on div at bounding box center [653, 362] width 1307 height 724
click at [1278, 30] on button "button" at bounding box center [1272, 24] width 20 height 18
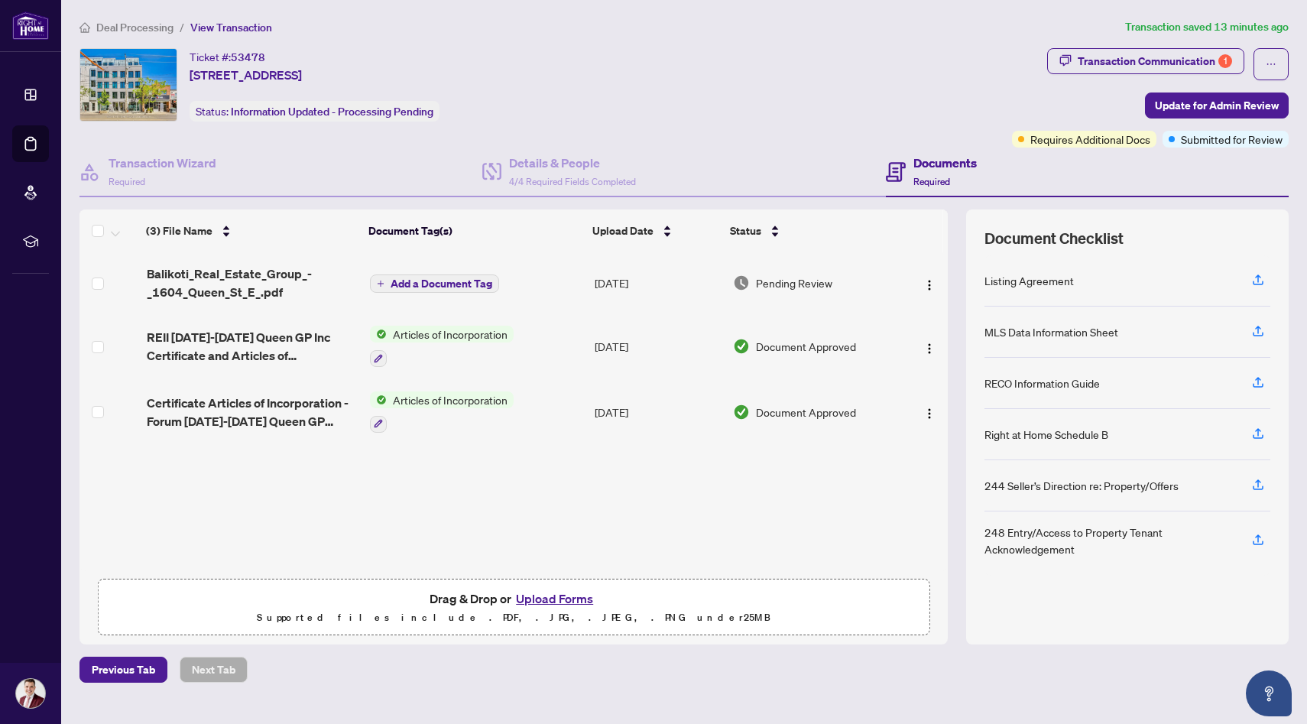
click at [162, 27] on span "Deal Processing" at bounding box center [134, 28] width 77 height 14
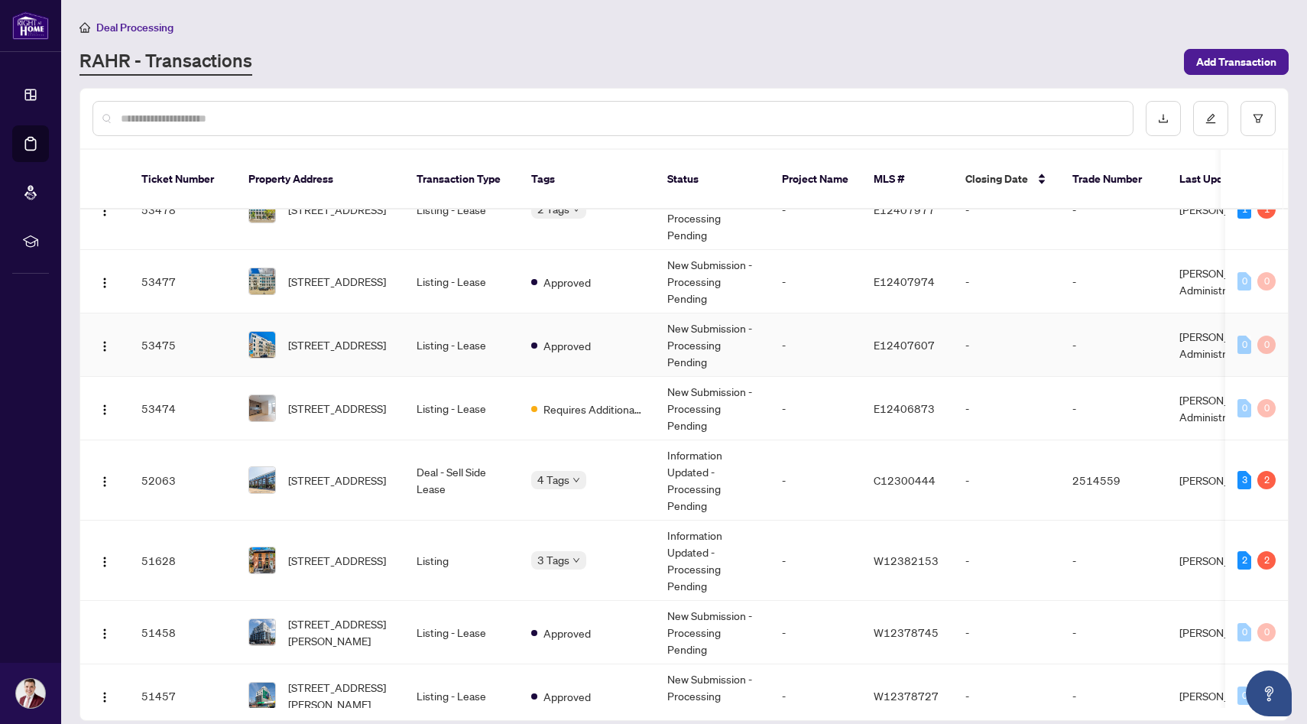
scroll to position [204, 0]
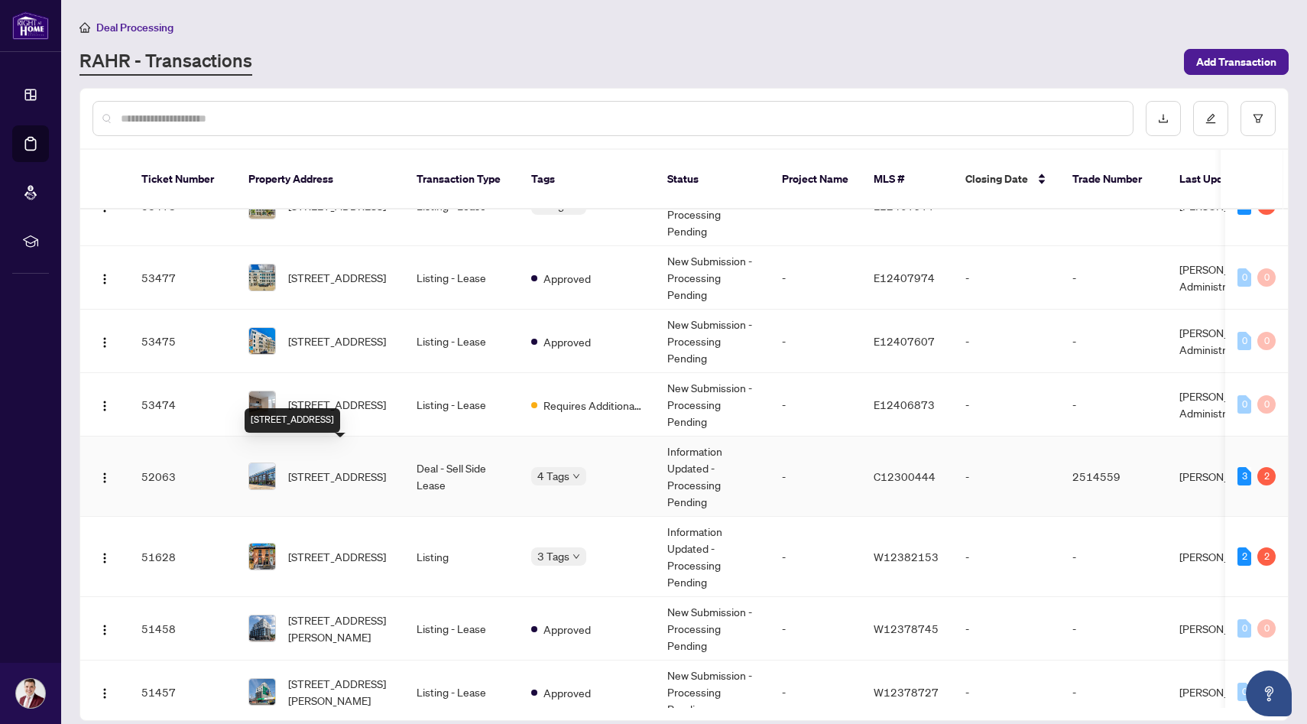
click at [358, 468] on span "[STREET_ADDRESS]" at bounding box center [337, 476] width 98 height 17
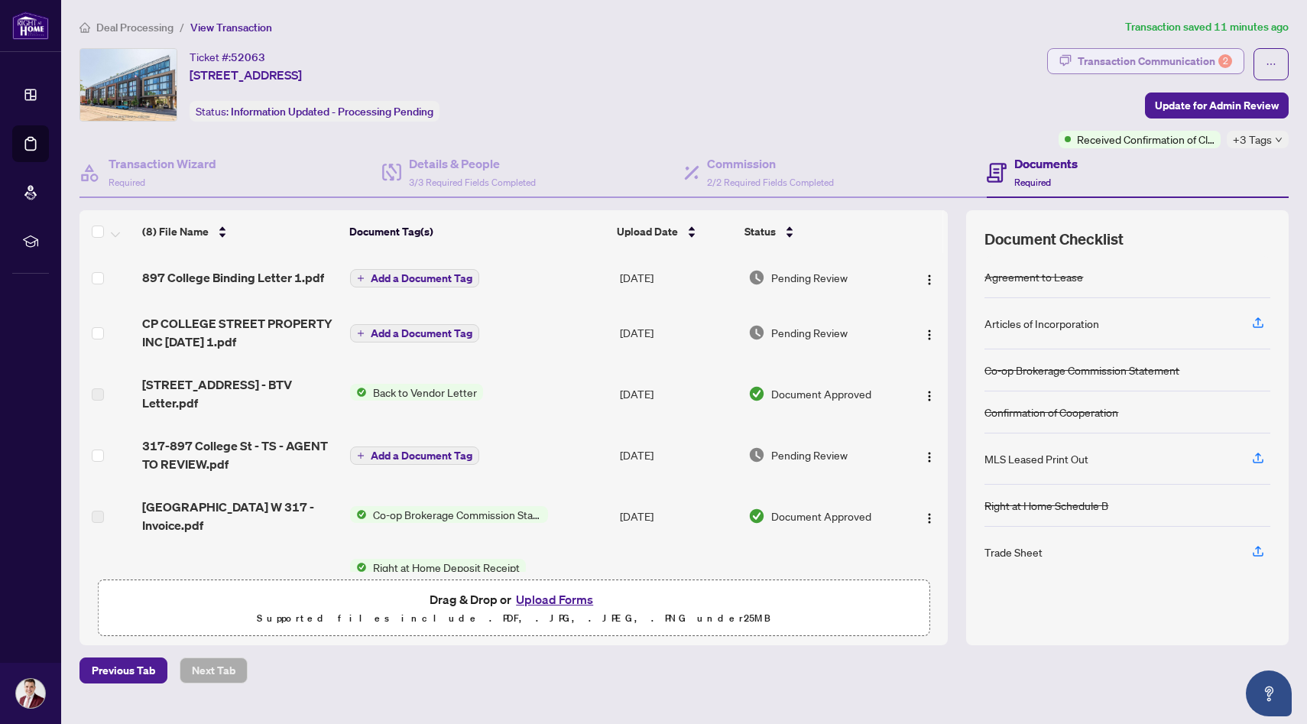
click at [1085, 66] on div "Transaction Communication 2" at bounding box center [1154, 61] width 154 height 24
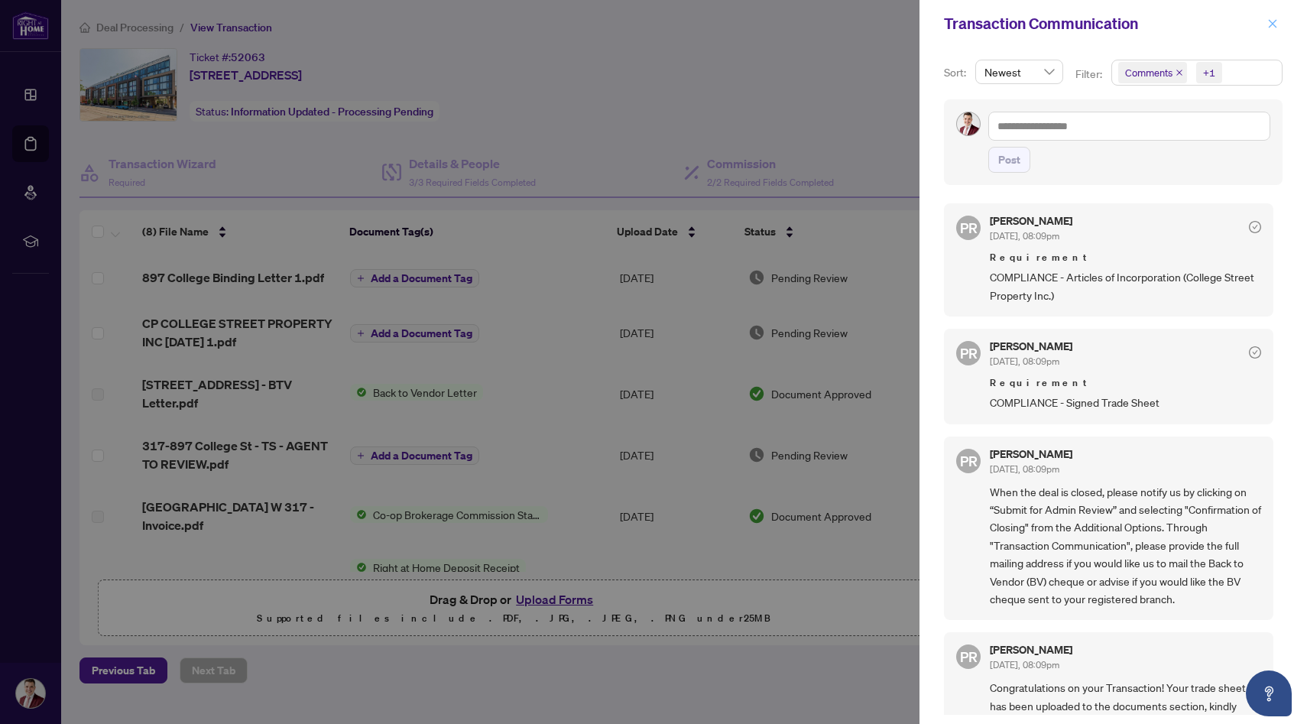
click at [1274, 24] on icon "close" at bounding box center [1272, 23] width 11 height 11
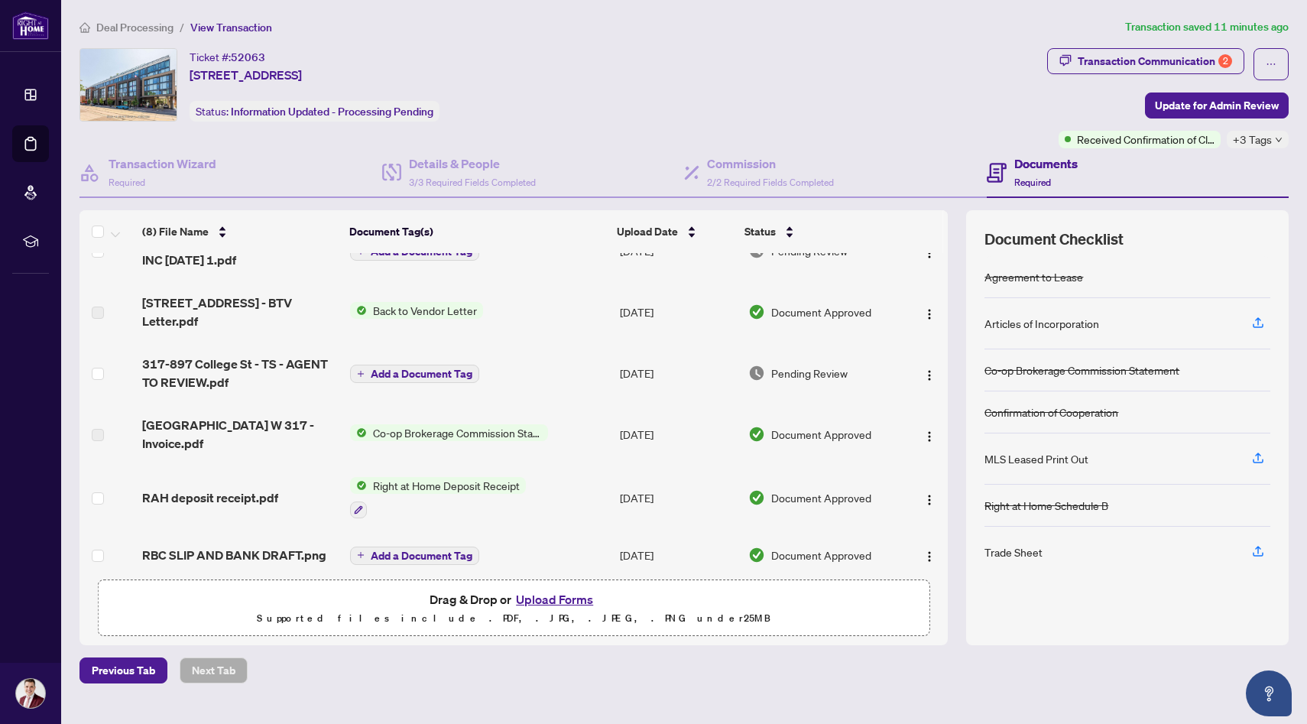
scroll to position [73, 0]
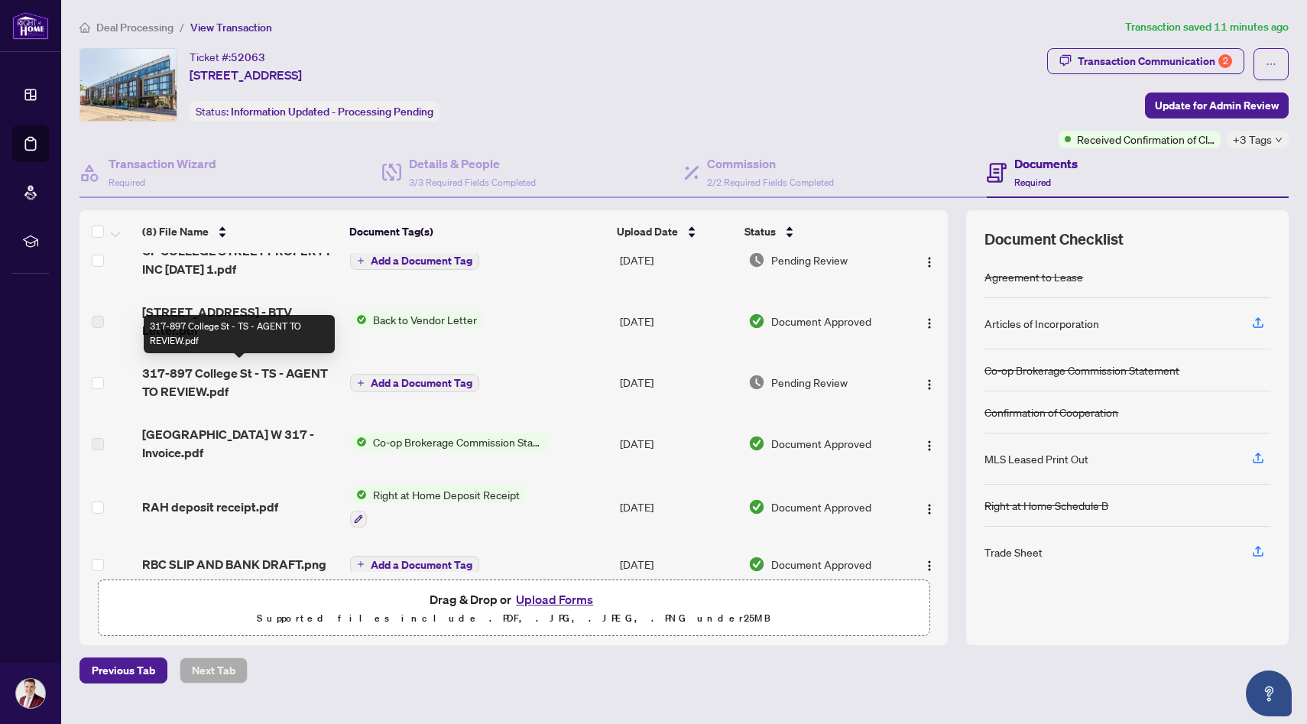
click at [266, 381] on span "317-897 College St - TS - AGENT TO REVIEW.pdf" at bounding box center [240, 382] width 196 height 37
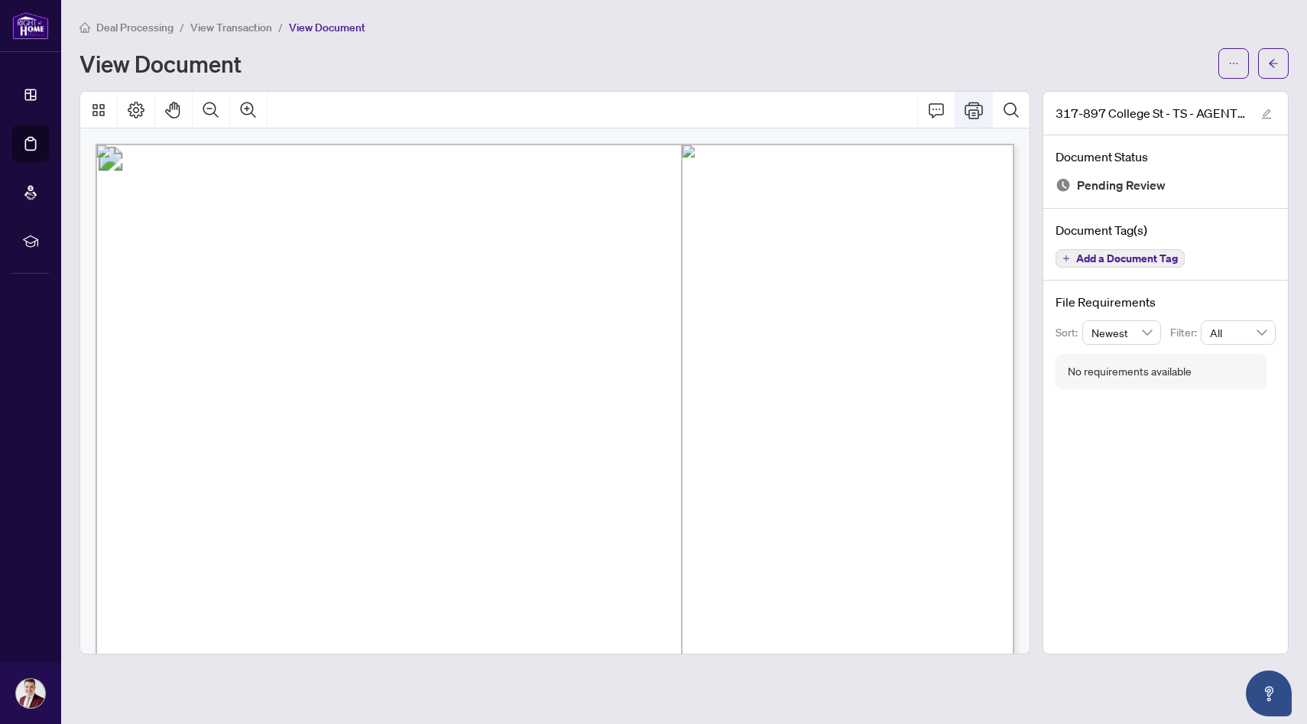
click at [957, 108] on button "Print" at bounding box center [973, 110] width 37 height 37
click at [226, 27] on span "View Transaction" at bounding box center [231, 28] width 82 height 14
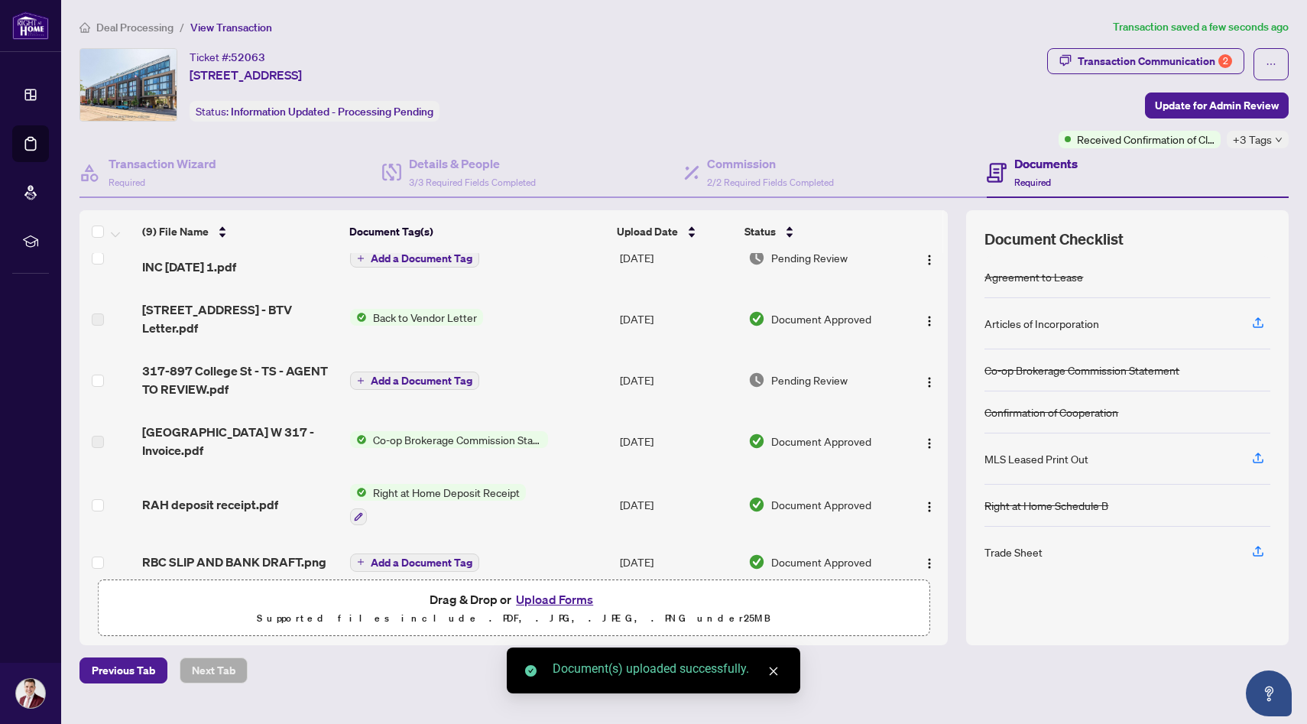
scroll to position [196, 0]
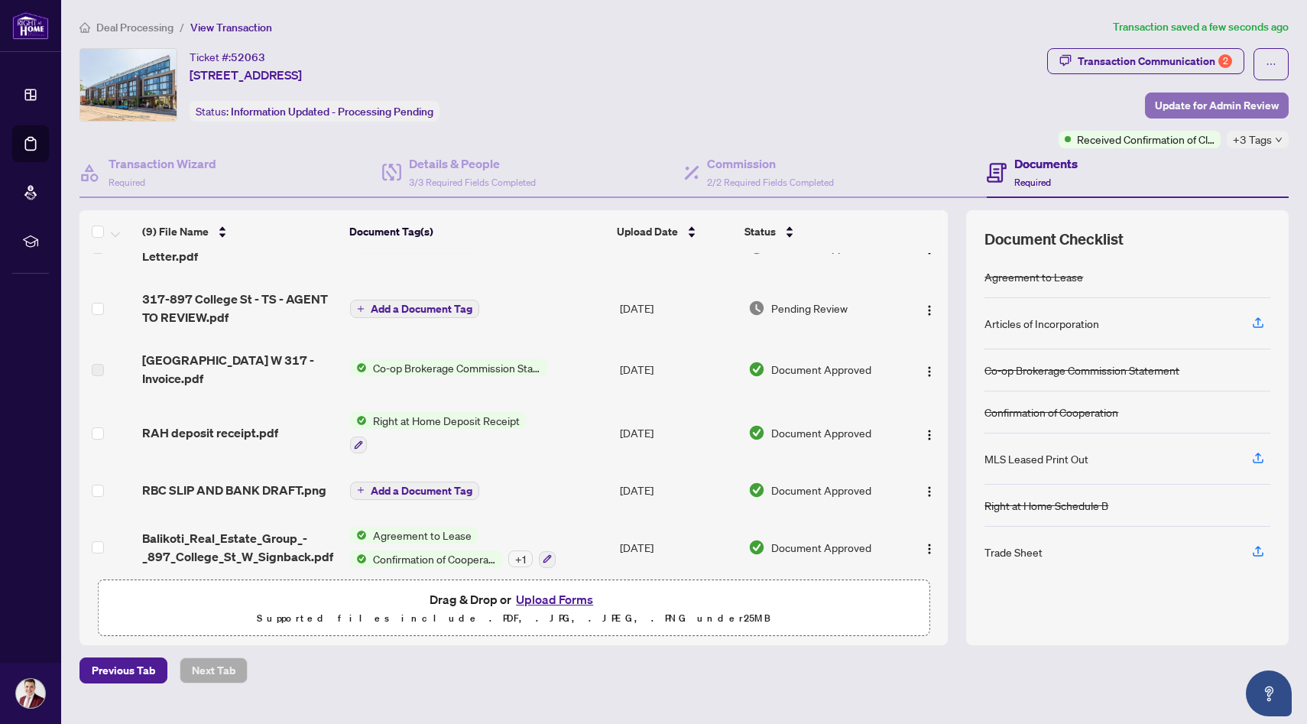
click at [1189, 107] on span "Update for Admin Review" at bounding box center [1217, 105] width 124 height 24
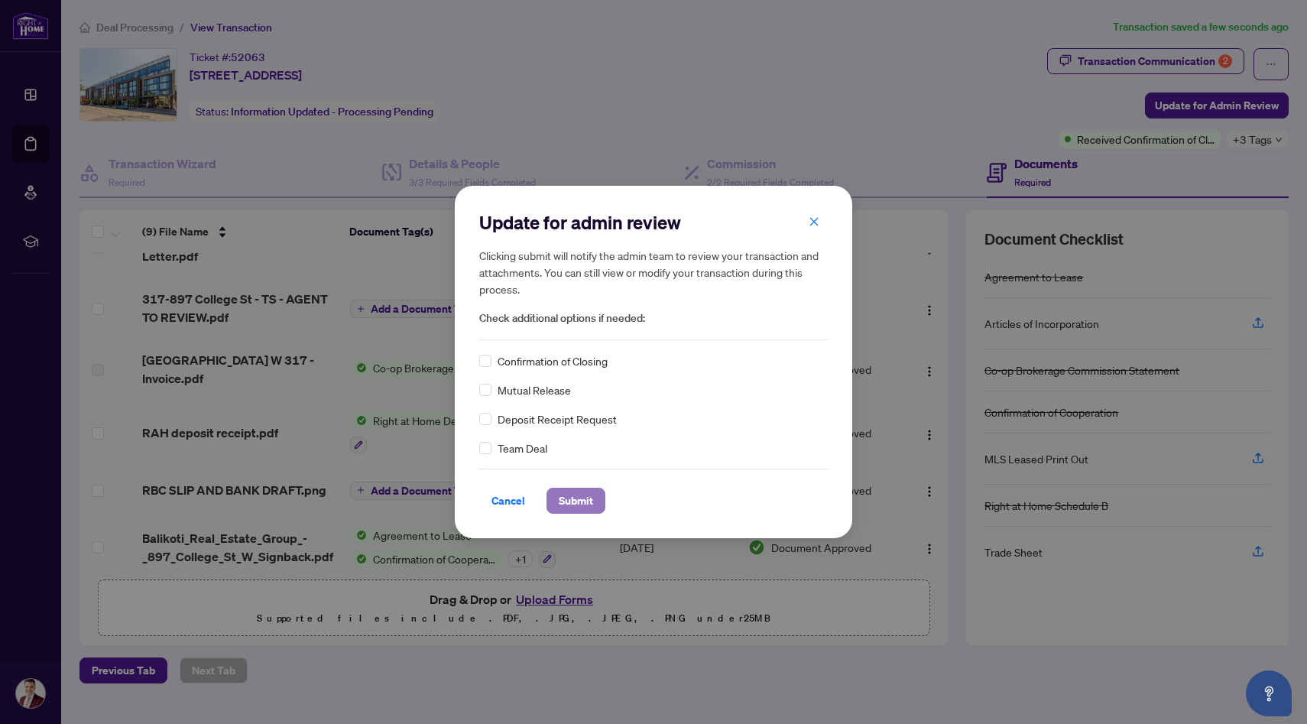
click at [581, 502] on span "Submit" at bounding box center [576, 500] width 34 height 24
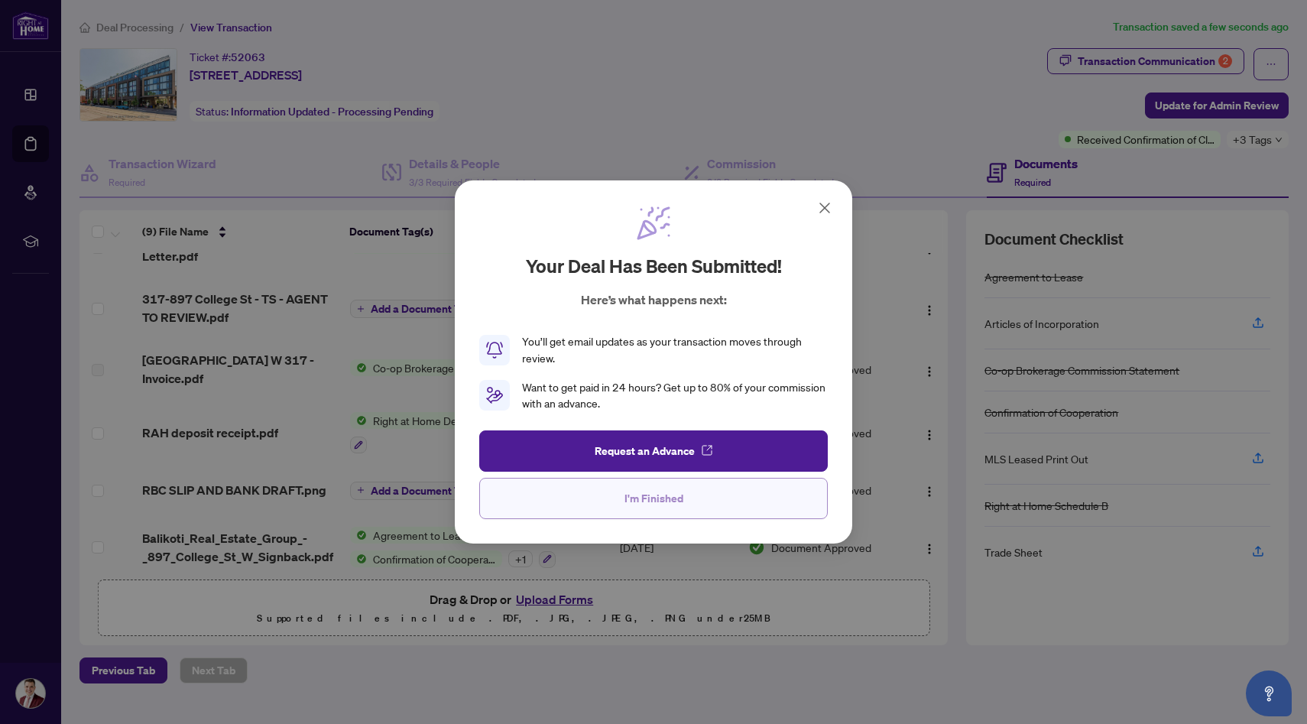
click at [735, 501] on button "I'm Finished" at bounding box center [653, 498] width 348 height 41
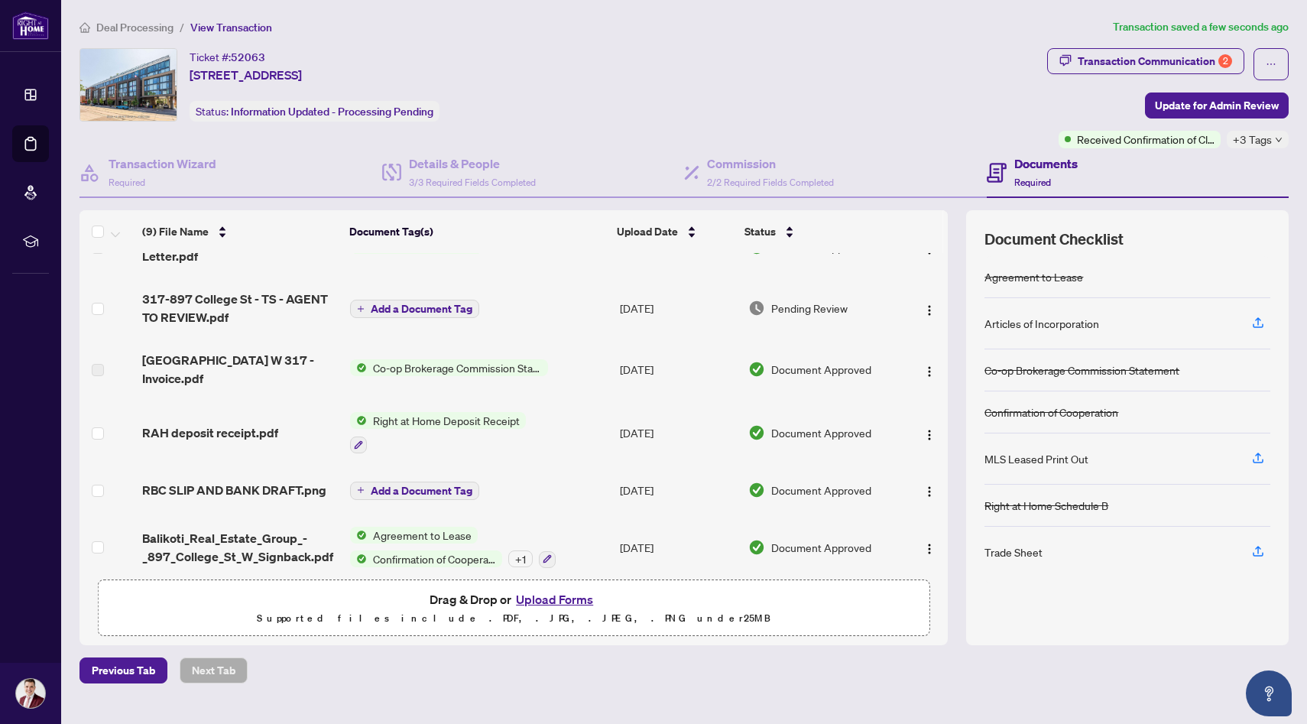
click at [163, 21] on span "Deal Processing" at bounding box center [134, 28] width 77 height 14
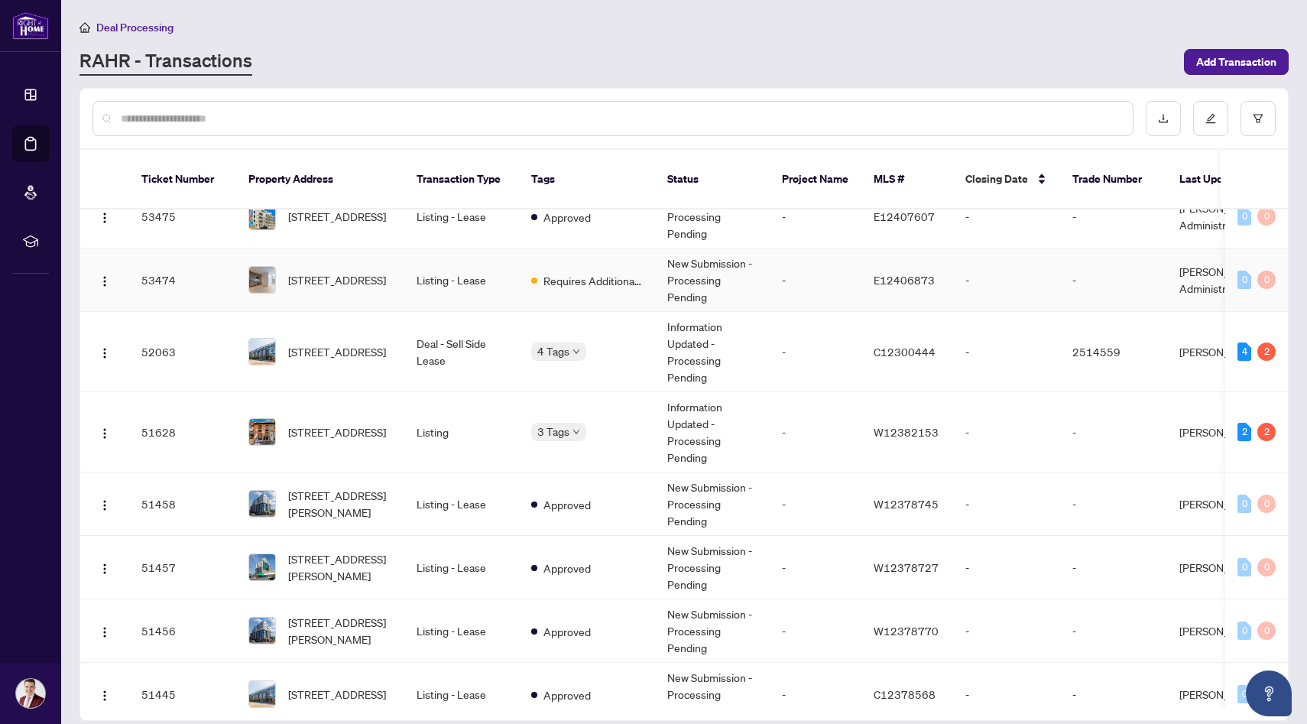
scroll to position [329, 0]
click at [364, 423] on span "[STREET_ADDRESS]" at bounding box center [337, 431] width 98 height 17
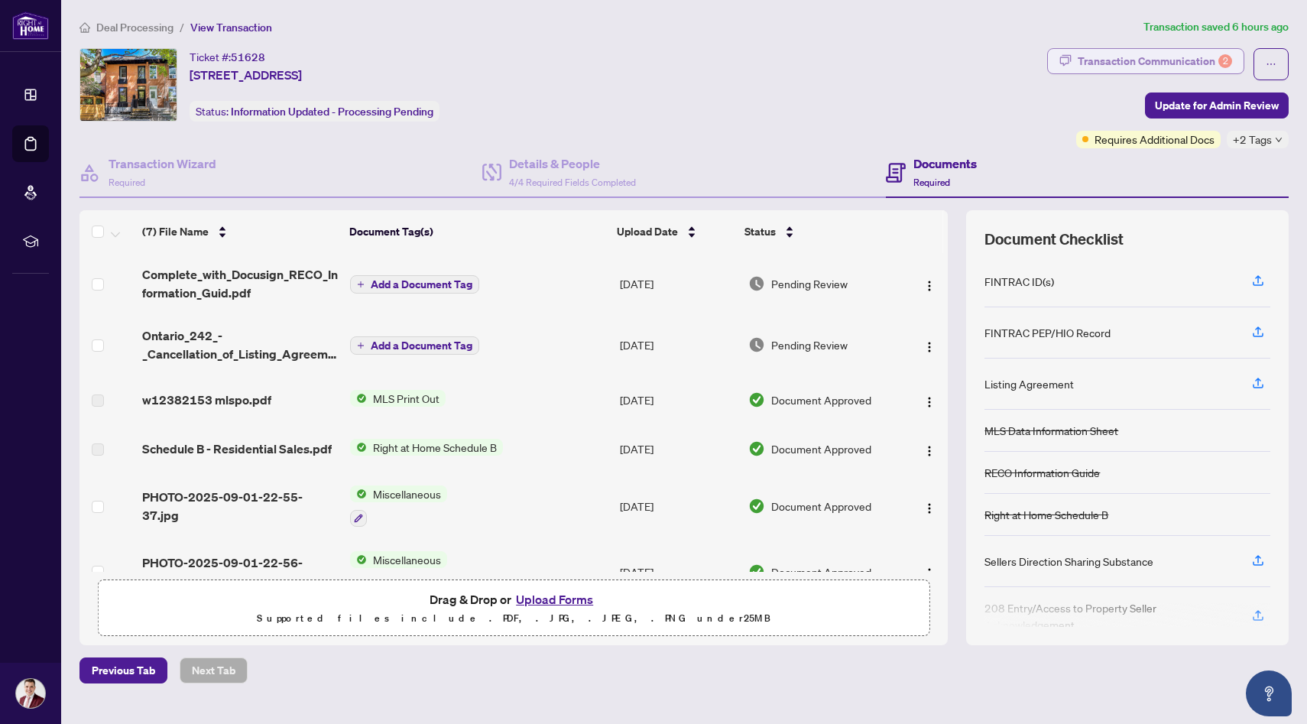
click at [1160, 57] on div "Transaction Communication 2" at bounding box center [1154, 61] width 154 height 24
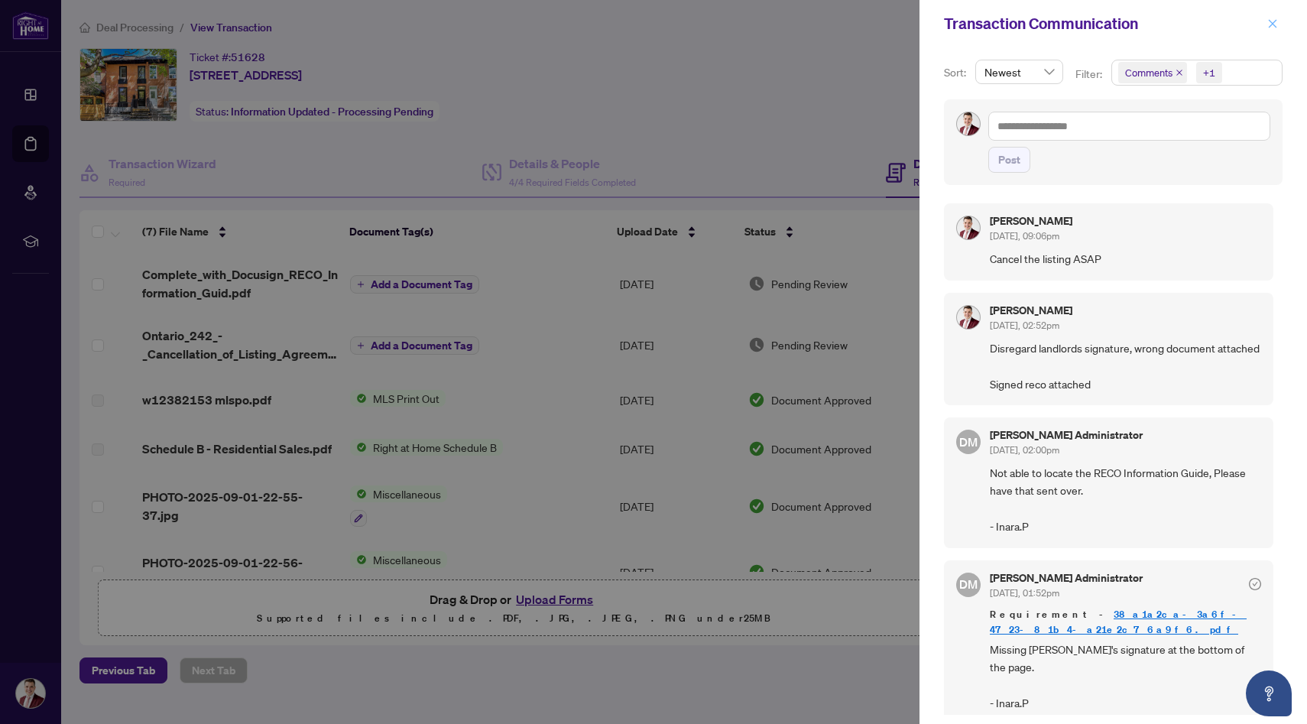
click at [1274, 27] on icon "close" at bounding box center [1272, 23] width 11 height 11
